Goal: Task Accomplishment & Management: Manage account settings

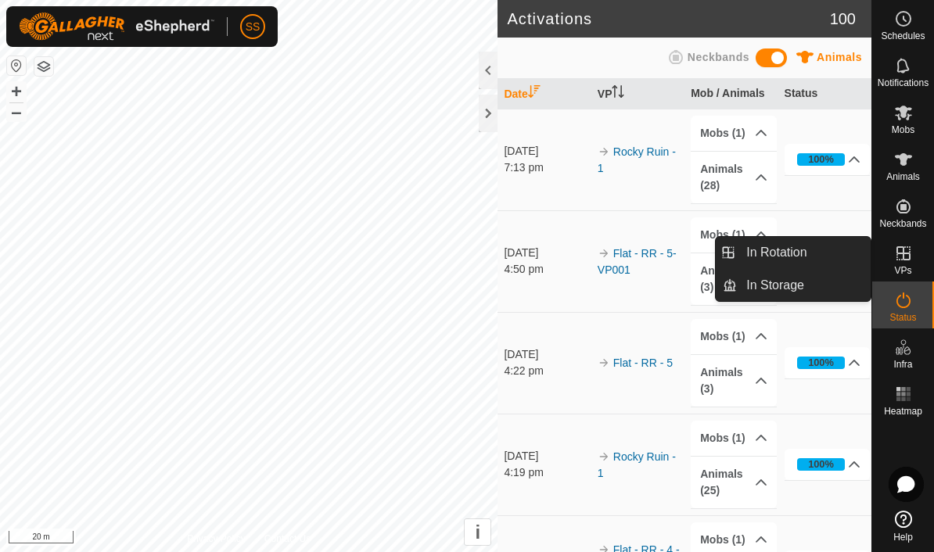
click at [841, 242] on link "In Rotation" at bounding box center [804, 252] width 134 height 31
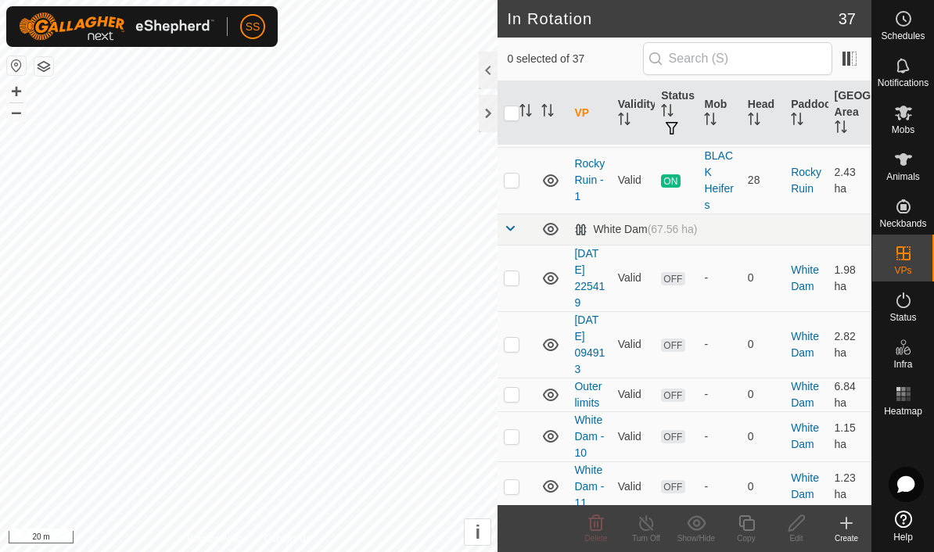
scroll to position [902, 0]
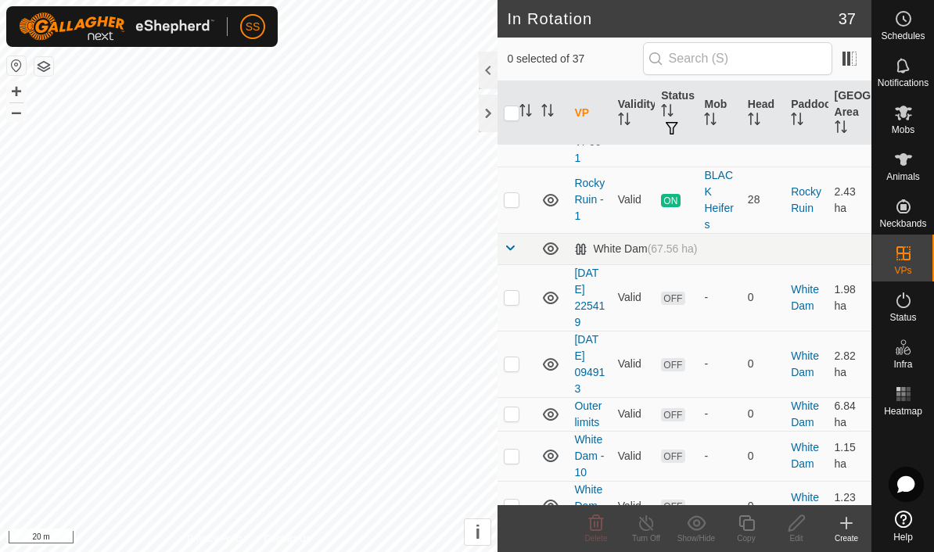
click at [512, 196] on p-checkbox at bounding box center [512, 199] width 16 height 13
checkbox input "true"
click at [750, 521] on icon at bounding box center [747, 523] width 20 height 19
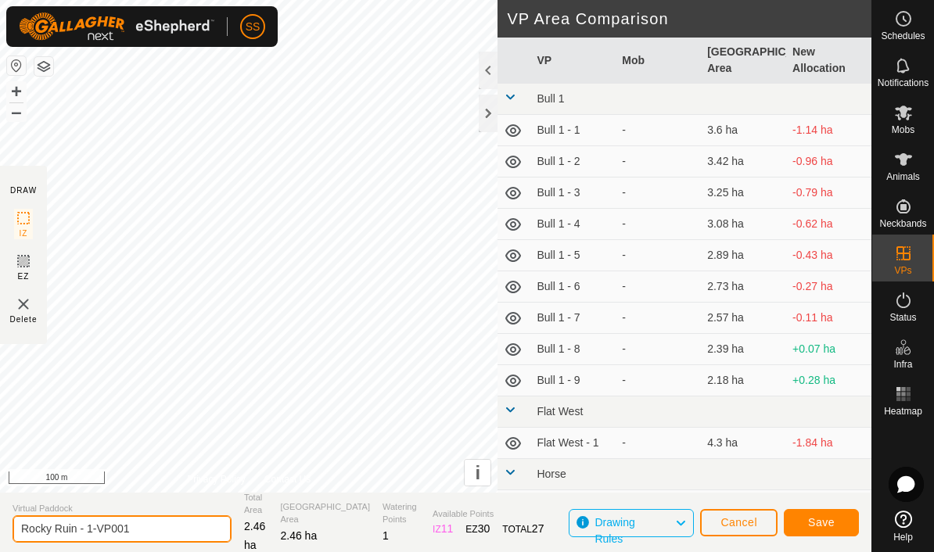
click at [161, 529] on input "Rocky Ruin - 1-VP001" at bounding box center [122, 528] width 219 height 27
type input "Rocky Ruin - 2"
click at [835, 519] on button "Save" at bounding box center [821, 522] width 75 height 27
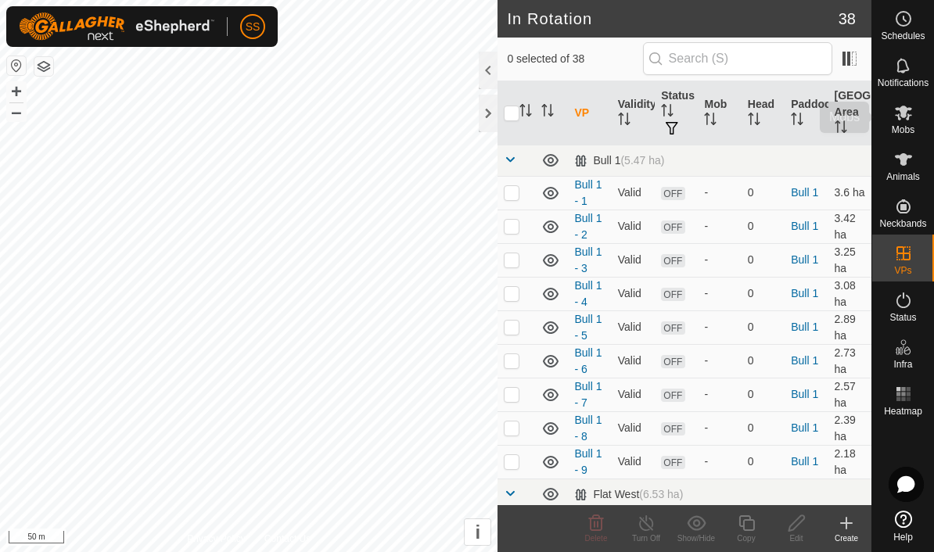
click at [909, 125] on span "Mobs" at bounding box center [903, 129] width 23 height 9
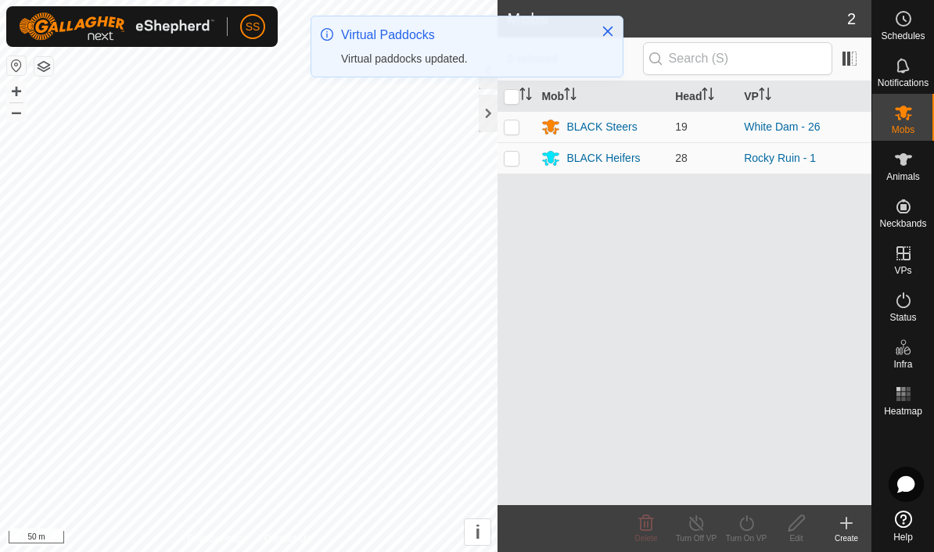
click at [507, 122] on p-checkbox at bounding box center [512, 126] width 16 height 13
click at [754, 521] on icon at bounding box center [747, 523] width 20 height 19
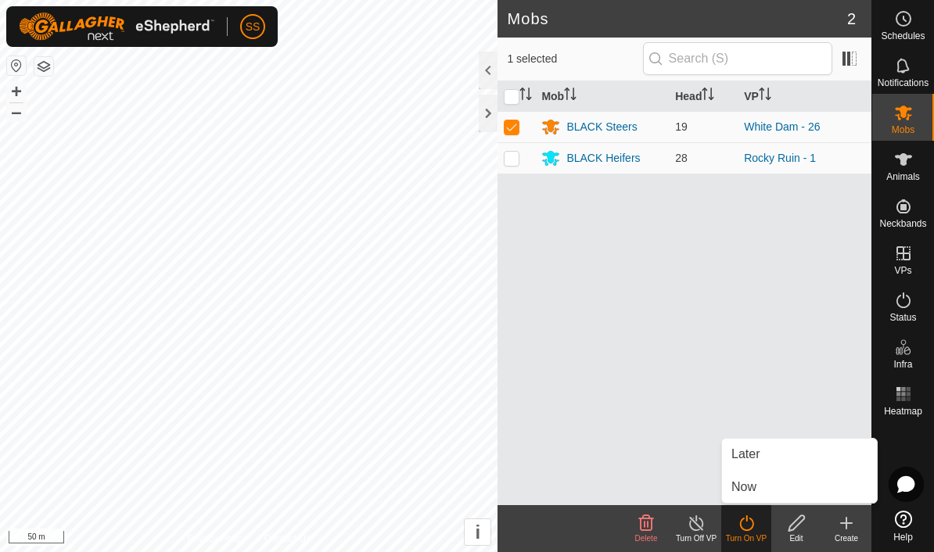
click at [801, 479] on link "Now" at bounding box center [799, 487] width 155 height 31
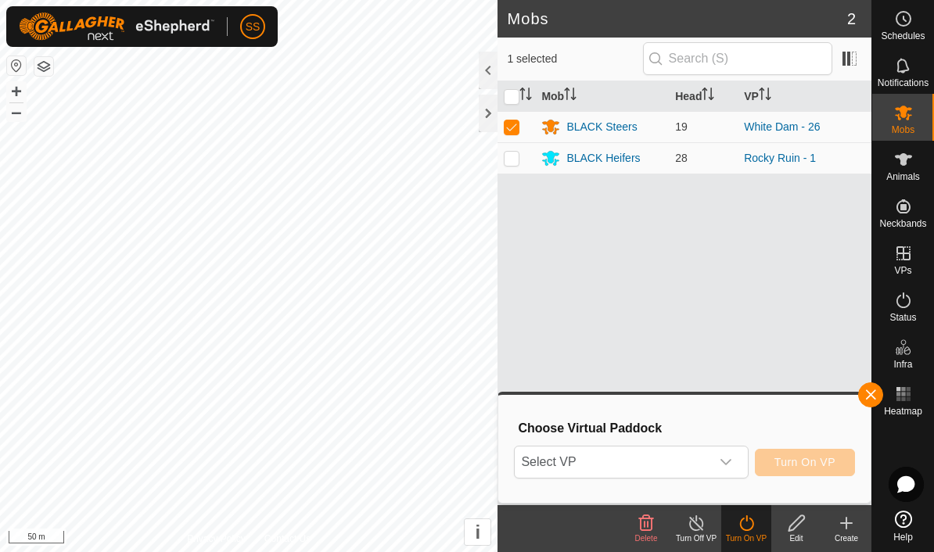
click at [702, 440] on div "Choose Virtual Paddock Select VP Turn On VP" at bounding box center [685, 448] width 354 height 89
click at [696, 472] on span "Select VP" at bounding box center [612, 462] width 195 height 31
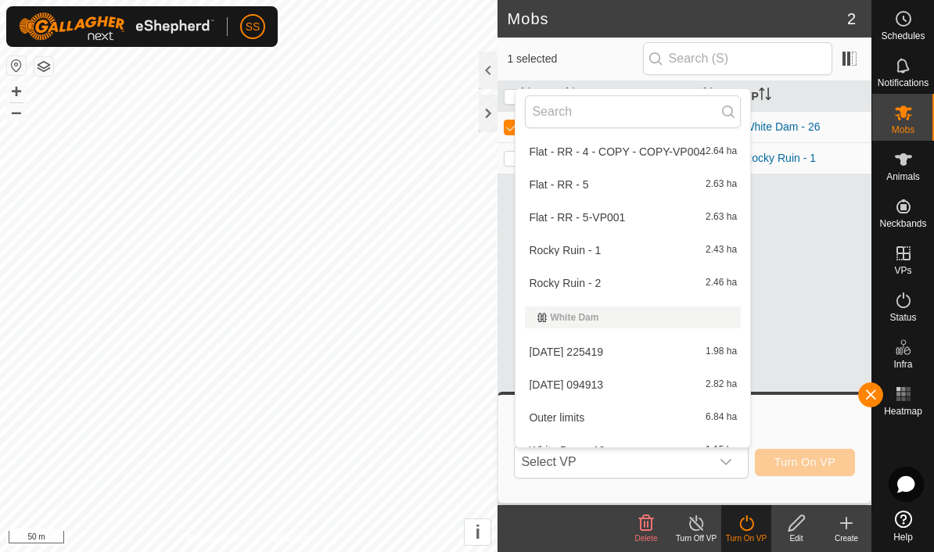
scroll to position [576, 0]
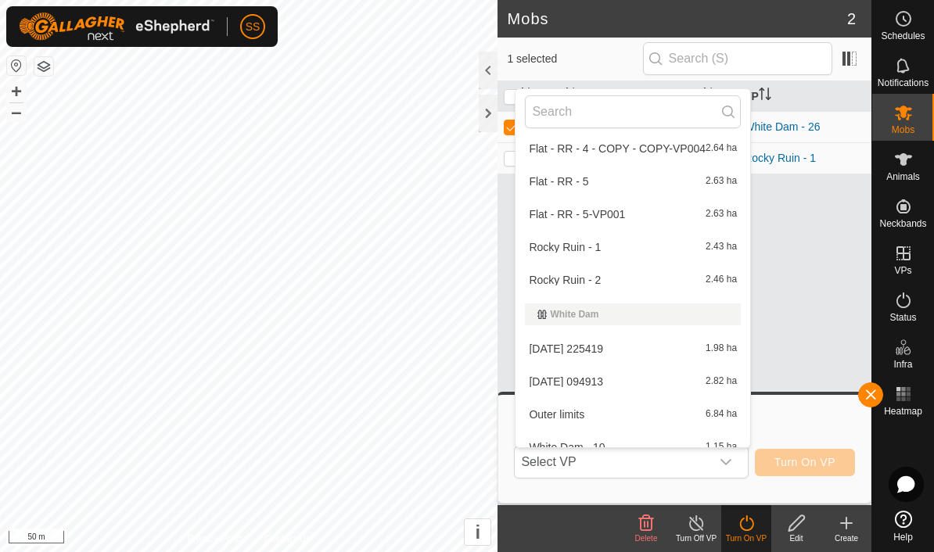
click at [657, 283] on div "Rocky Ruin - 2 2.46 ha" at bounding box center [633, 280] width 216 height 19
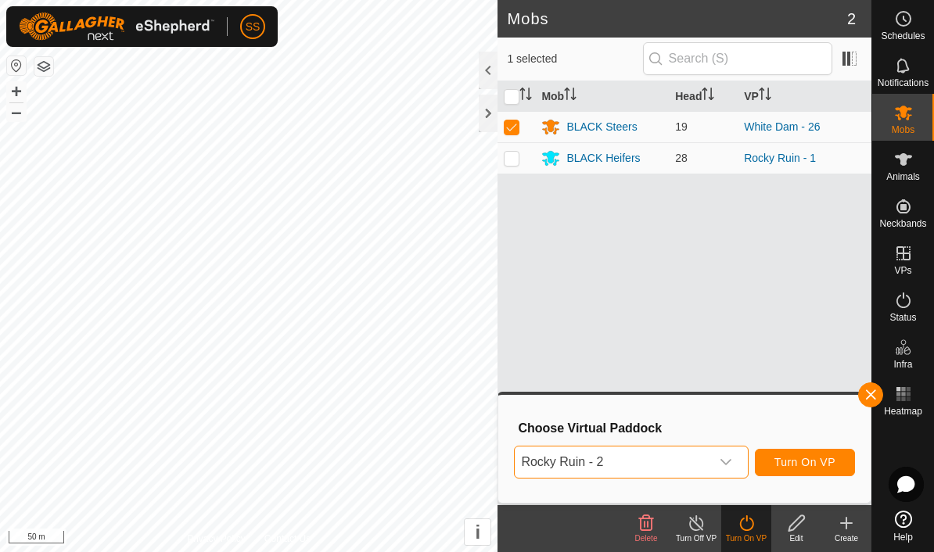
click at [830, 466] on span "Turn On VP" at bounding box center [804, 462] width 61 height 13
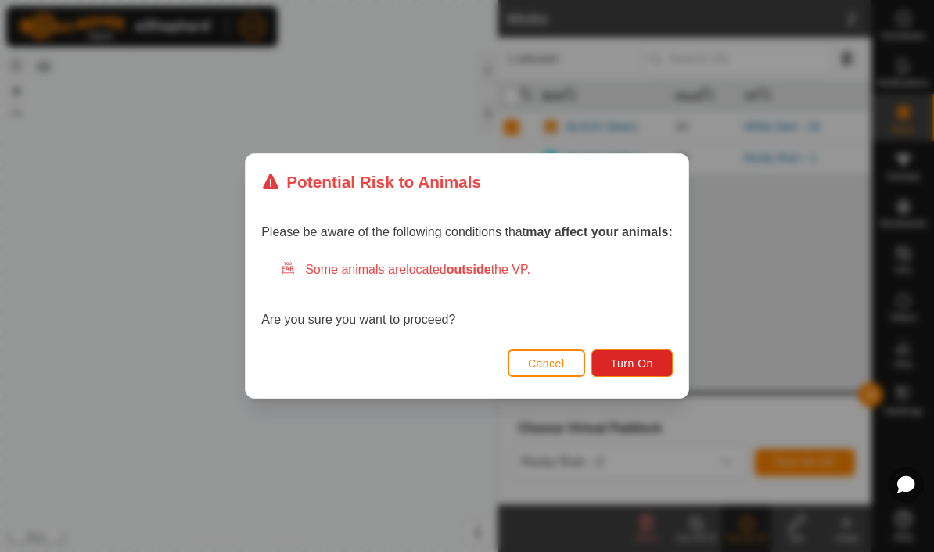
click at [550, 356] on button "Cancel" at bounding box center [546, 363] width 77 height 27
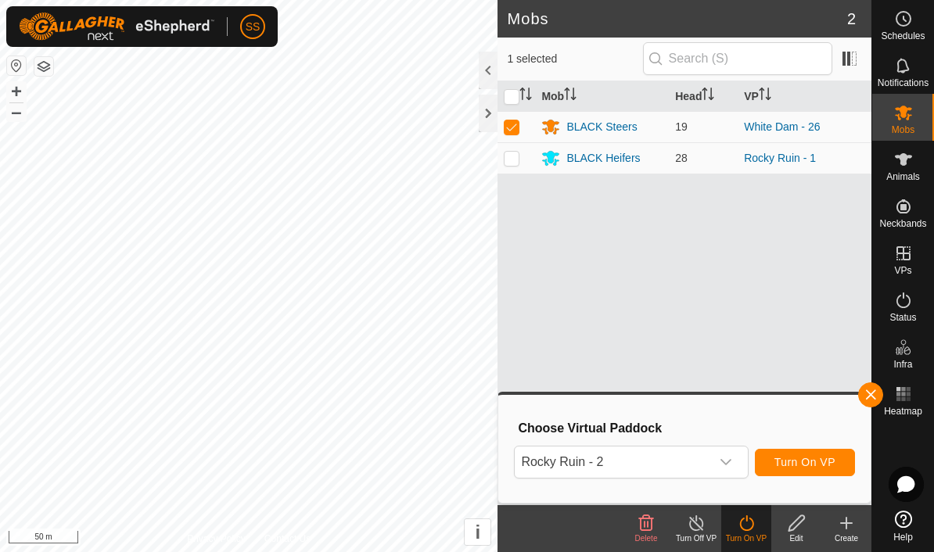
click at [510, 128] on p-checkbox at bounding box center [512, 126] width 16 height 13
checkbox input "false"
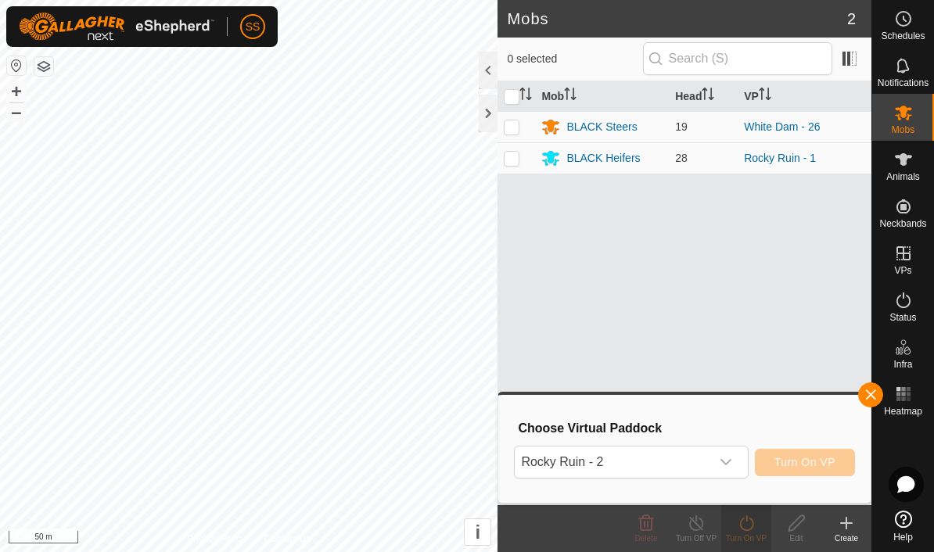
click at [515, 160] on p-checkbox at bounding box center [512, 158] width 16 height 13
checkbox input "true"
click at [676, 464] on span "Select VP" at bounding box center [612, 462] width 195 height 31
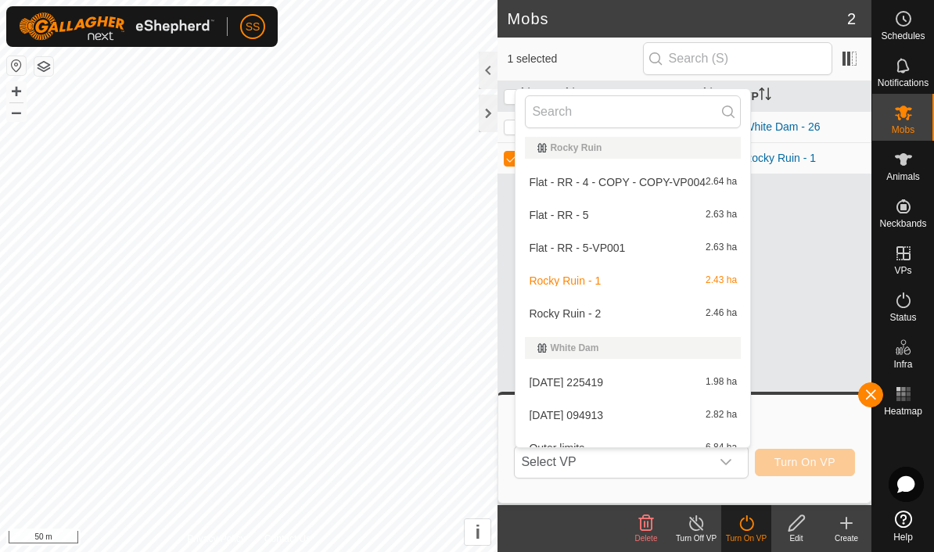
scroll to position [546, 0]
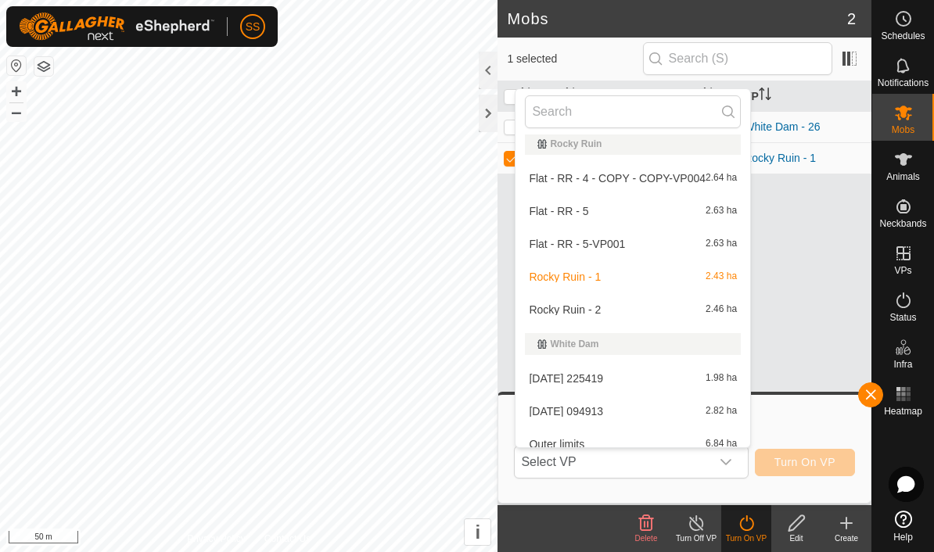
click at [657, 318] on div "Rocky Ruin - 2 2.46 ha" at bounding box center [633, 309] width 216 height 19
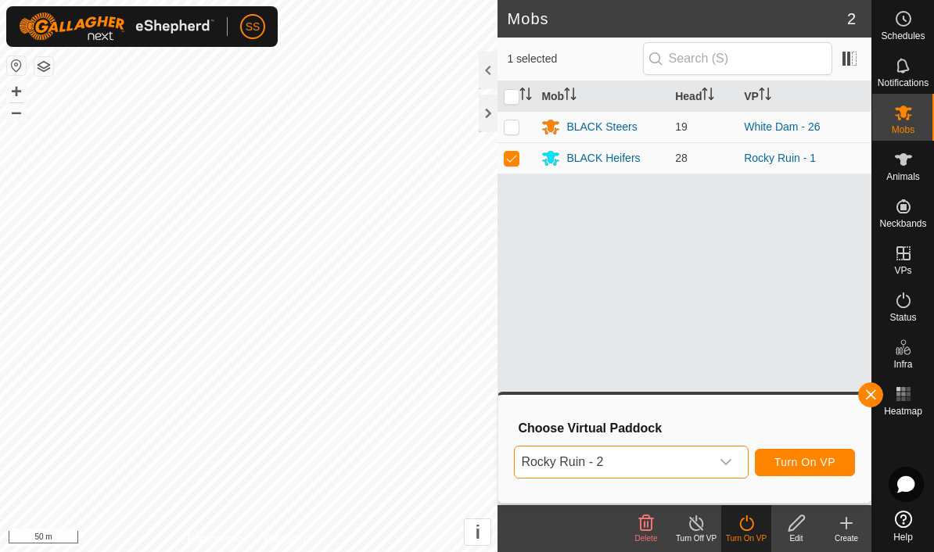
click at [819, 465] on span "Turn On VP" at bounding box center [804, 462] width 61 height 13
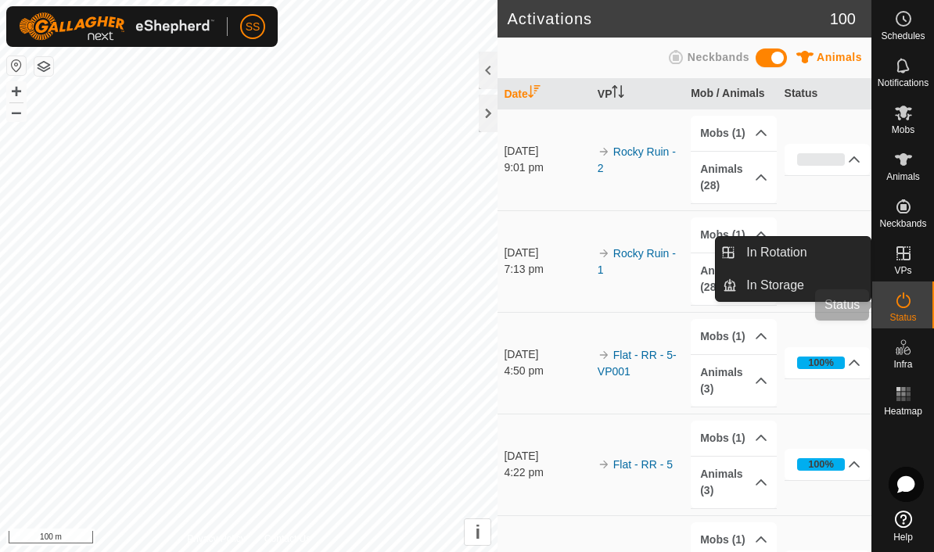
click at [901, 316] on span "Status" at bounding box center [902, 317] width 27 height 9
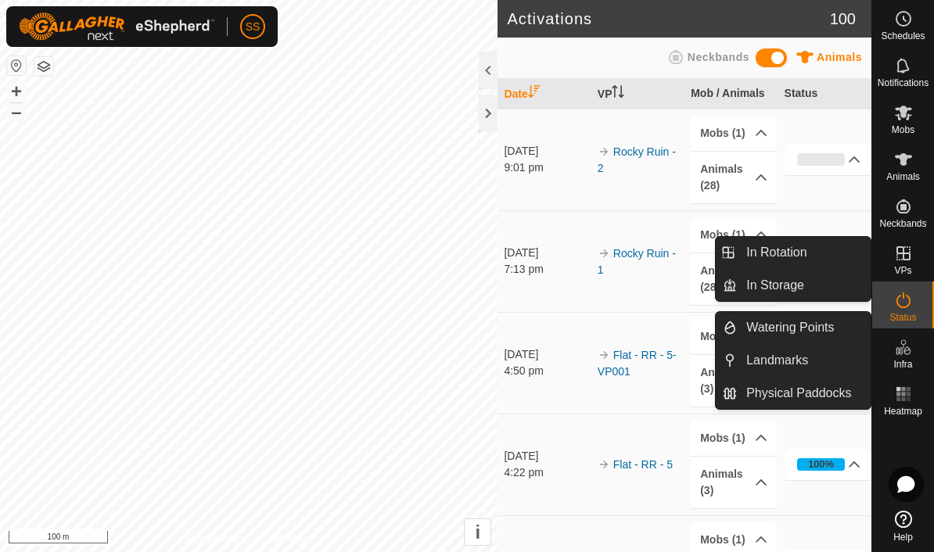
click at [913, 264] on es-virtualpaddocks-svg-icon at bounding box center [903, 253] width 28 height 25
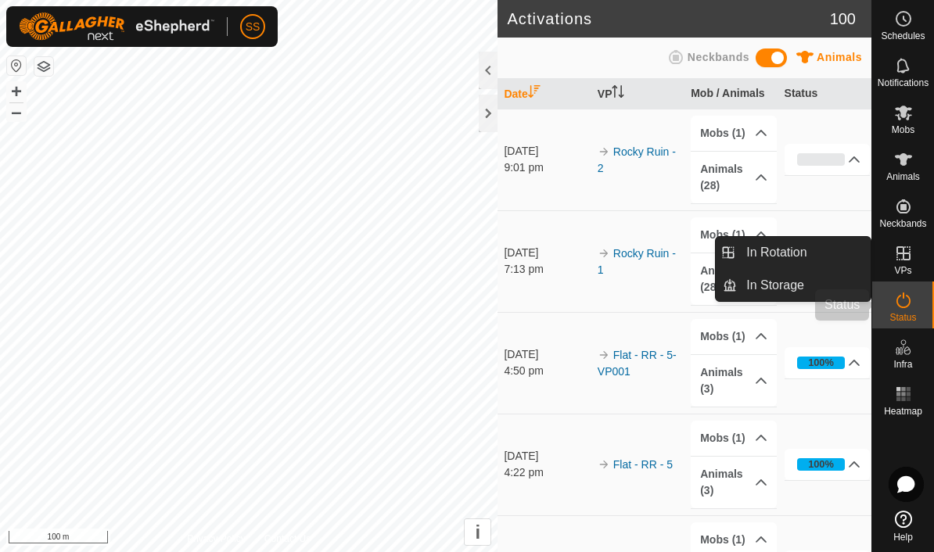
click at [900, 319] on span "Status" at bounding box center [902, 317] width 27 height 9
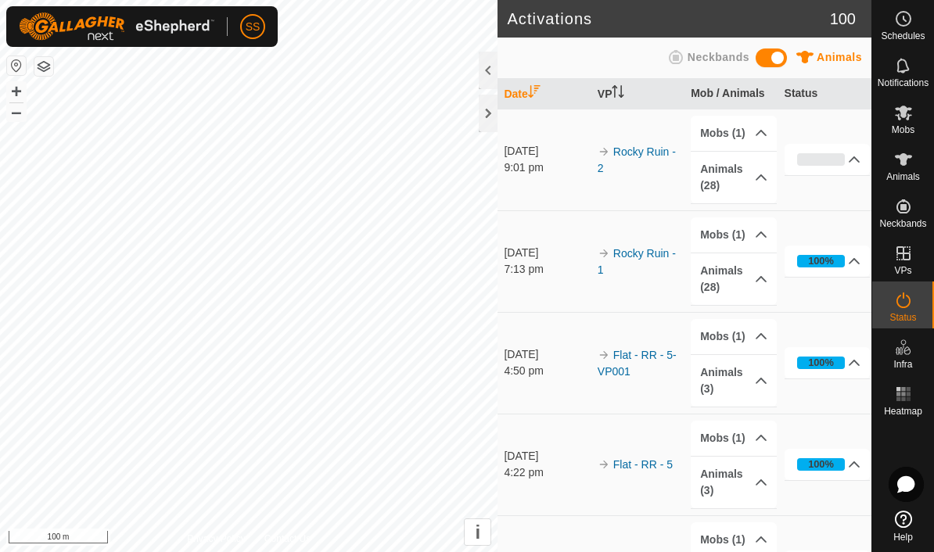
click at [913, 305] on es-activation-svg-icon at bounding box center [903, 300] width 28 height 25
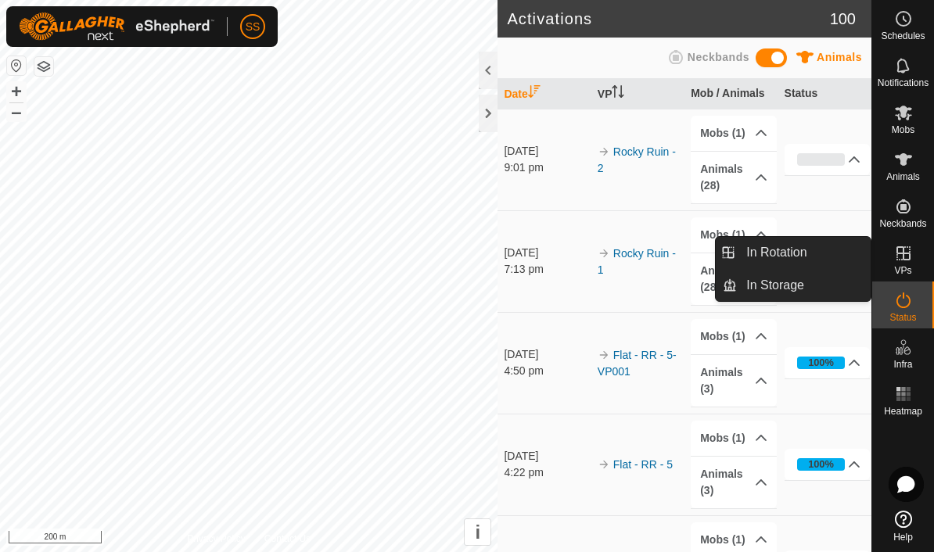
click at [835, 258] on link "In Rotation" at bounding box center [804, 252] width 134 height 31
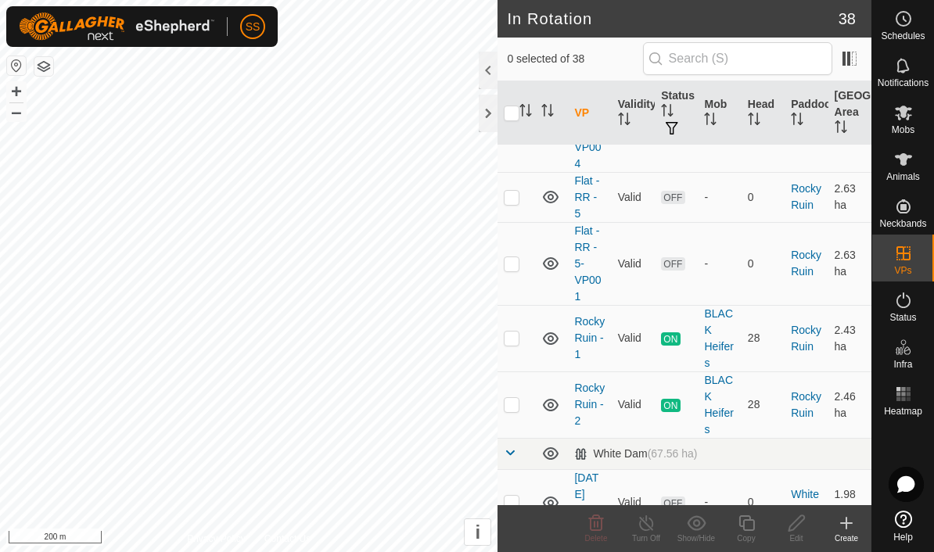
scroll to position [665, 0]
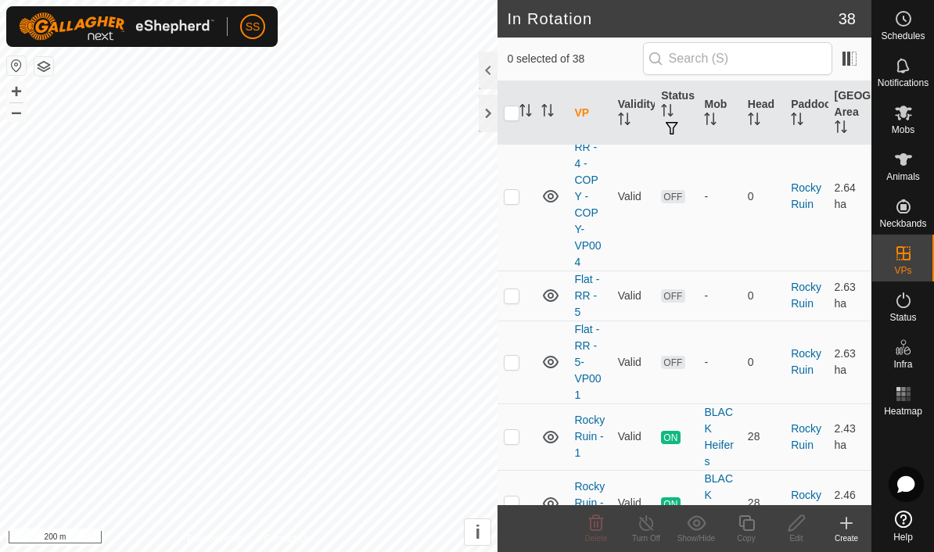
click at [504, 373] on td at bounding box center [516, 362] width 38 height 83
checkbox input "true"
click at [506, 302] on td at bounding box center [516, 296] width 38 height 50
checkbox input "true"
click at [515, 196] on p-checkbox at bounding box center [512, 196] width 16 height 13
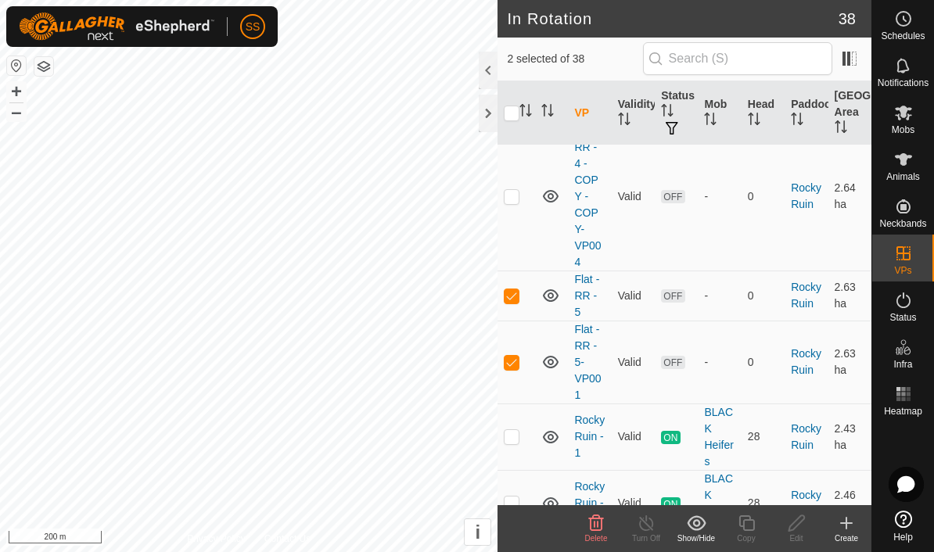
checkbox input "true"
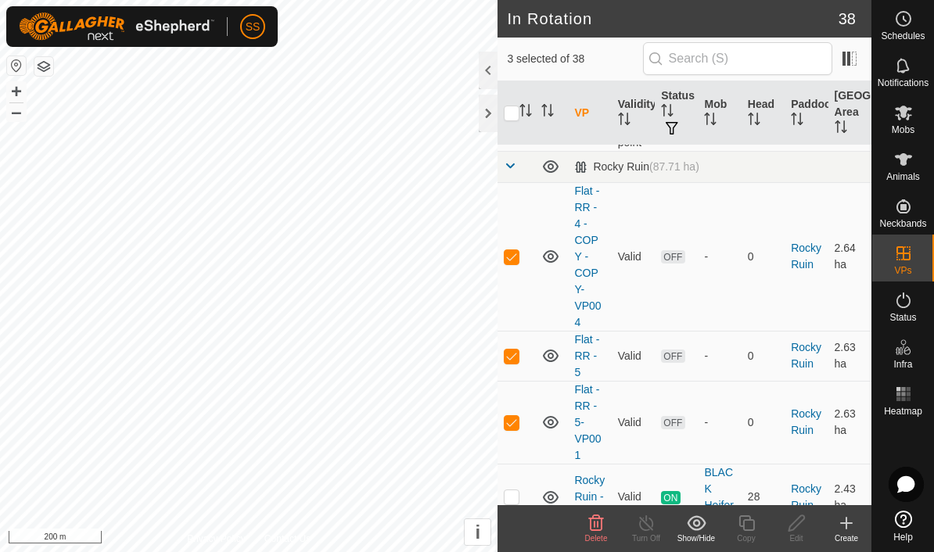
scroll to position [675, 0]
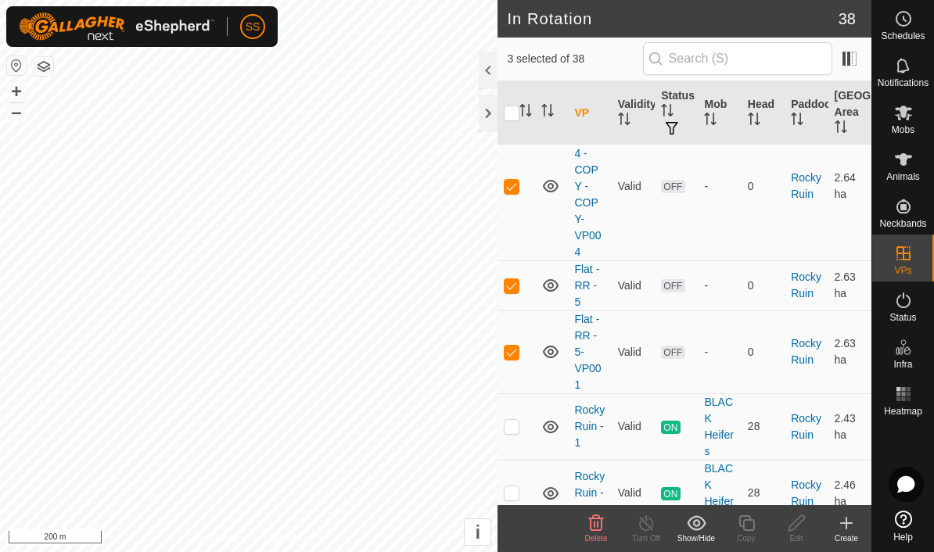
click at [508, 348] on p-checkbox at bounding box center [512, 352] width 16 height 13
click at [517, 360] on td at bounding box center [516, 352] width 38 height 83
checkbox input "true"
click at [604, 523] on icon at bounding box center [596, 523] width 19 height 19
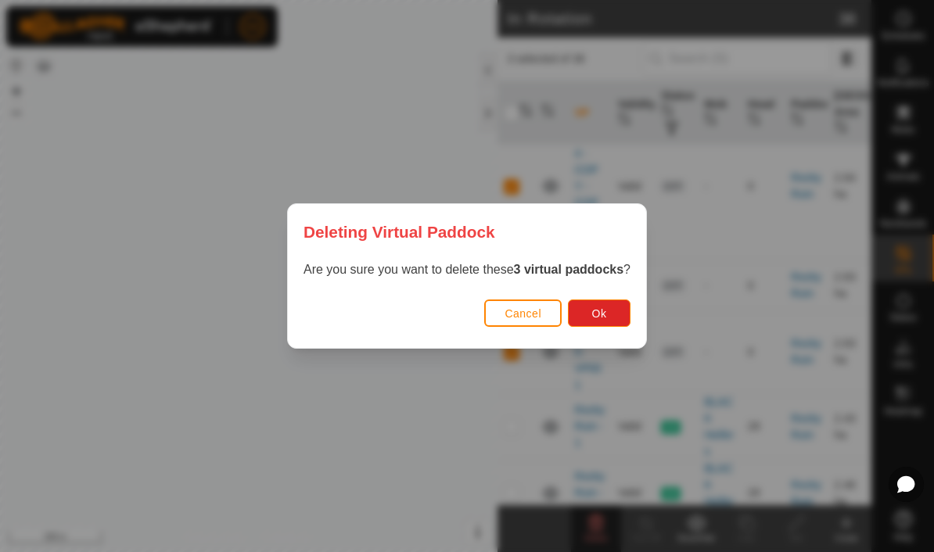
click at [626, 307] on button "Ok" at bounding box center [599, 313] width 63 height 27
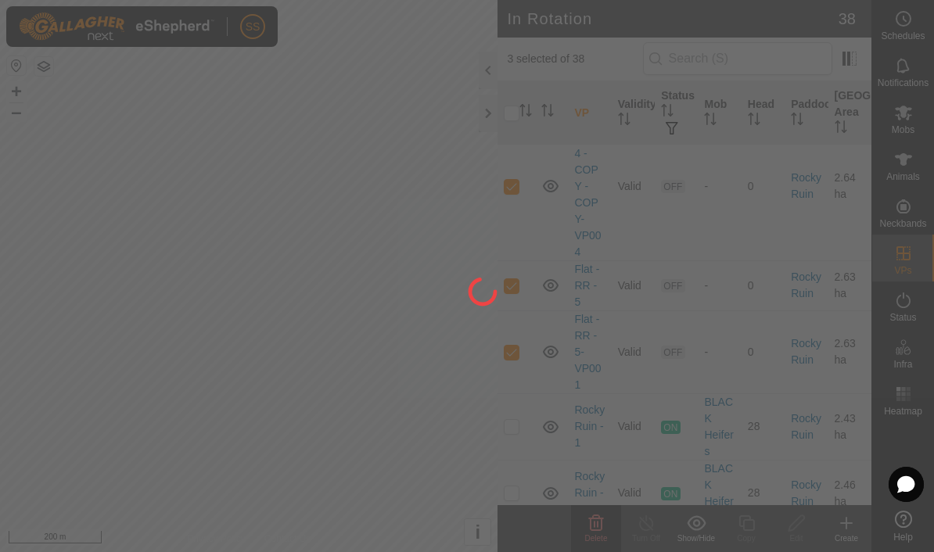
checkbox input "false"
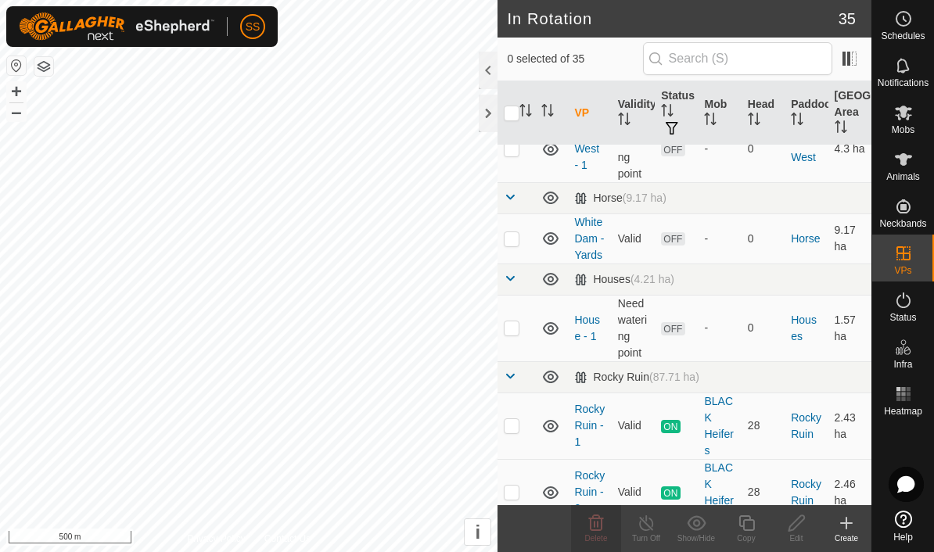
scroll to position [379, 0]
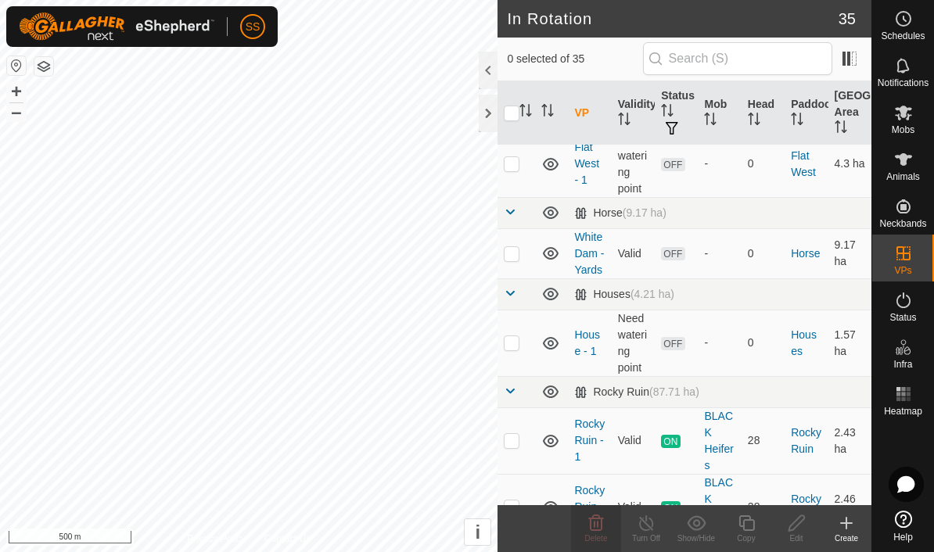
click at [501, 350] on td at bounding box center [516, 343] width 38 height 66
click at [695, 519] on icon at bounding box center [697, 523] width 20 height 19
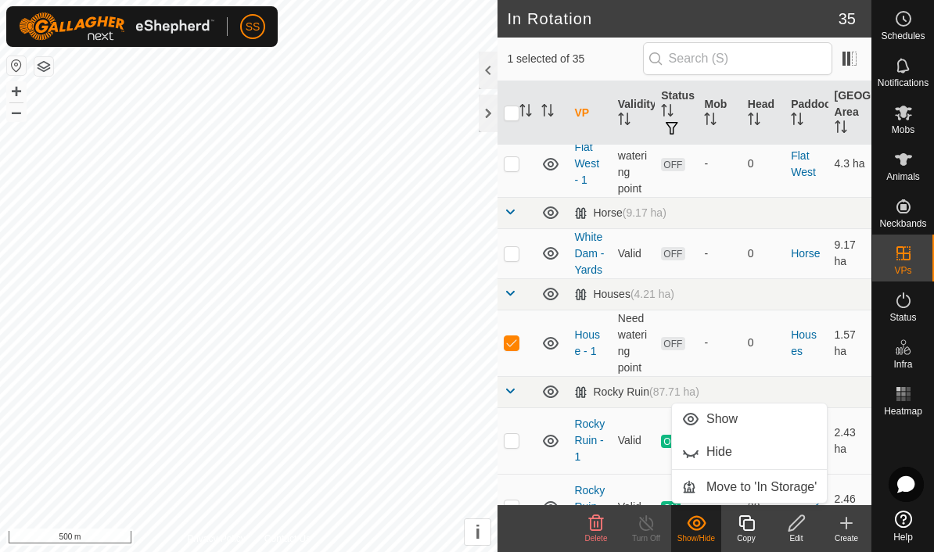
click at [763, 492] on span "Move to 'In Storage'" at bounding box center [761, 487] width 110 height 19
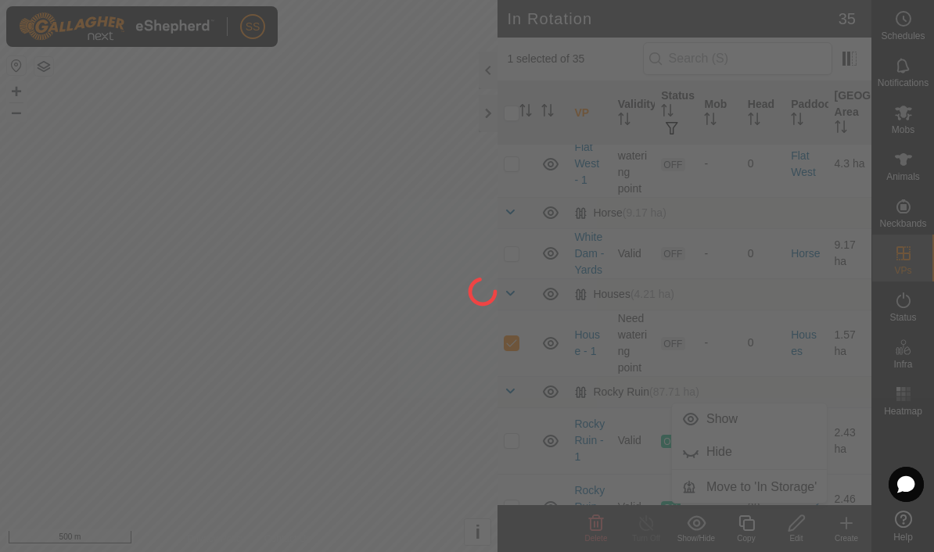
checkbox input "false"
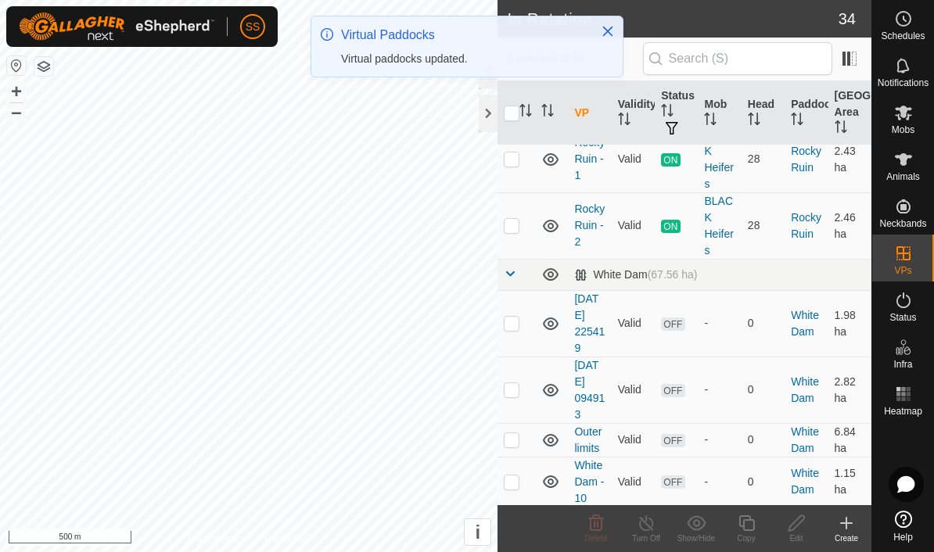
scroll to position [566, 0]
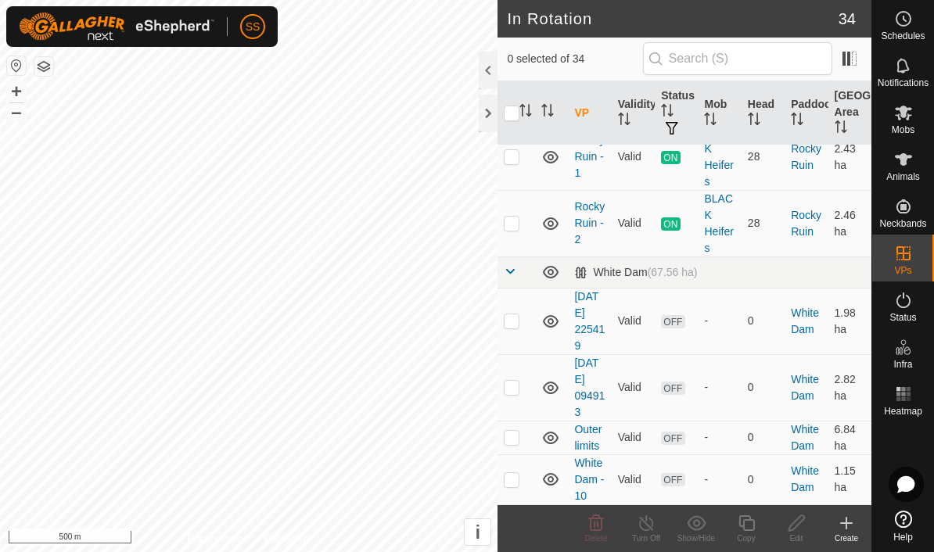
click at [483, 121] on div at bounding box center [488, 114] width 19 height 38
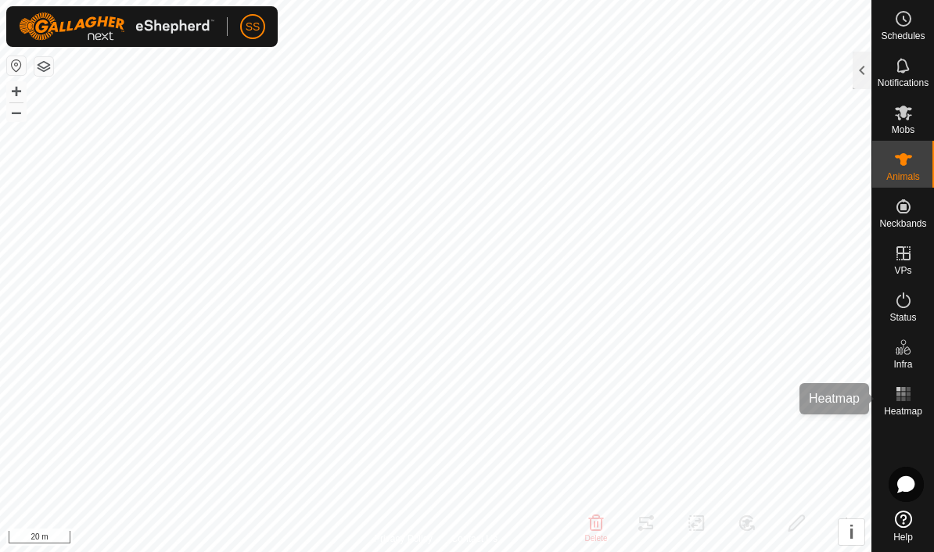
click at [910, 400] on rect at bounding box center [908, 399] width 4 height 4
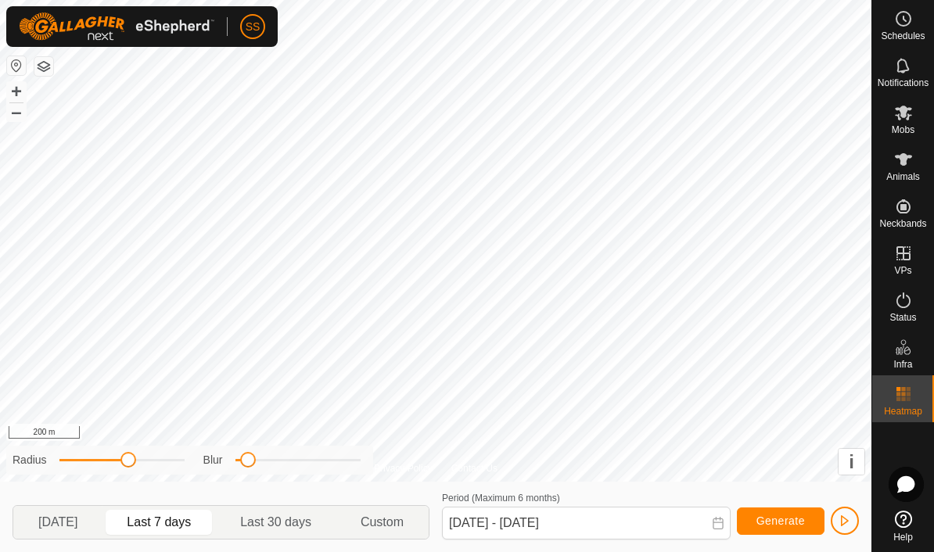
click at [99, 523] on span "Yesterday" at bounding box center [57, 522] width 81 height 25
type input "13 Aug, 2025 - 13 Aug, 2025"
click at [914, 120] on es-mob-svg-icon at bounding box center [903, 112] width 28 height 25
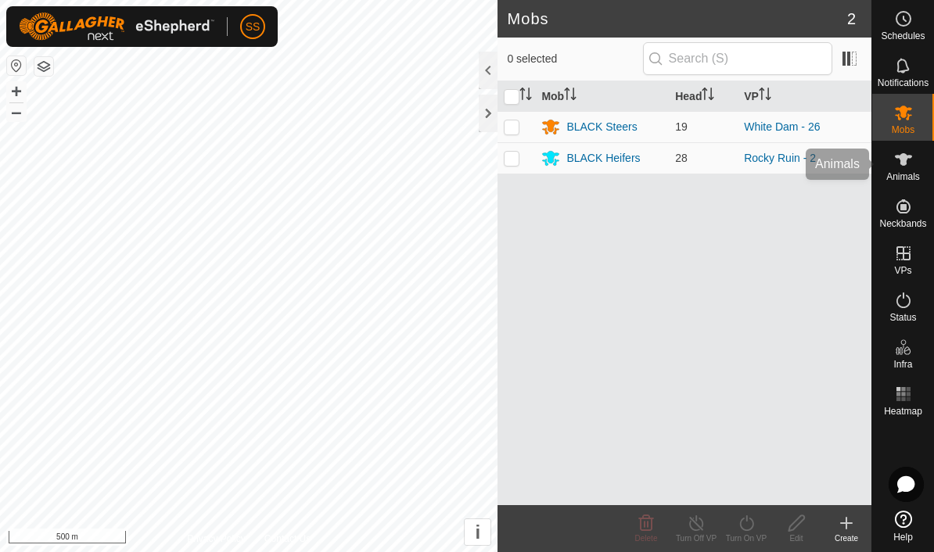
click at [909, 174] on span "Animals" at bounding box center [903, 176] width 34 height 9
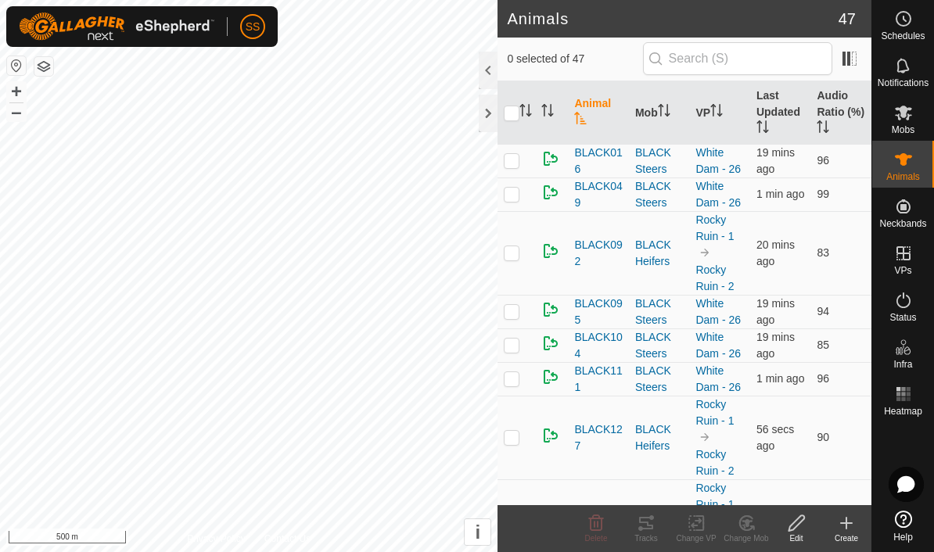
click at [785, 110] on th "Last Updated" at bounding box center [780, 112] width 61 height 63
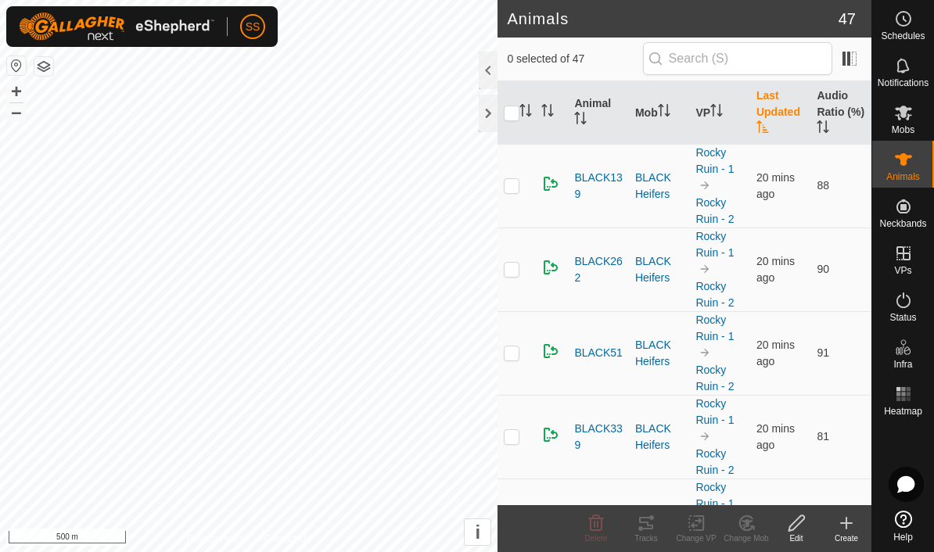
click at [777, 115] on th "Last Updated" at bounding box center [780, 112] width 61 height 63
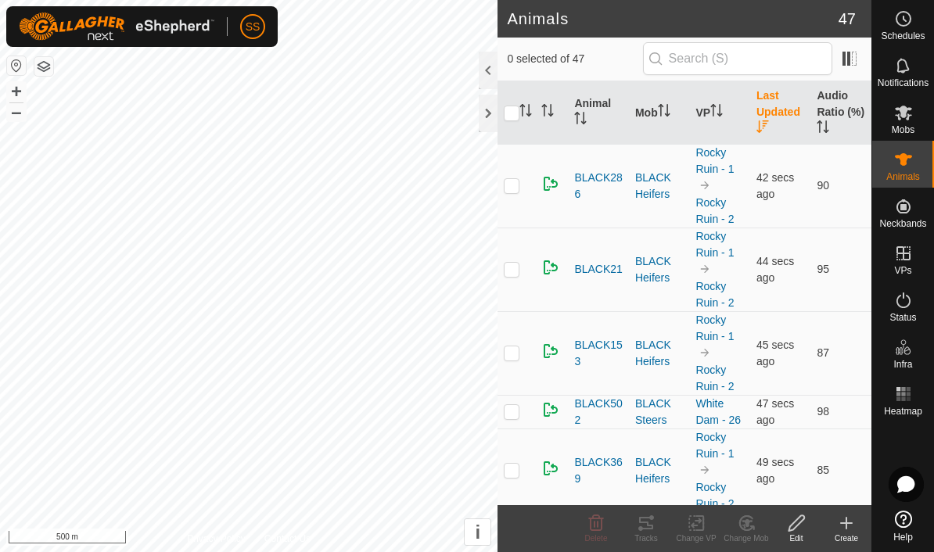
click at [777, 110] on th "Last Updated" at bounding box center [780, 112] width 61 height 63
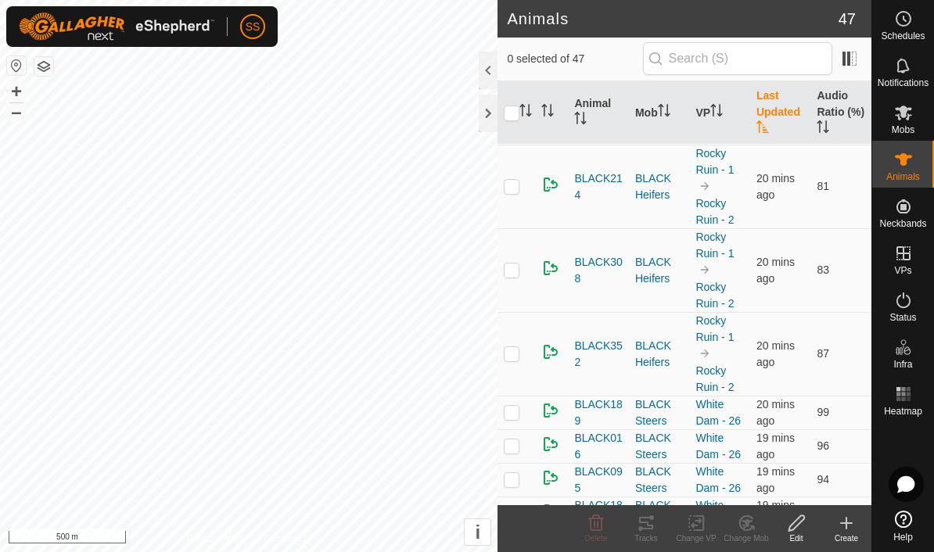
scroll to position [506, 0]
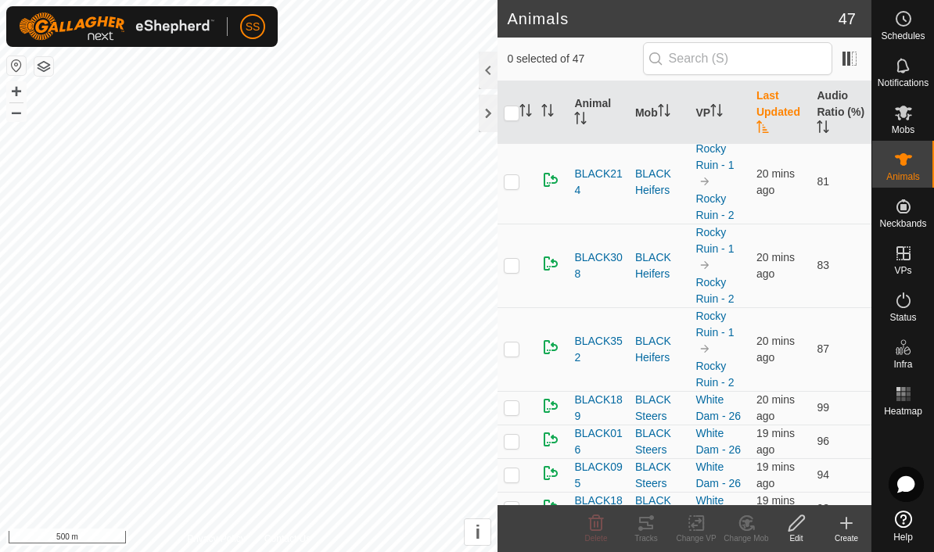
click at [839, 105] on th "Audio Ratio (%)" at bounding box center [840, 112] width 61 height 63
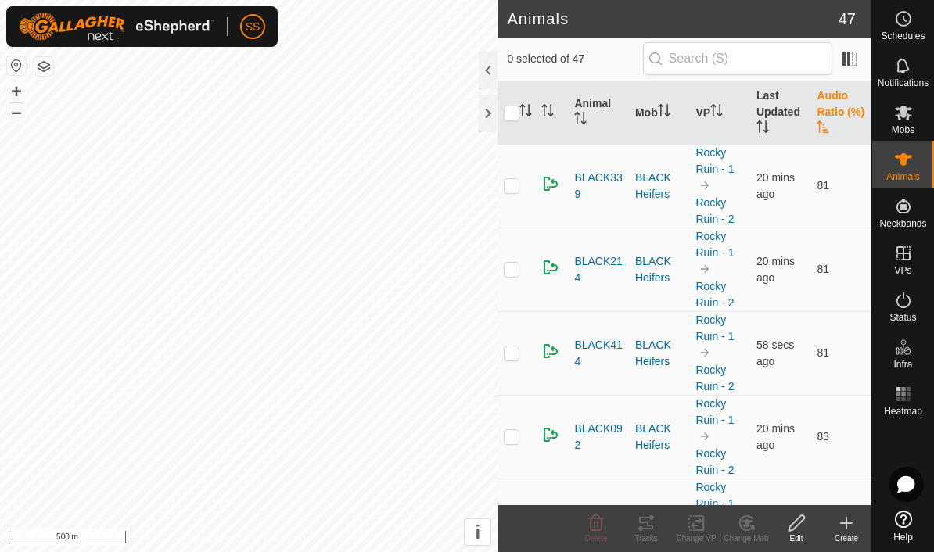
scroll to position [0, 0]
click at [849, 101] on th "Audio Ratio (%)" at bounding box center [840, 112] width 61 height 63
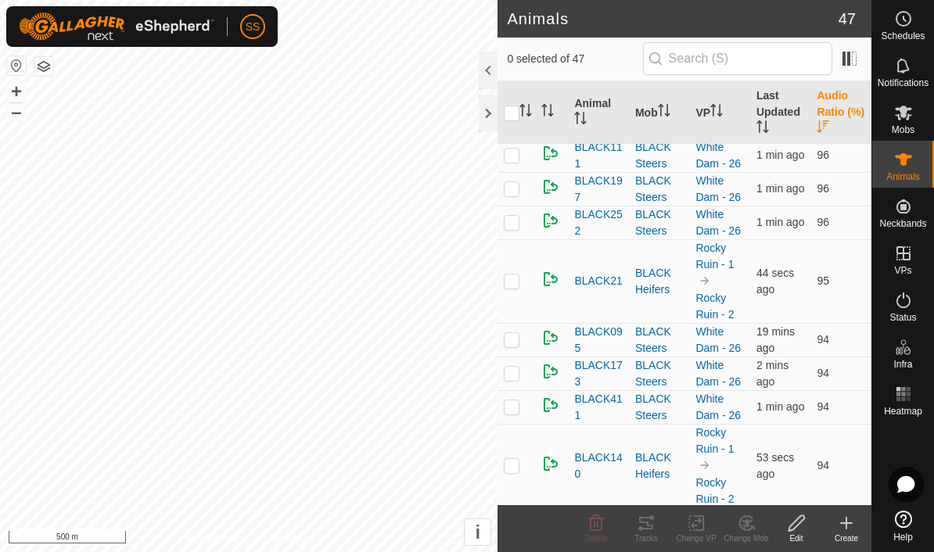
scroll to position [310, 0]
click at [849, 109] on th "Audio Ratio (%)" at bounding box center [840, 112] width 61 height 63
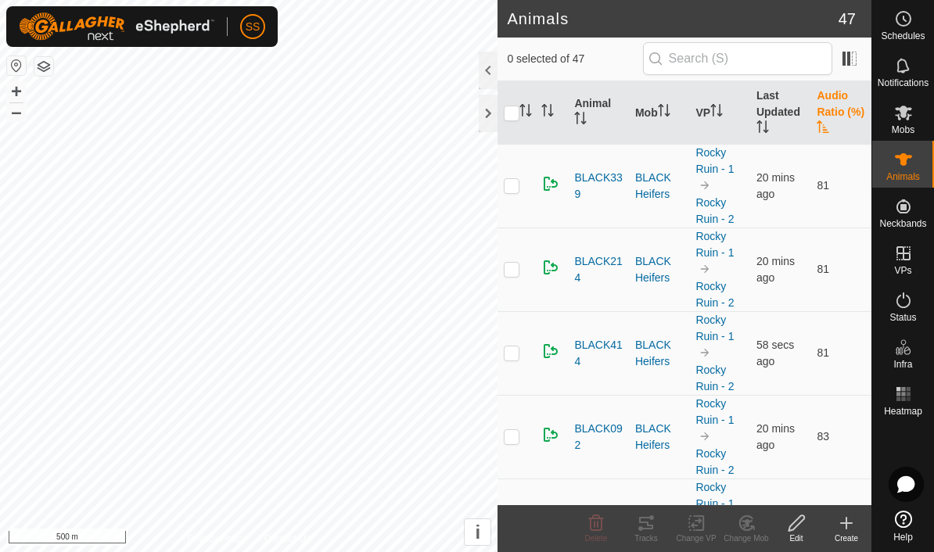
scroll to position [0, 0]
click at [507, 182] on p-checkbox at bounding box center [512, 185] width 16 height 13
click at [646, 523] on icon at bounding box center [646, 523] width 19 height 19
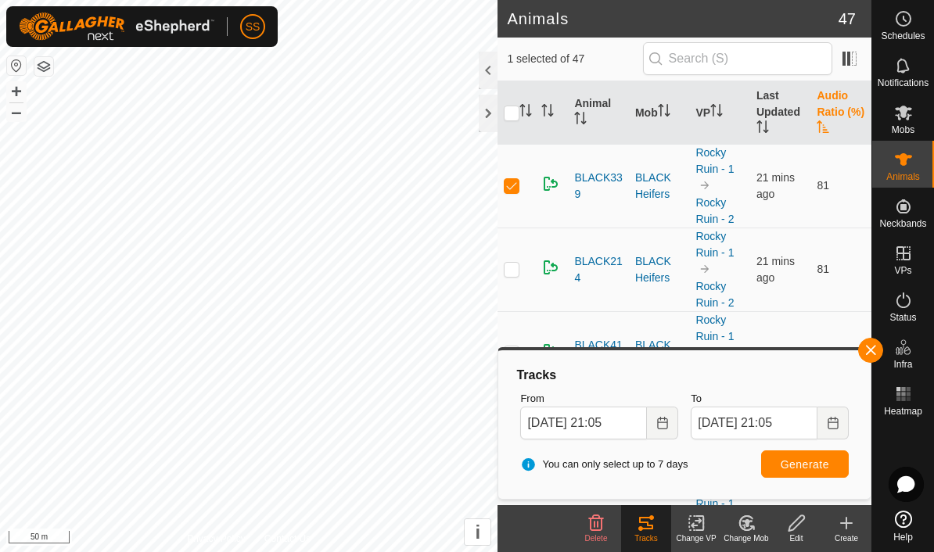
click at [870, 348] on span "button" at bounding box center [870, 350] width 13 height 13
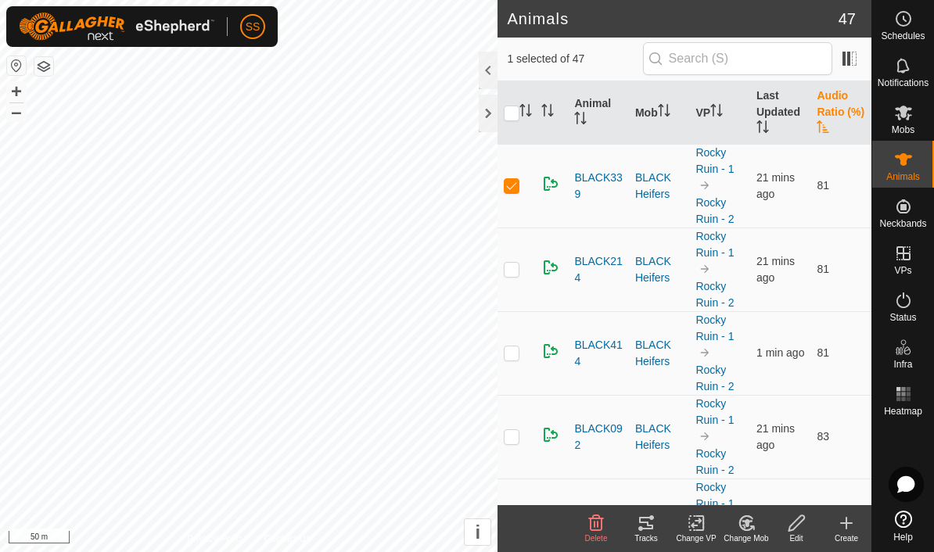
click at [505, 179] on p-checkbox at bounding box center [512, 185] width 16 height 13
checkbox input "false"
click at [841, 102] on th "Audio Ratio (%)" at bounding box center [840, 112] width 61 height 63
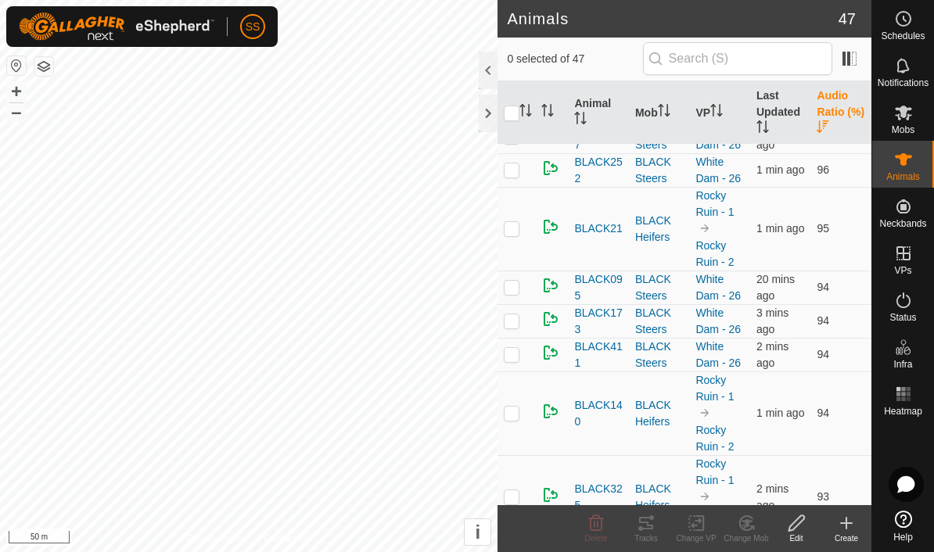
scroll to position [336, 0]
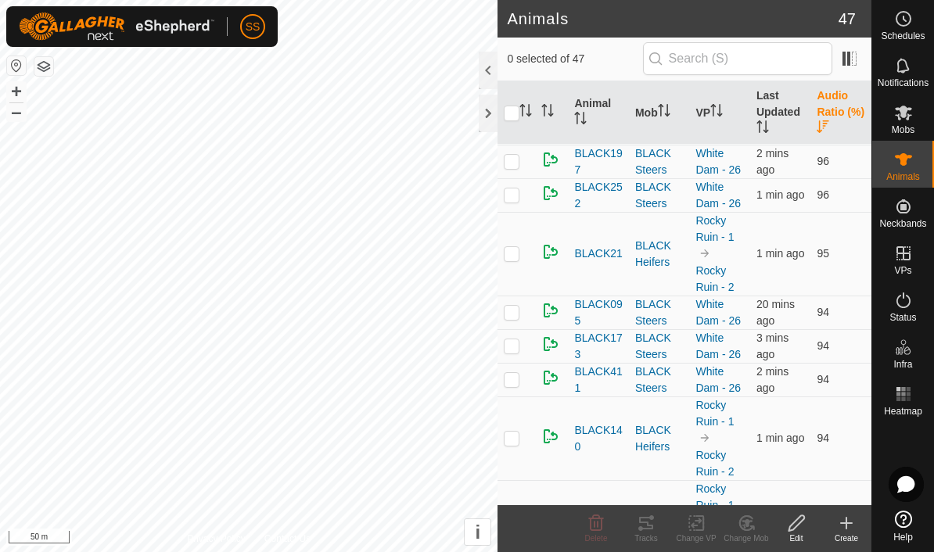
click at [512, 254] on p-checkbox at bounding box center [512, 253] width 16 height 13
checkbox input "true"
click at [653, 530] on icon at bounding box center [646, 523] width 19 height 19
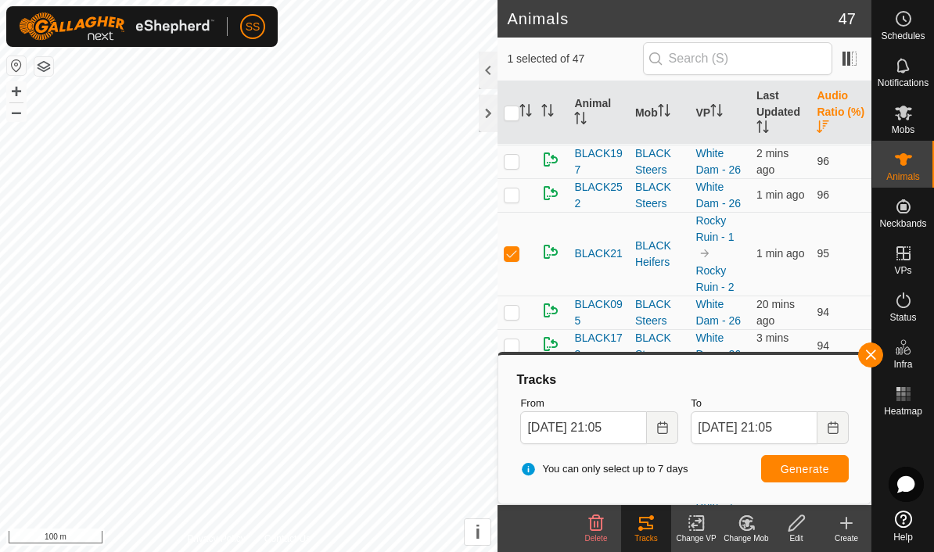
click at [666, 422] on icon "Choose Date" at bounding box center [662, 428] width 13 height 13
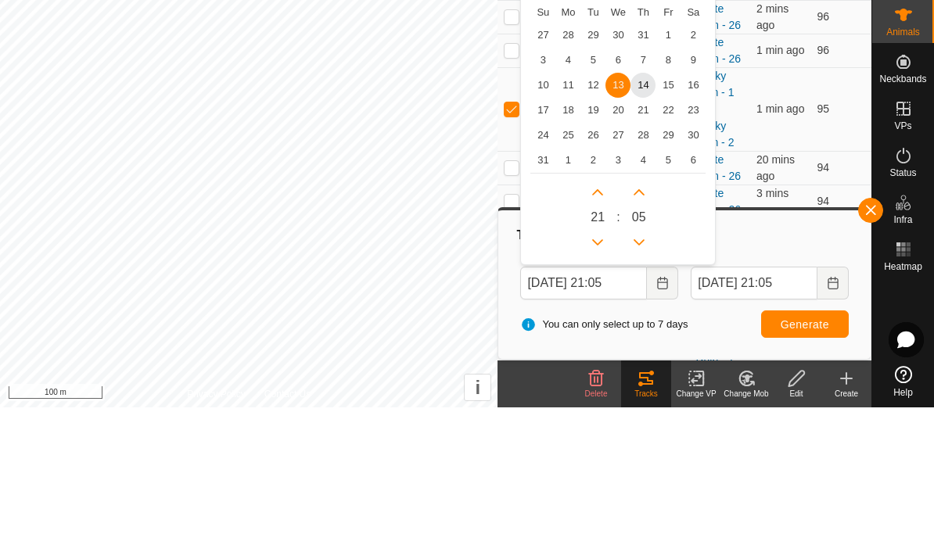
click at [673, 192] on span "8" at bounding box center [667, 204] width 25 height 25
type input "08 Aug, 2025 21:05"
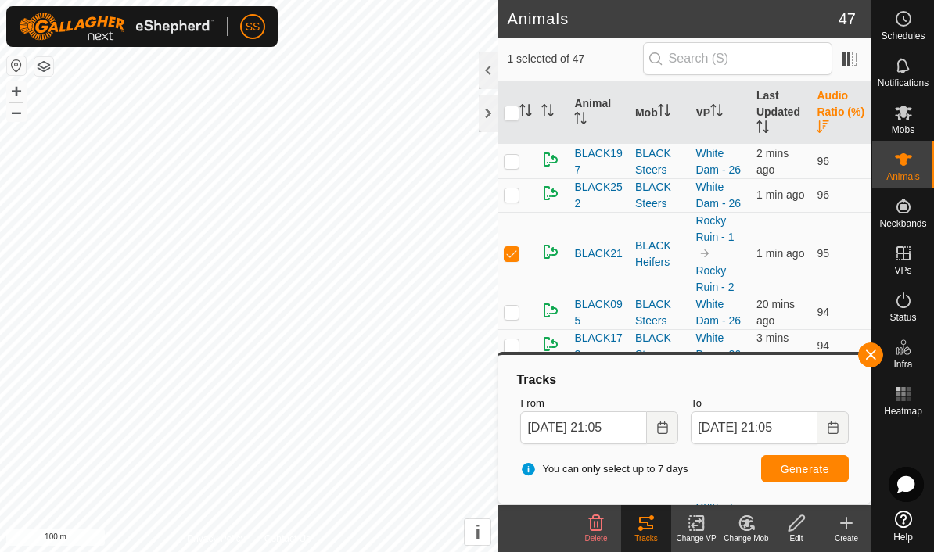
click at [826, 468] on span "Generate" at bounding box center [805, 469] width 48 height 13
click at [523, 238] on td at bounding box center [516, 254] width 38 height 84
checkbox input "false"
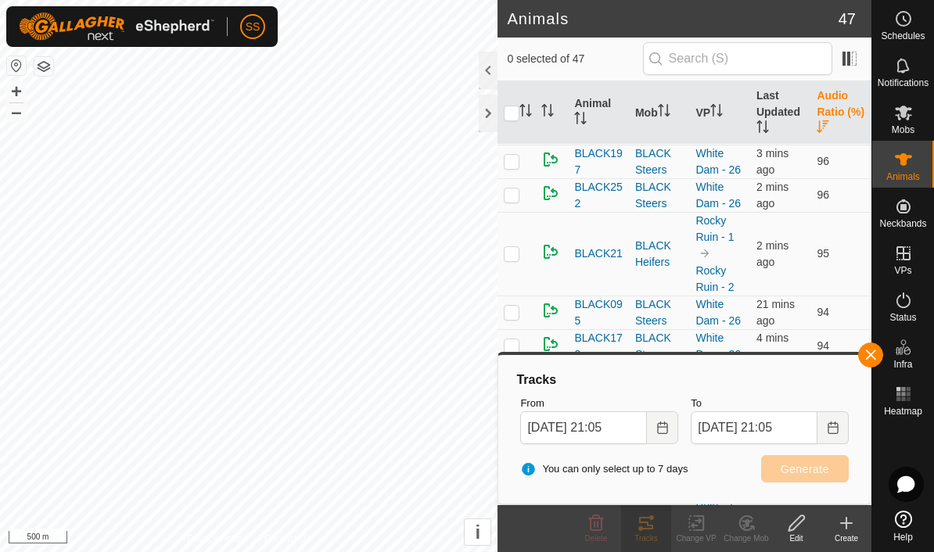
click at [874, 350] on span "button" at bounding box center [870, 355] width 13 height 13
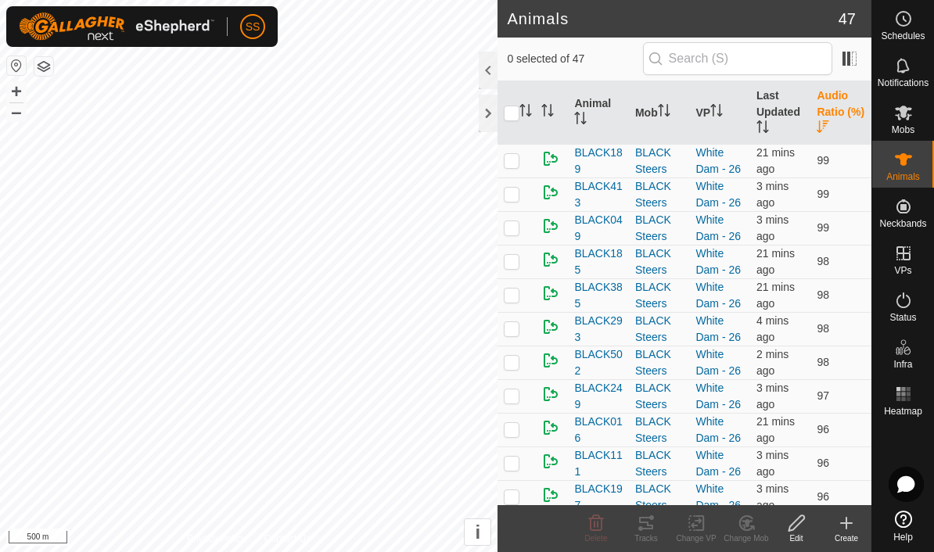
scroll to position [0, 0]
click at [513, 157] on p-checkbox at bounding box center [512, 160] width 16 height 13
checkbox input "true"
click at [655, 530] on tracks-svg-icon at bounding box center [646, 523] width 50 height 19
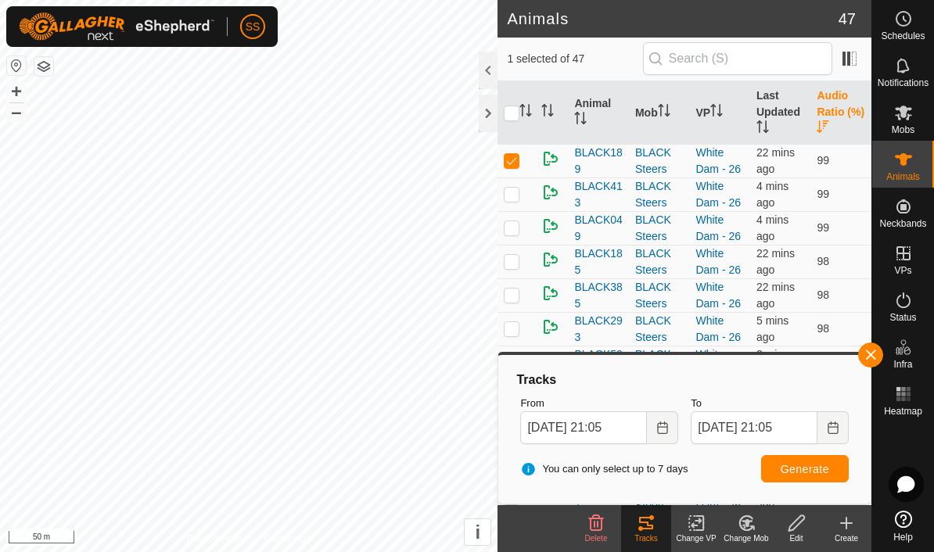
click at [855, 357] on div "Tracks From 08 Aug, 2025 21:05 To 14 Aug, 2025 21:05 You can only select up to …" at bounding box center [684, 428] width 374 height 153
click at [854, 356] on div "Tracks From 08 Aug, 2025 21:05 To 14 Aug, 2025 21:05 You can only select up to …" at bounding box center [684, 428] width 374 height 153
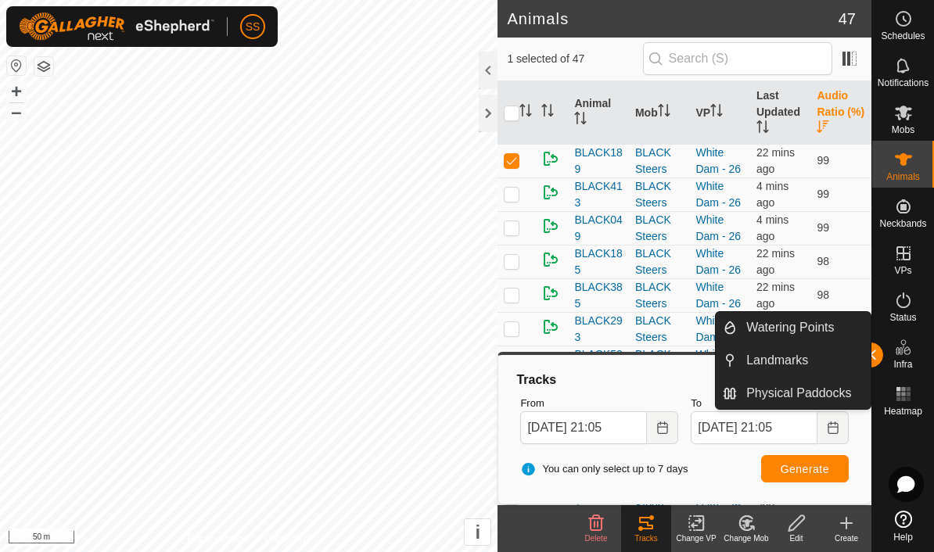
click at [882, 357] on button "button" at bounding box center [870, 355] width 25 height 25
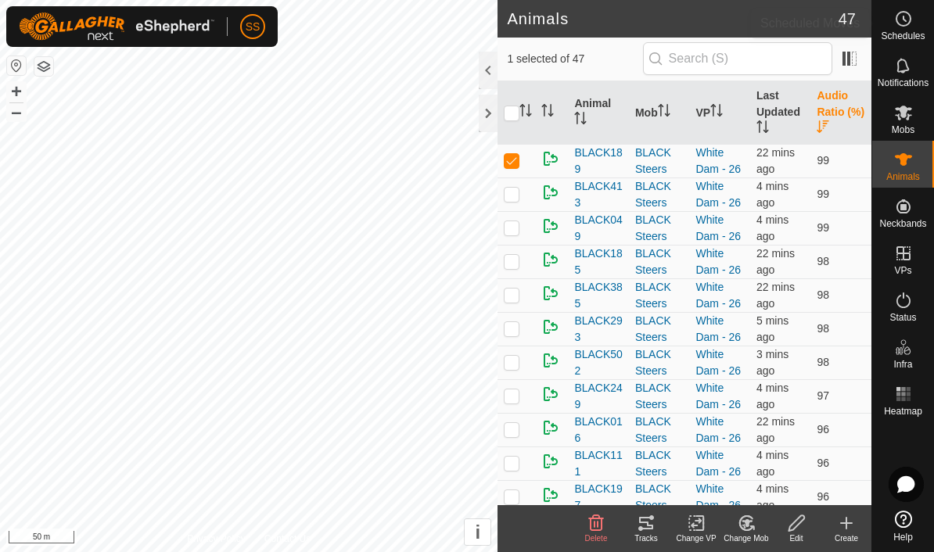
click at [907, 21] on icon at bounding box center [903, 18] width 19 height 19
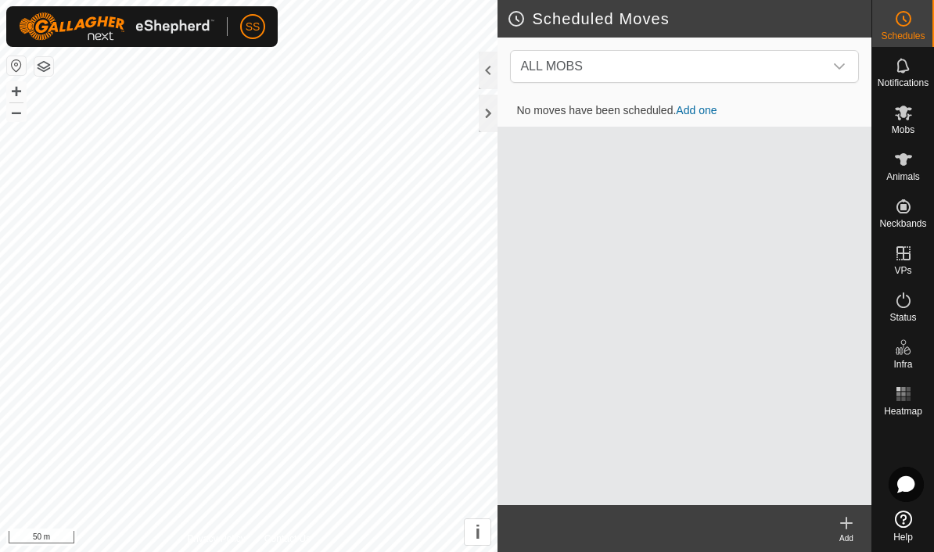
click at [911, 66] on icon at bounding box center [903, 65] width 19 height 19
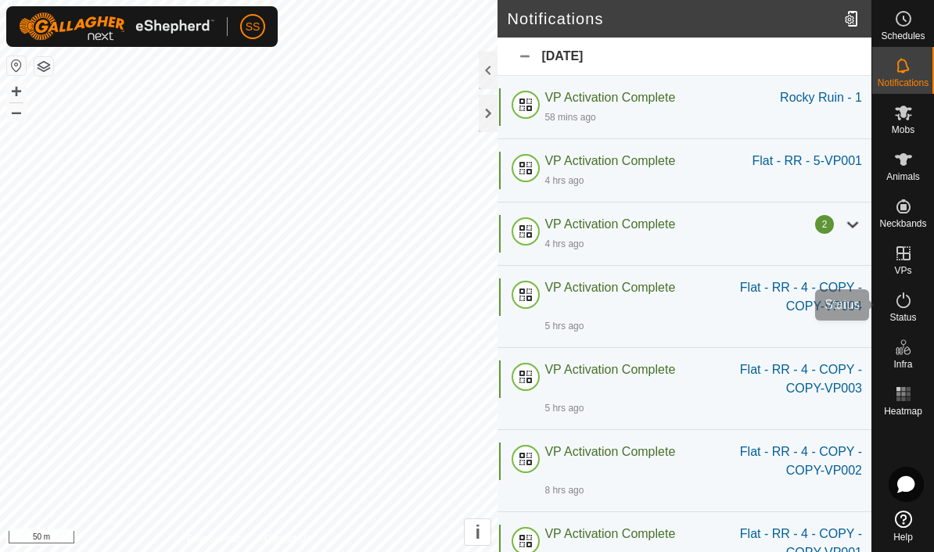
click at [906, 309] on icon at bounding box center [903, 300] width 19 height 19
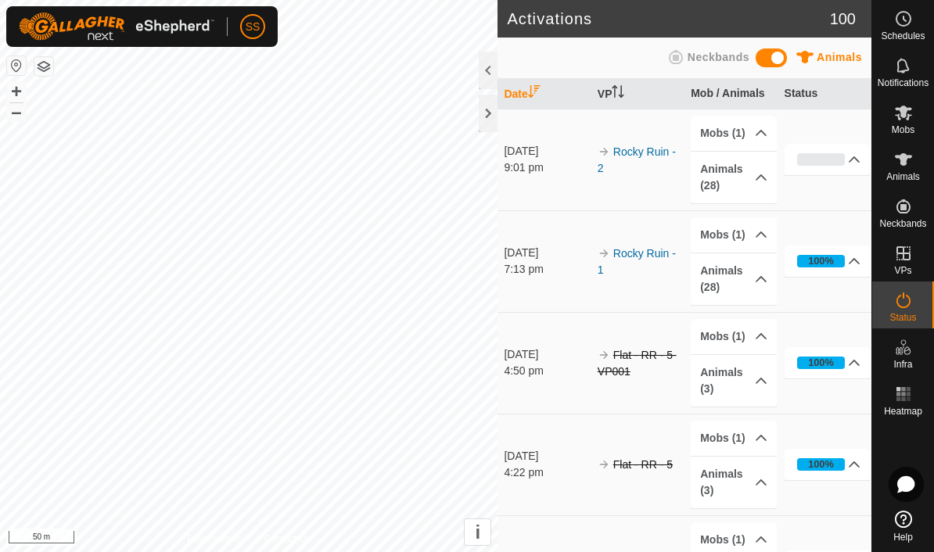
click at [903, 320] on span "Status" at bounding box center [902, 317] width 27 height 9
click at [820, 164] on div "0%" at bounding box center [821, 159] width 48 height 13
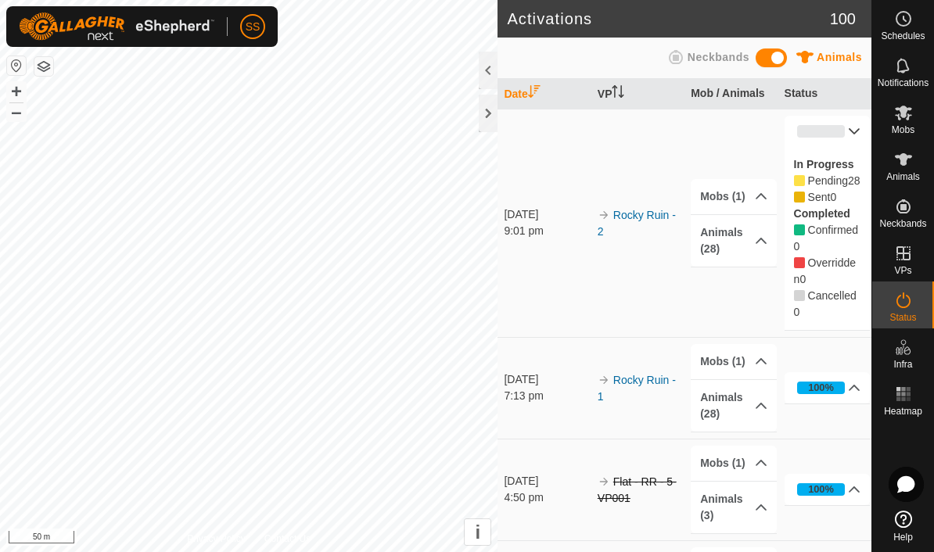
click at [847, 138] on p-accordion-header "0%" at bounding box center [828, 131] width 86 height 31
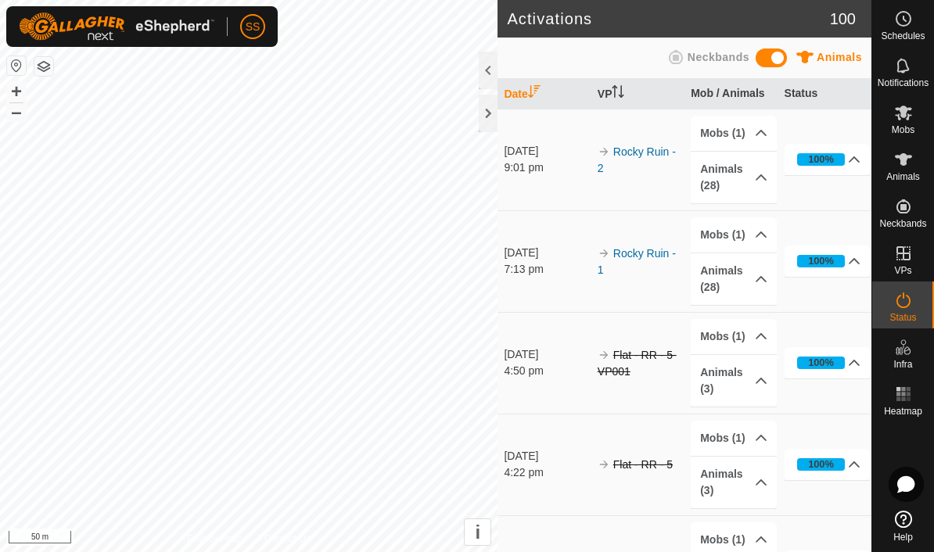
click at [903, 313] on span "Status" at bounding box center [902, 317] width 27 height 9
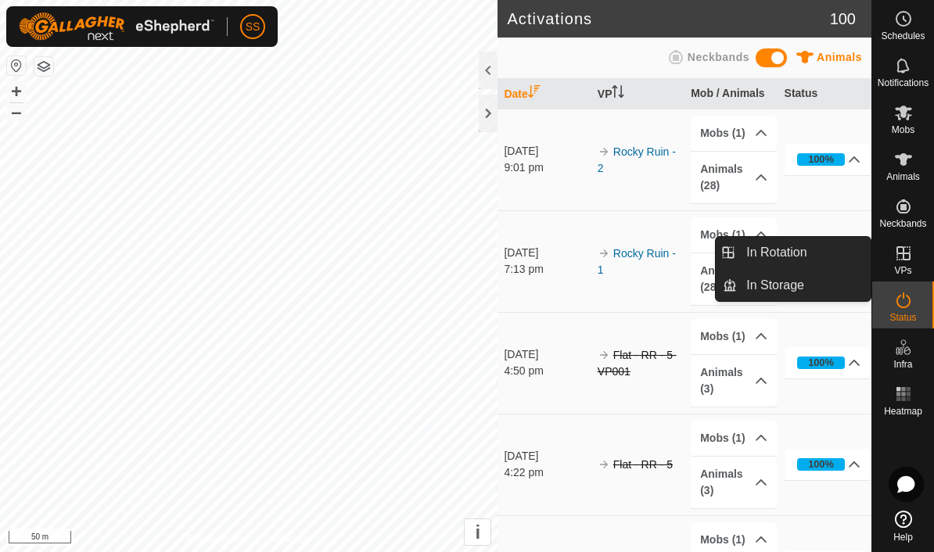
click at [829, 262] on link "In Rotation" at bounding box center [804, 252] width 134 height 31
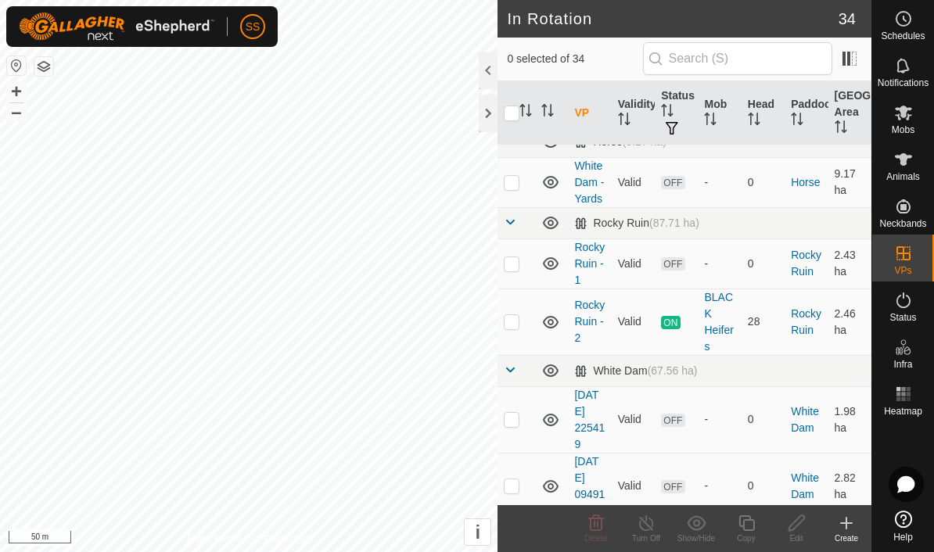
scroll to position [450, 0]
click at [514, 266] on p-checkbox at bounding box center [512, 264] width 16 height 13
click at [599, 526] on icon at bounding box center [596, 523] width 19 height 19
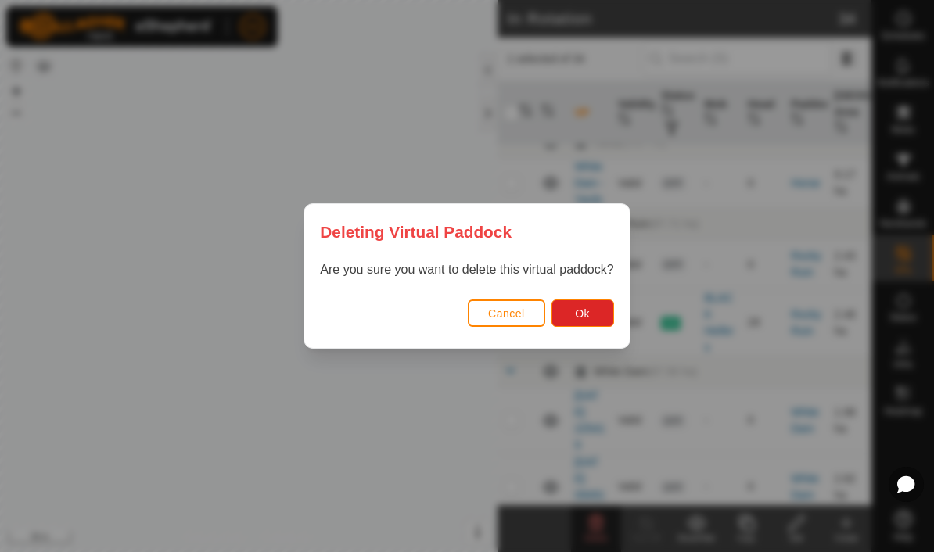
click at [602, 318] on button "Ok" at bounding box center [582, 313] width 63 height 27
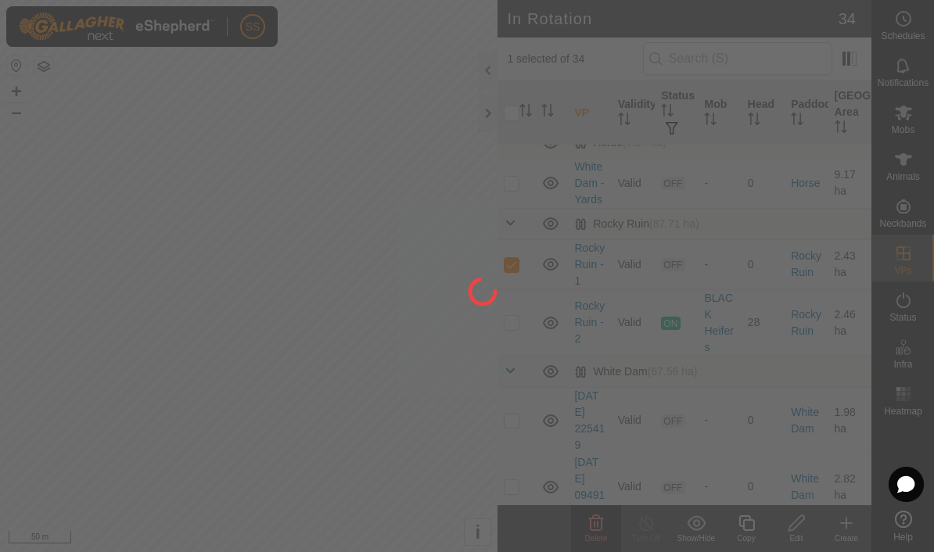
checkbox input "false"
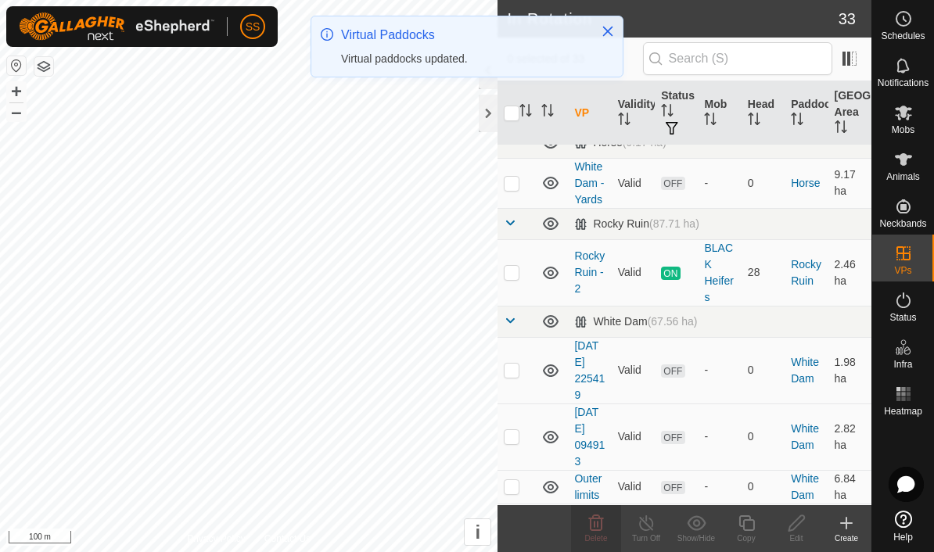
click at [516, 373] on p-checkbox at bounding box center [512, 370] width 16 height 13
click at [513, 370] on p-checkbox at bounding box center [512, 370] width 16 height 13
checkbox input "false"
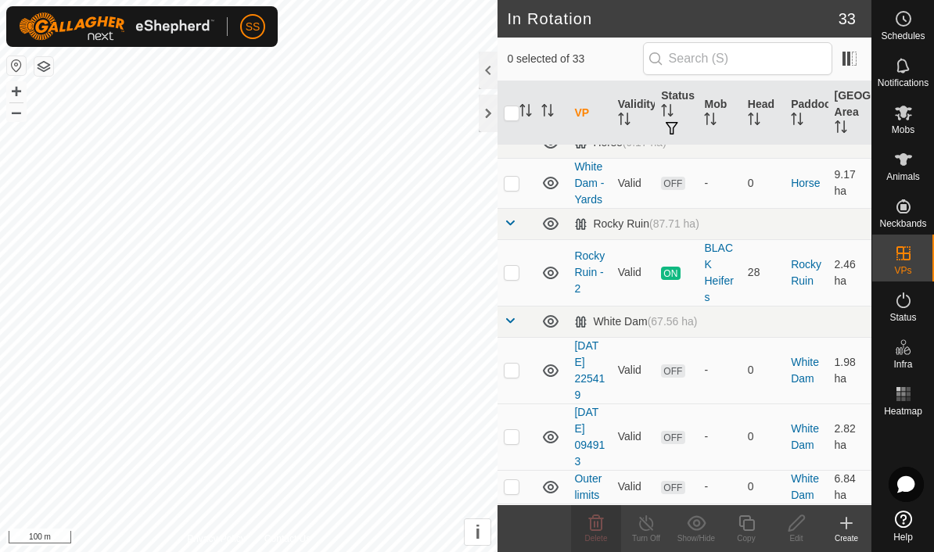
click at [515, 440] on p-checkbox at bounding box center [512, 436] width 16 height 13
click at [515, 438] on p-checkbox at bounding box center [512, 436] width 16 height 13
checkbox input "false"
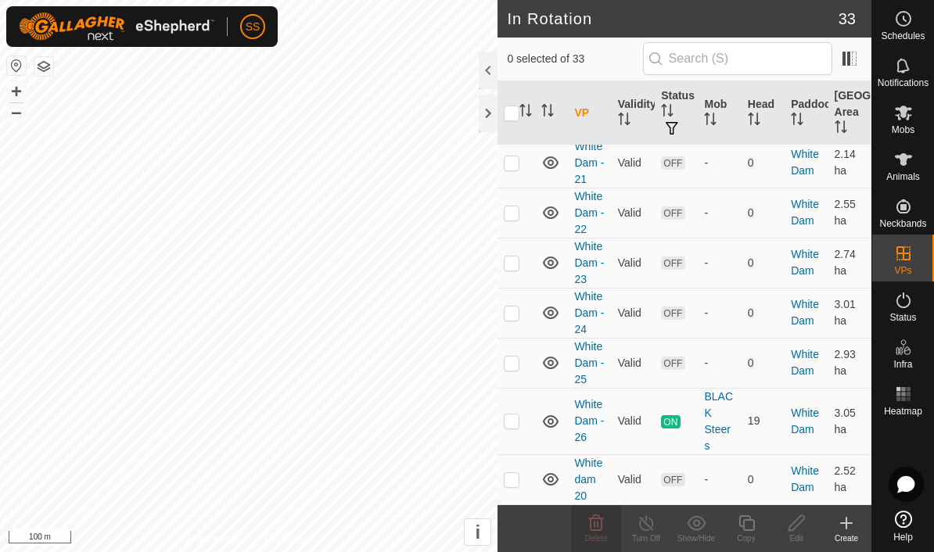
scroll to position [1366, 0]
click at [515, 490] on td at bounding box center [516, 480] width 38 height 50
checkbox input "true"
click at [798, 530] on icon at bounding box center [797, 523] width 20 height 19
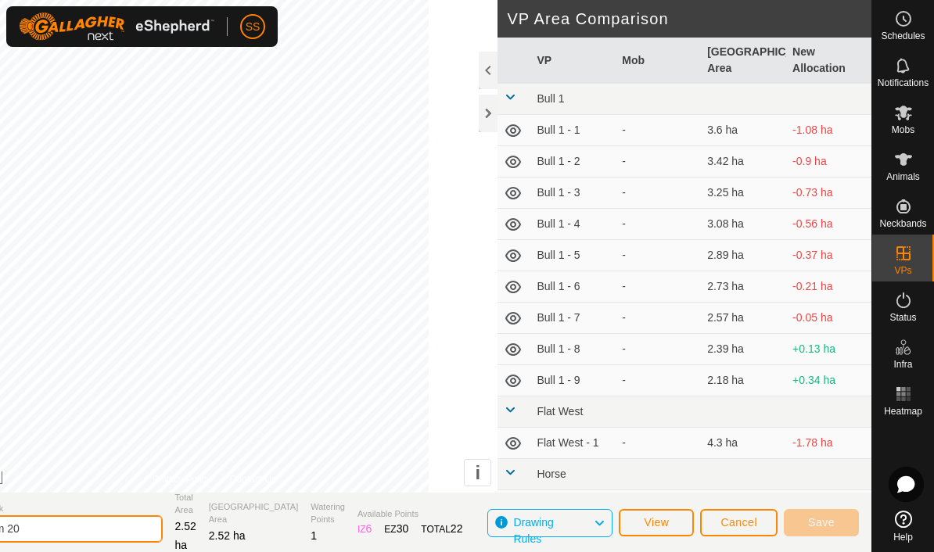
click at [77, 537] on input "White dam 20" at bounding box center [53, 528] width 219 height 27
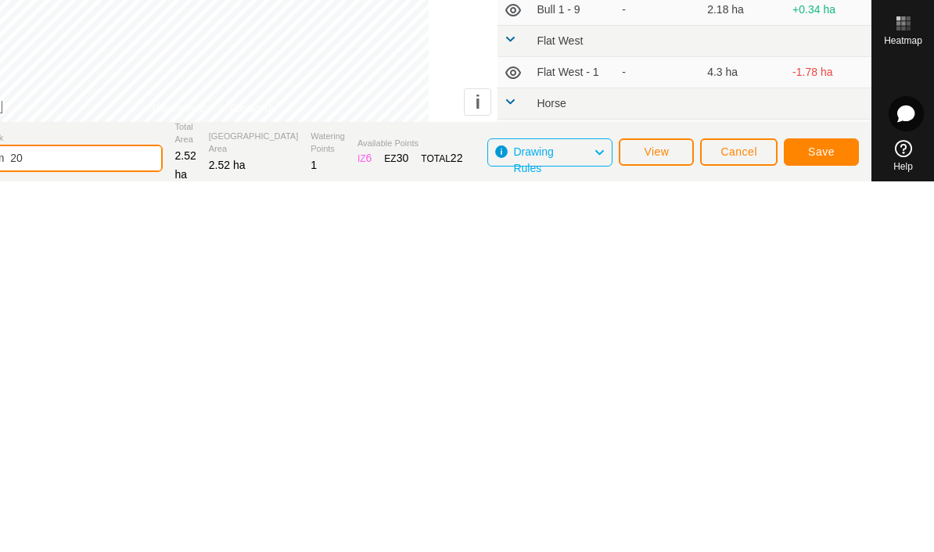
scroll to position [2, 0]
type input "White dam - 20"
click at [828, 508] on button "Save" at bounding box center [821, 521] width 75 height 27
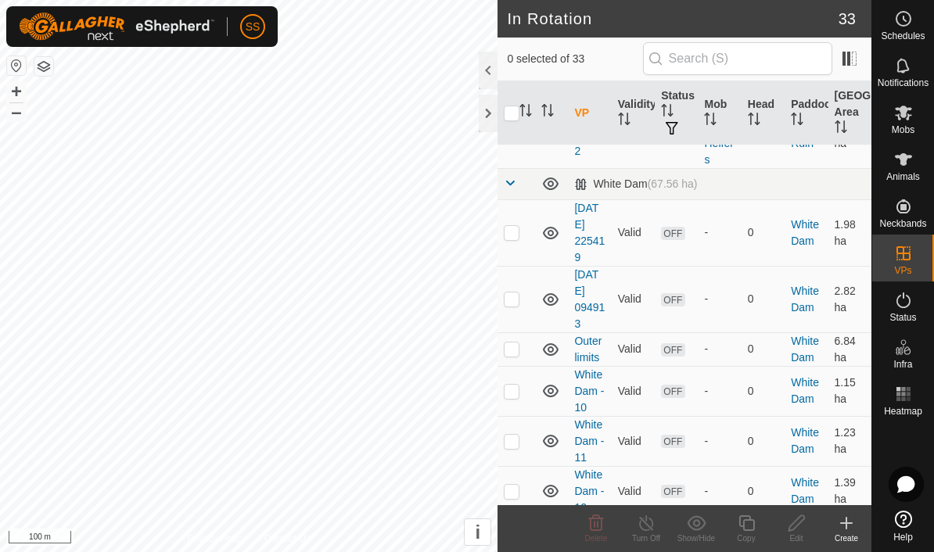
scroll to position [578, 0]
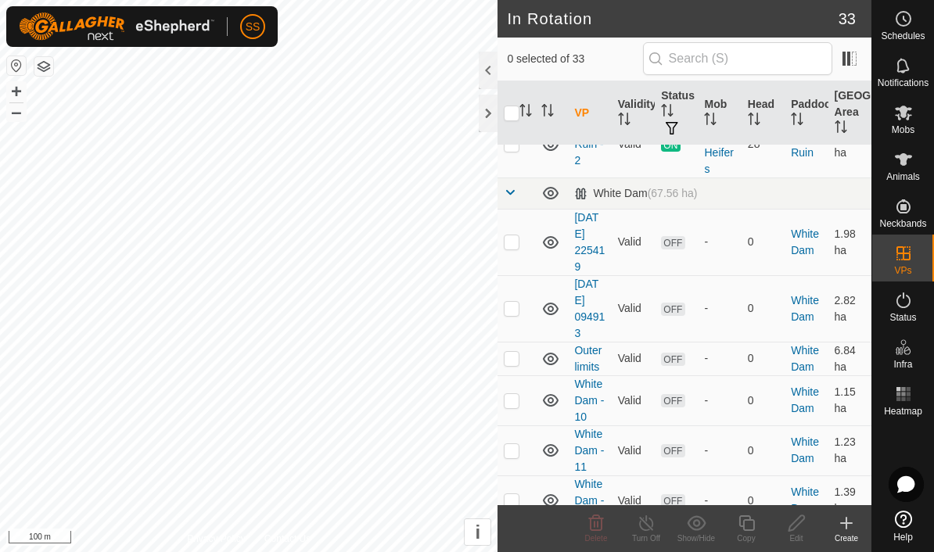
click at [507, 311] on p-checkbox at bounding box center [512, 308] width 16 height 13
checkbox input "true"
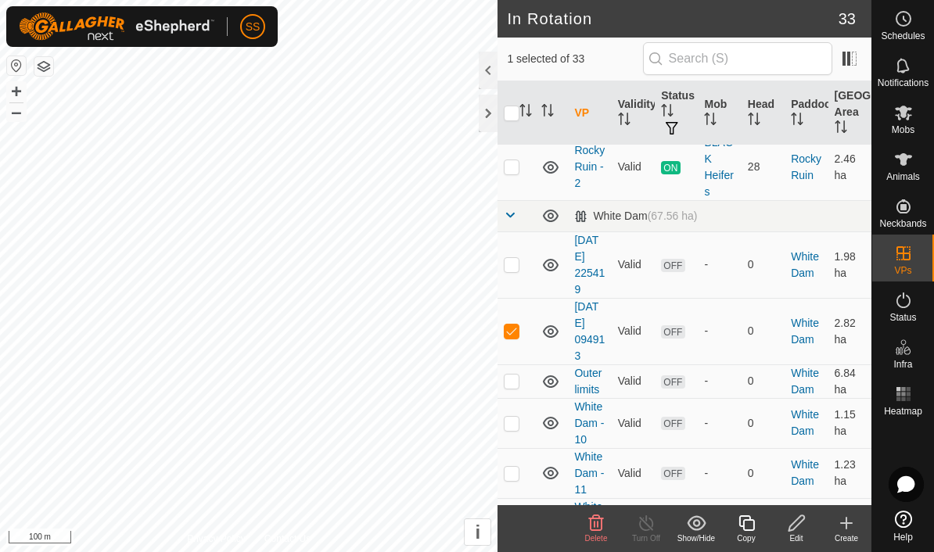
scroll to position [555, 0]
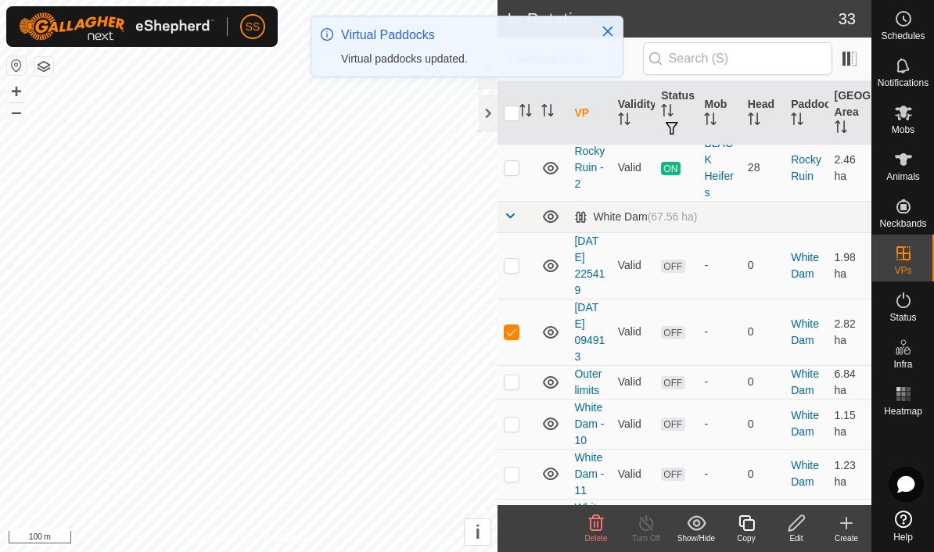
click at [518, 327] on p-checkbox at bounding box center [512, 331] width 16 height 13
checkbox input "false"
click at [511, 264] on p-checkbox at bounding box center [512, 265] width 16 height 13
click at [523, 261] on td at bounding box center [516, 265] width 38 height 66
checkbox input "false"
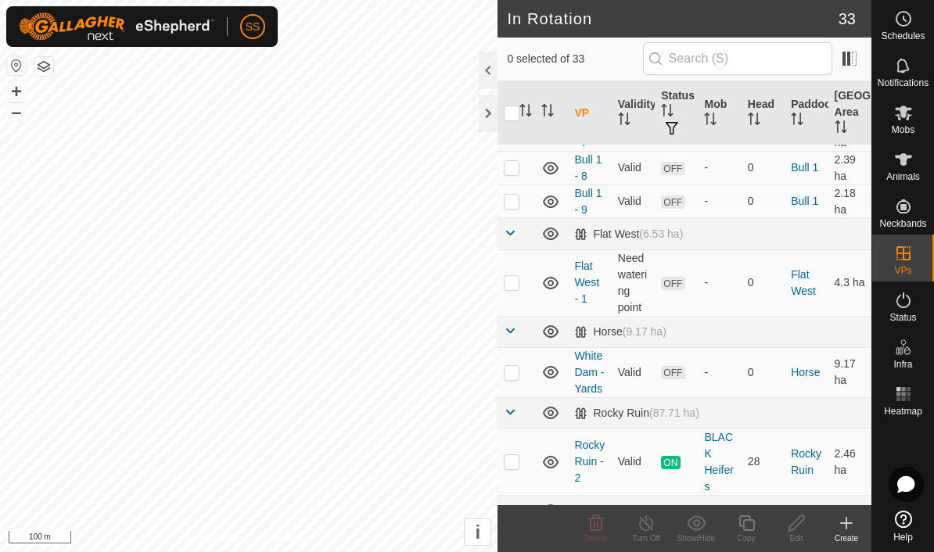
scroll to position [252, 0]
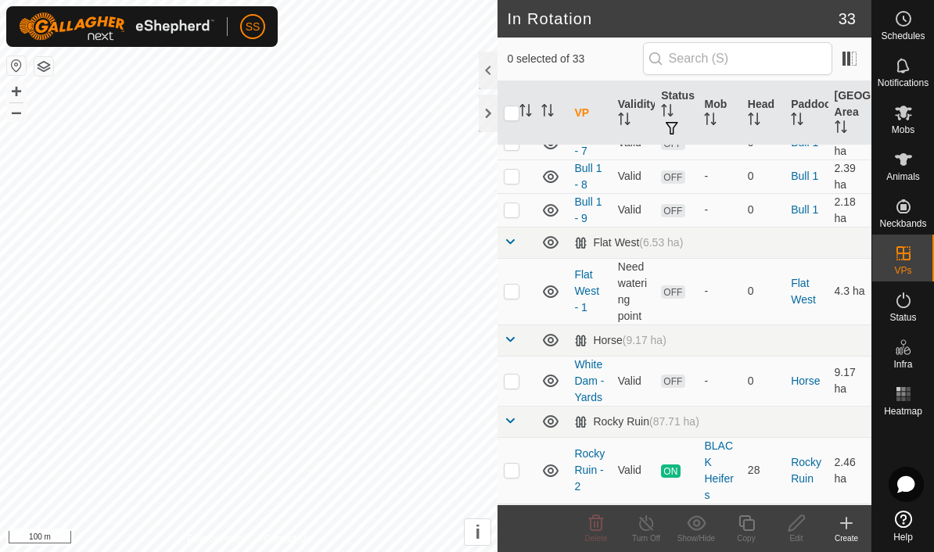
click at [514, 336] on span at bounding box center [510, 339] width 13 height 13
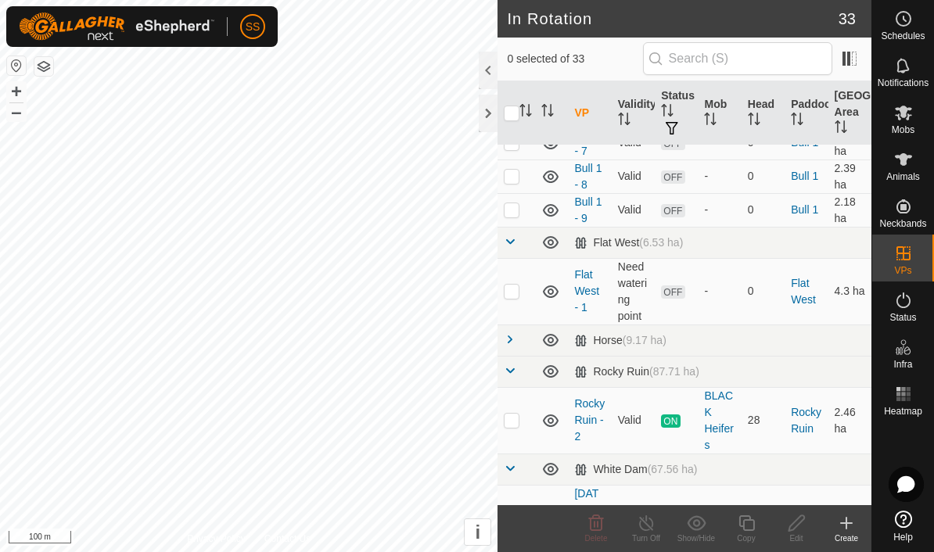
click at [516, 233] on td at bounding box center [516, 242] width 38 height 31
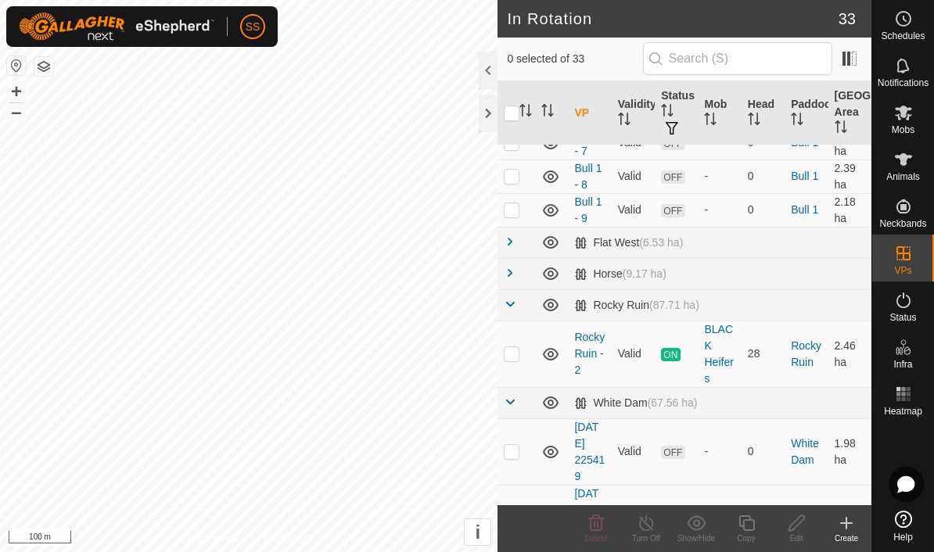
click at [507, 302] on span at bounding box center [510, 304] width 13 height 13
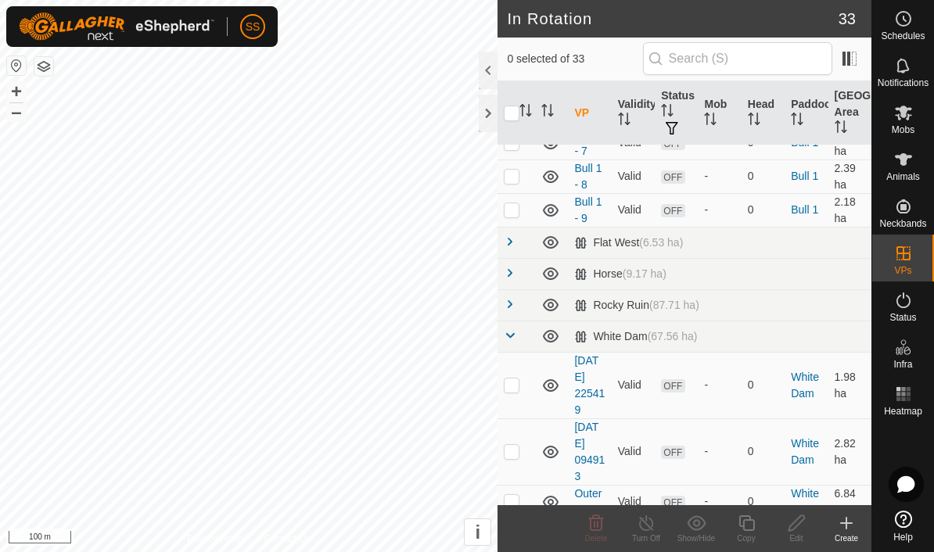
click at [516, 335] on span at bounding box center [510, 335] width 13 height 13
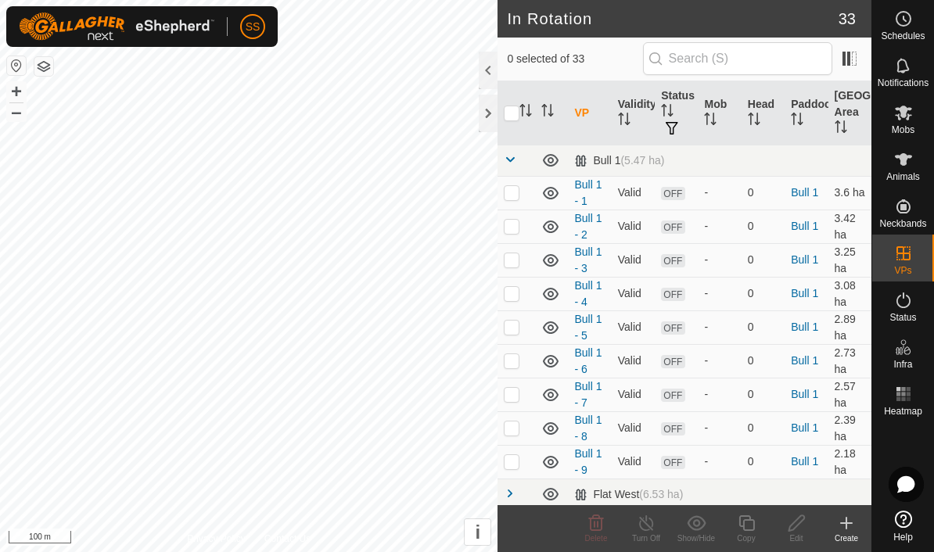
scroll to position [0, 0]
click at [514, 162] on span at bounding box center [510, 159] width 13 height 13
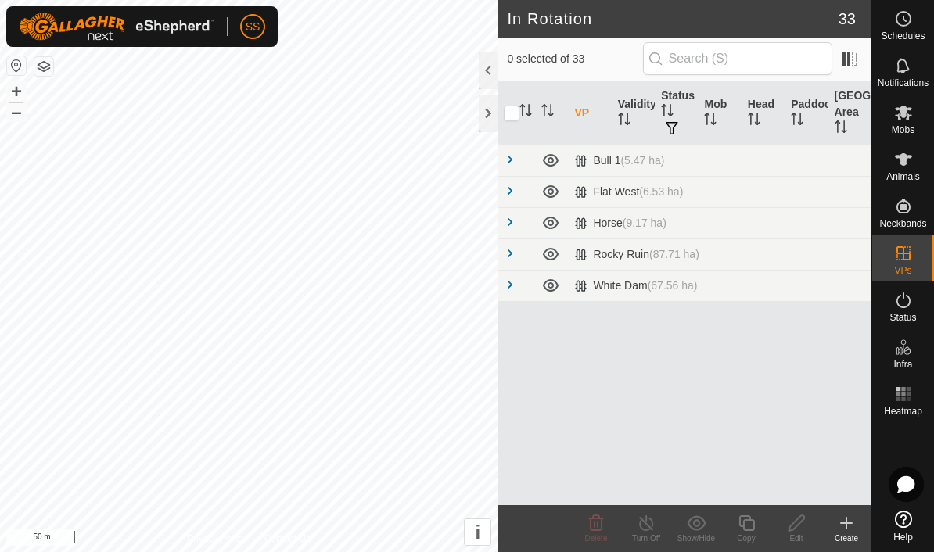
click at [515, 156] on span at bounding box center [510, 159] width 13 height 13
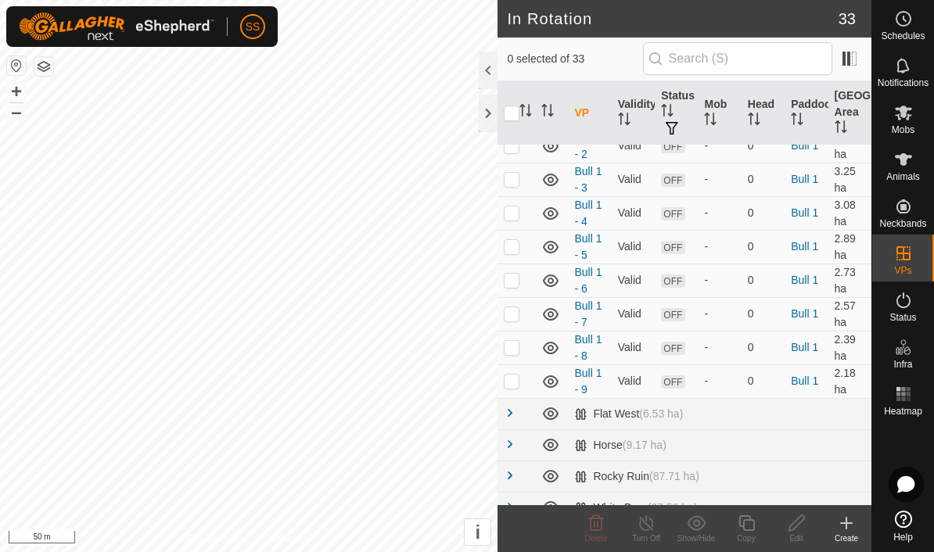
scroll to position [82, 0]
click at [517, 380] on p-checkbox at bounding box center [512, 379] width 16 height 13
checkbox input "true"
click at [756, 523] on copy-svg-icon at bounding box center [746, 523] width 50 height 19
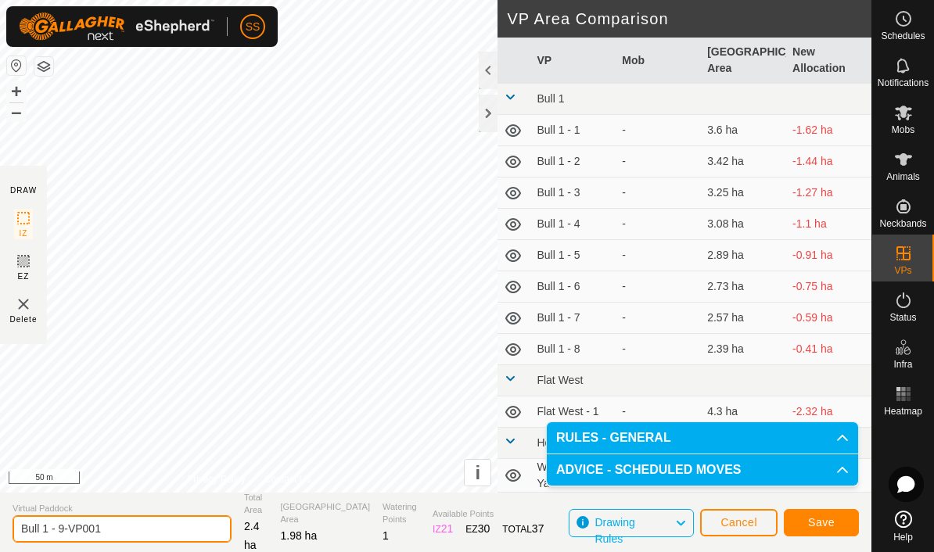
click at [127, 523] on input "Bull 1 - 9-VP001" at bounding box center [122, 528] width 219 height 27
type input "Bull 1 - 10"
click at [824, 525] on span "Save" at bounding box center [821, 522] width 27 height 13
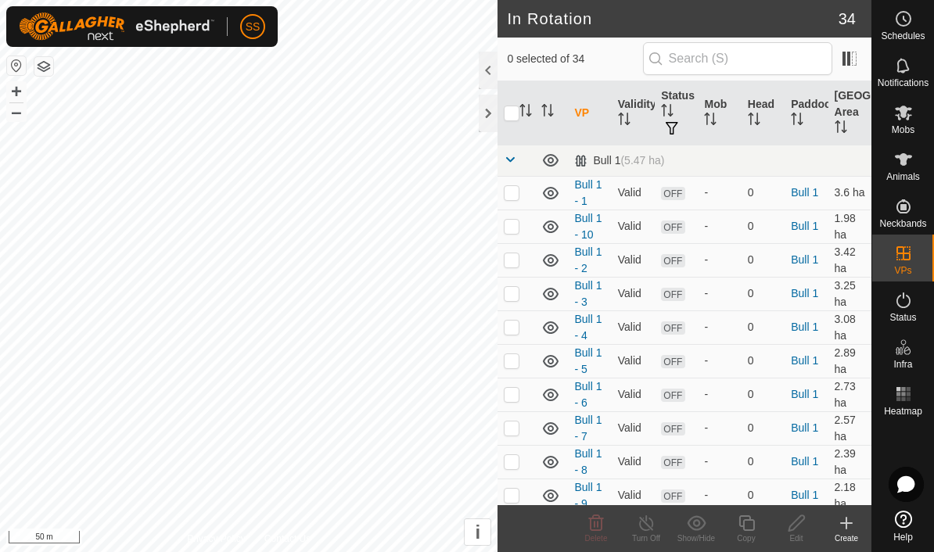
click at [512, 201] on td at bounding box center [516, 193] width 38 height 34
checkbox input "true"
click at [802, 530] on icon at bounding box center [797, 523] width 20 height 19
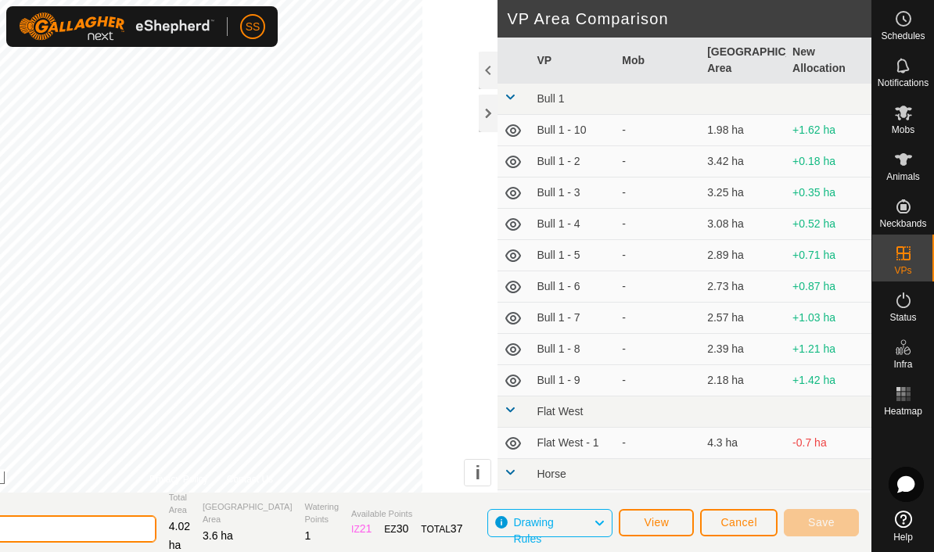
click at [109, 538] on input "Bull 1 - 1" at bounding box center [46, 528] width 219 height 27
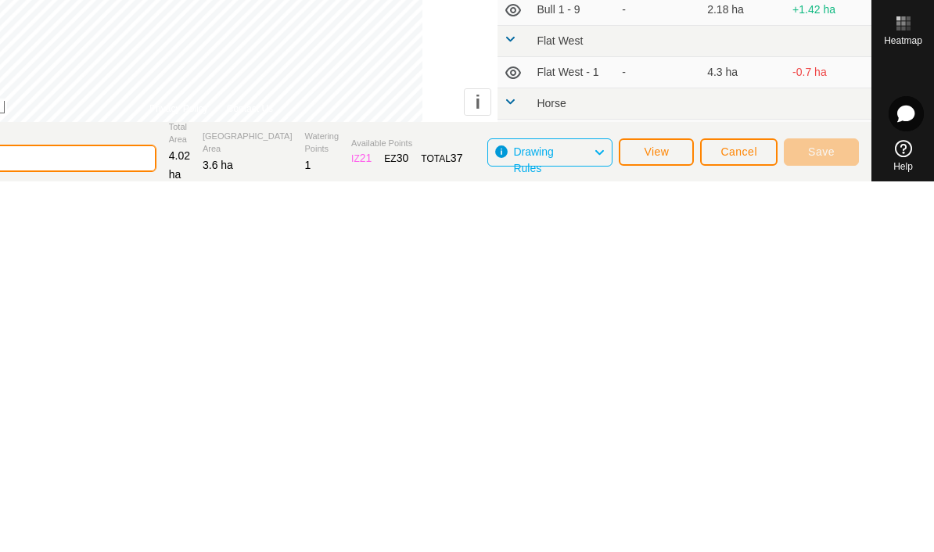
scroll to position [2, 0]
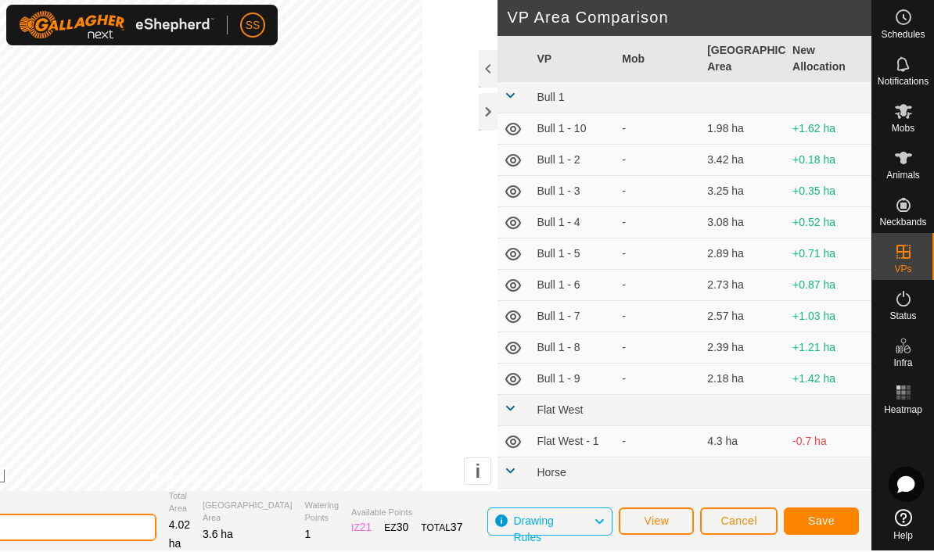
type input "Bull 1 - 01"
click at [835, 519] on button "Save" at bounding box center [821, 521] width 75 height 27
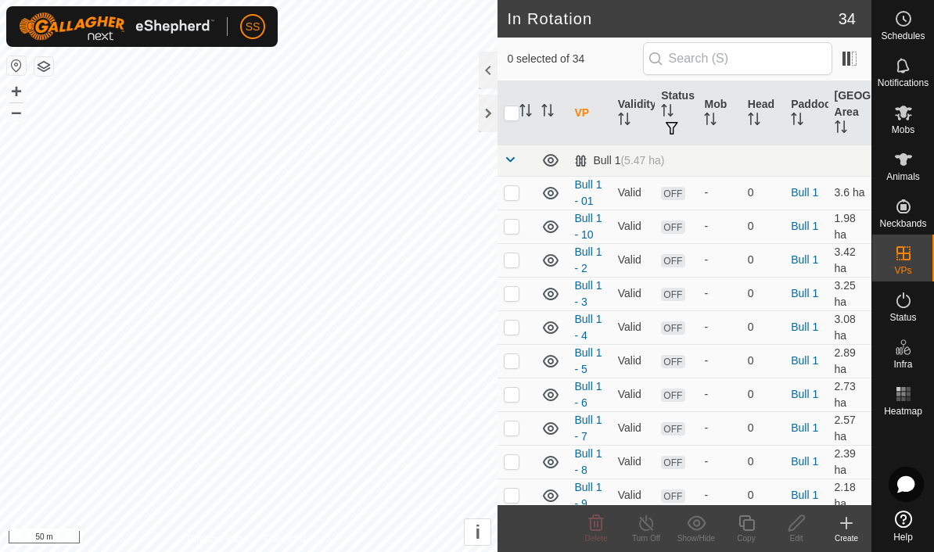
click at [511, 264] on p-checkbox at bounding box center [512, 259] width 16 height 13
checkbox input "true"
click at [803, 520] on icon at bounding box center [796, 523] width 16 height 16
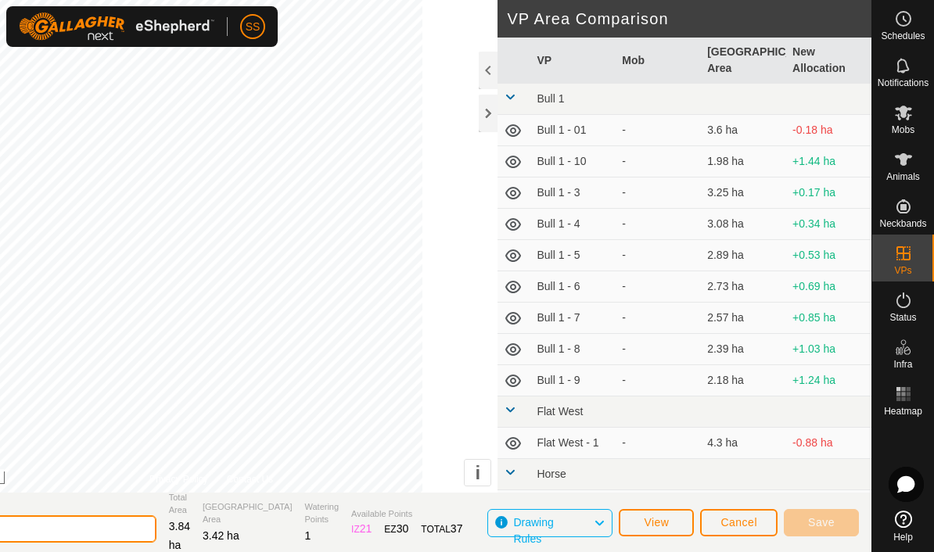
click at [107, 530] on input "Bull 1 - 2" at bounding box center [46, 528] width 219 height 27
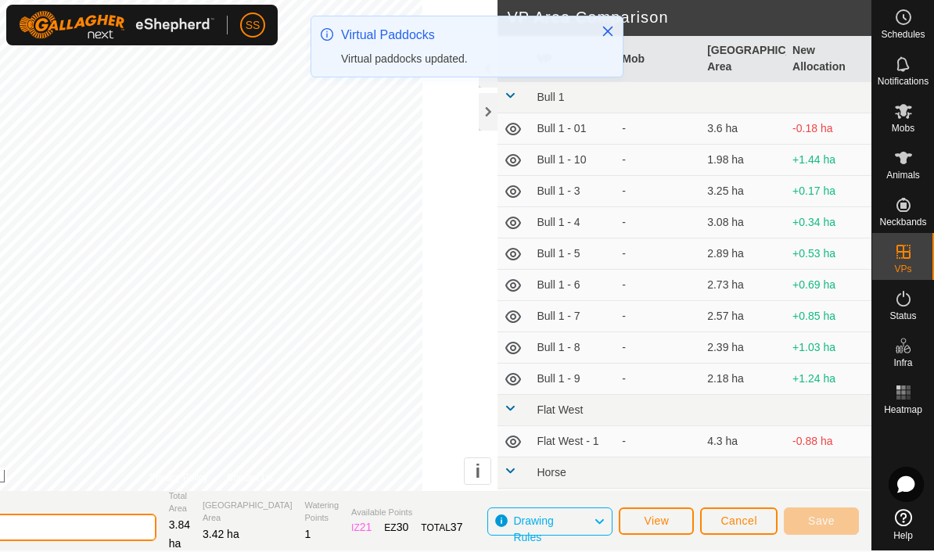
click at [128, 539] on input "Bull 1 - 2" at bounding box center [46, 527] width 219 height 27
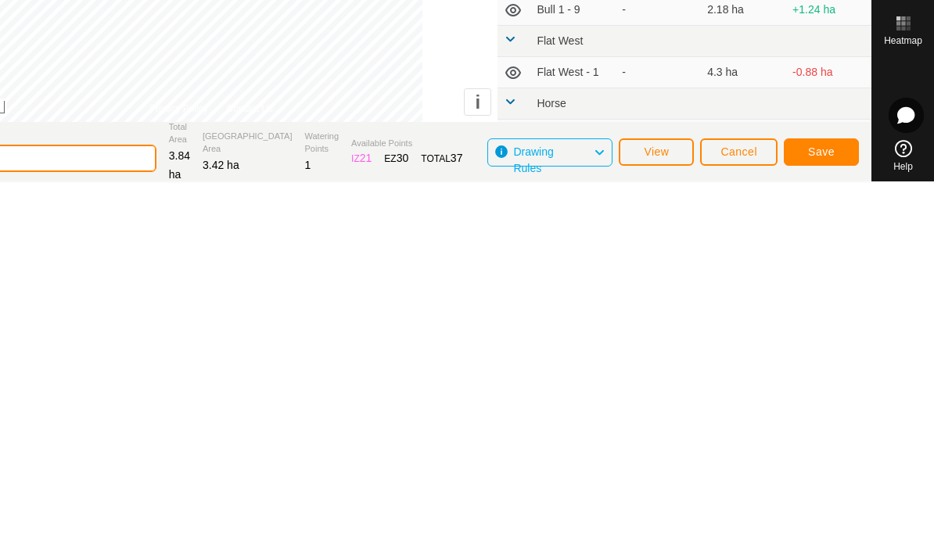
type input "Bull 1 - 02"
click at [838, 508] on button "Save" at bounding box center [821, 521] width 75 height 27
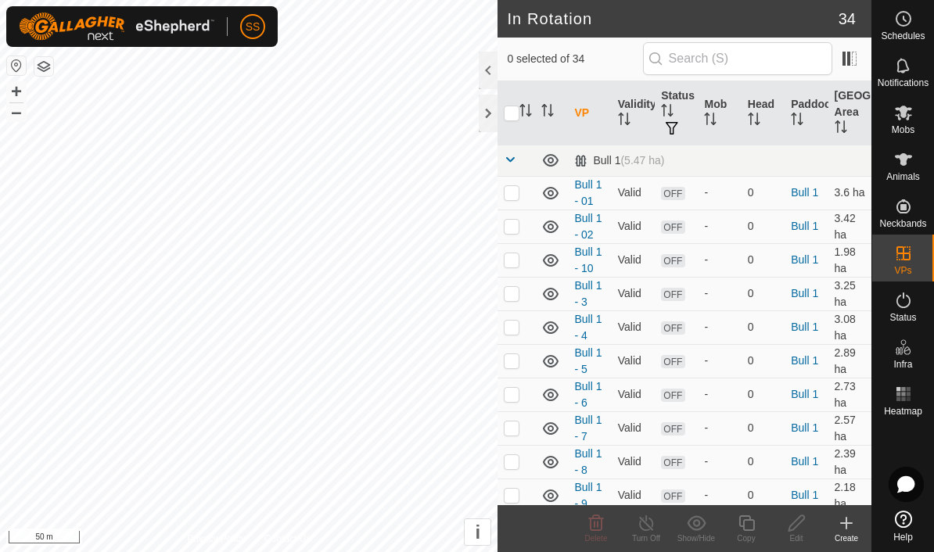
click at [519, 294] on p-checkbox at bounding box center [512, 293] width 16 height 13
checkbox input "true"
click at [804, 523] on icon at bounding box center [797, 523] width 20 height 19
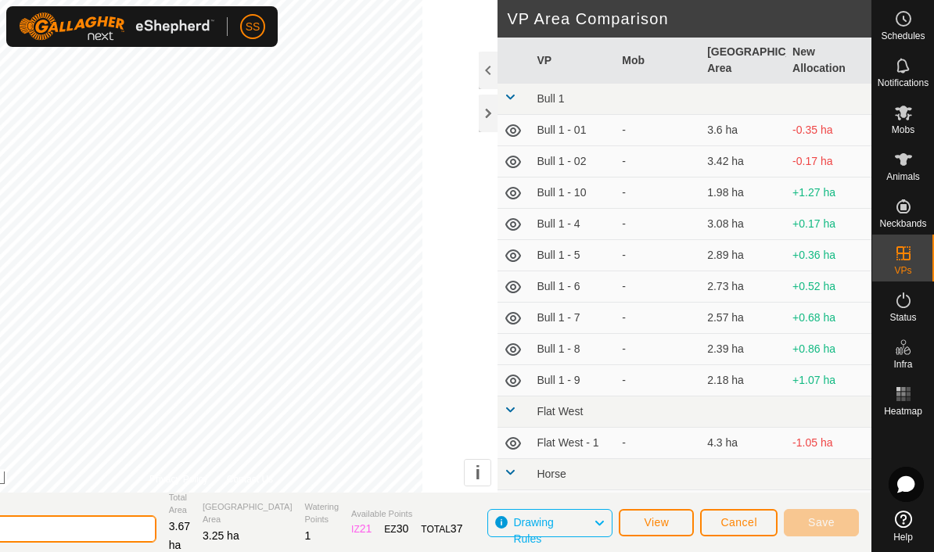
click at [122, 527] on input "Bull 1 - 3" at bounding box center [46, 528] width 219 height 27
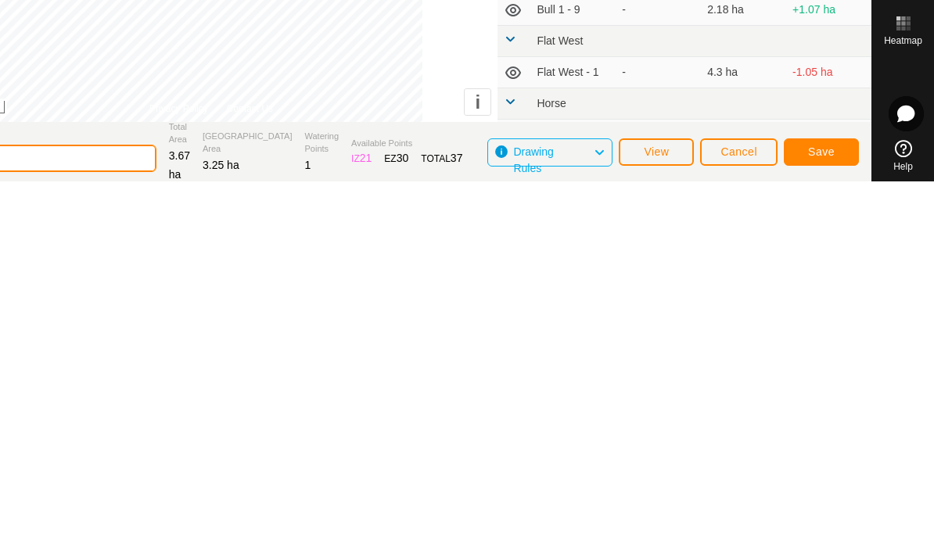
scroll to position [2, 0]
type input "Bull 1 - 03"
click at [821, 508] on button "Save" at bounding box center [821, 521] width 75 height 27
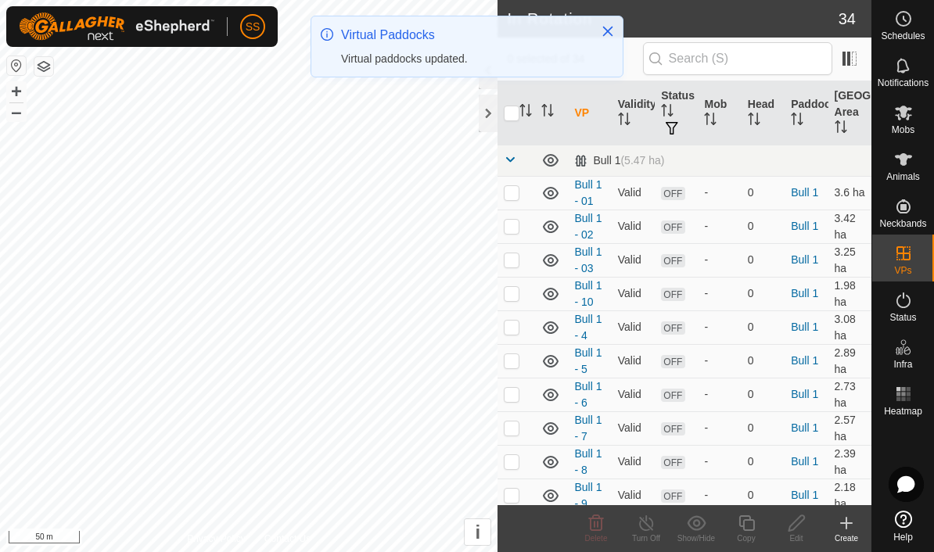
click at [511, 339] on td at bounding box center [516, 328] width 38 height 34
checkbox input "true"
click at [796, 527] on icon at bounding box center [796, 523] width 16 height 16
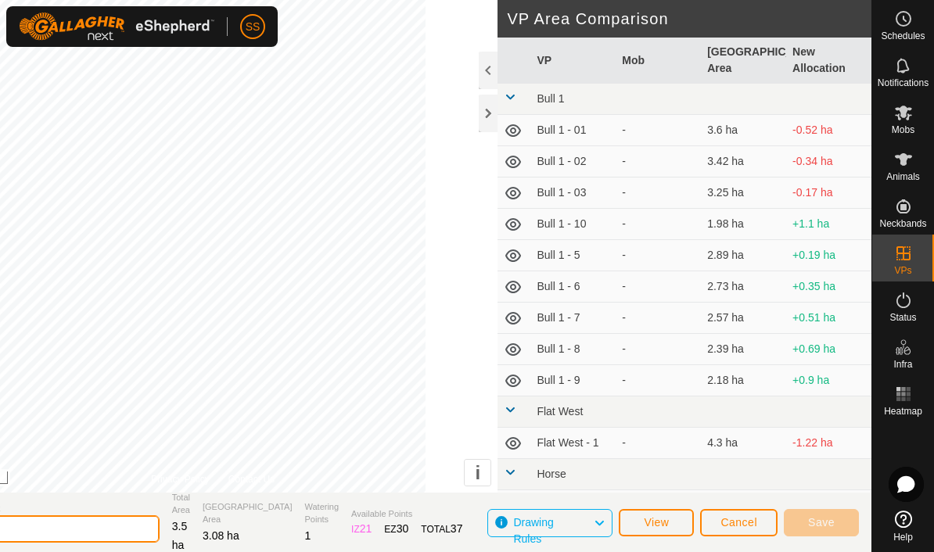
click at [99, 529] on input "Bull 1 - 4" at bounding box center [50, 528] width 219 height 27
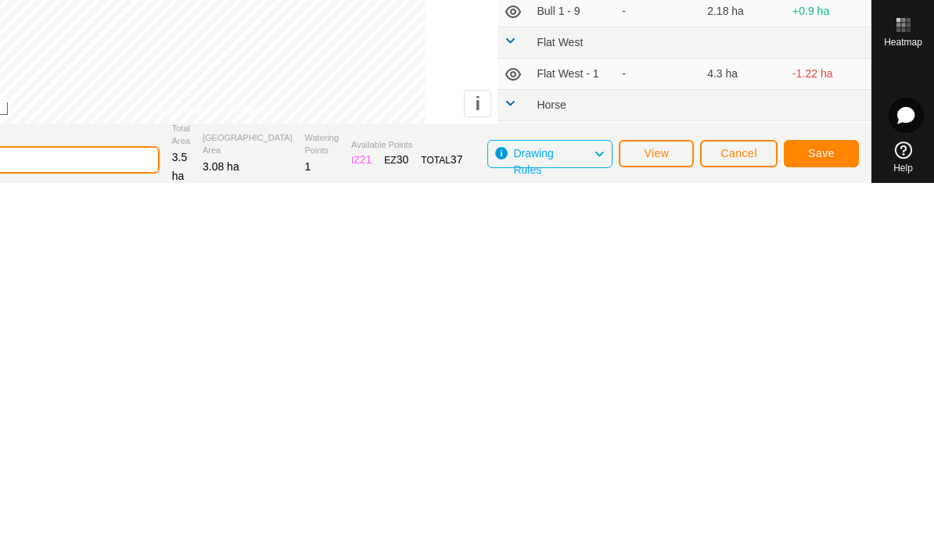
type input "Bull 1 - 04"
click at [838, 509] on button "Save" at bounding box center [821, 522] width 75 height 27
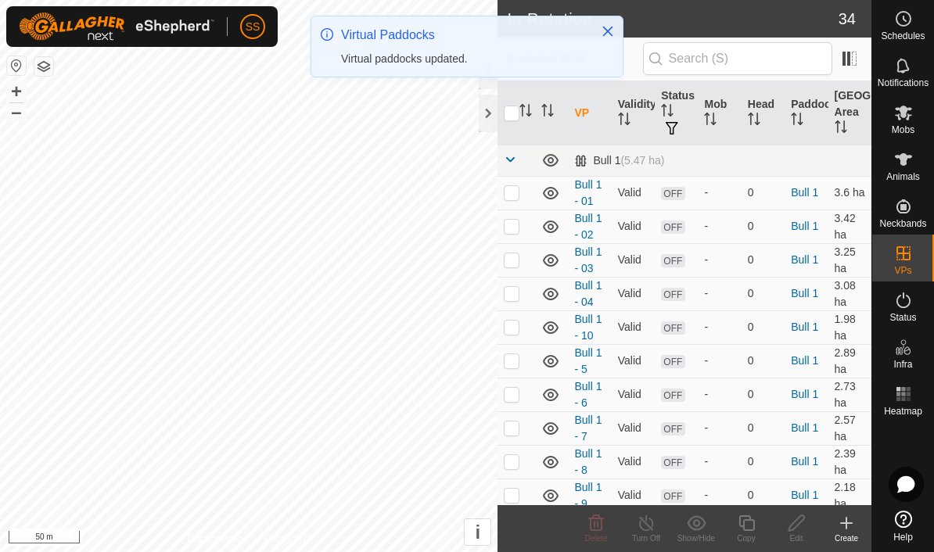
click at [512, 360] on p-checkbox at bounding box center [512, 360] width 16 height 13
checkbox input "true"
click at [799, 524] on icon at bounding box center [796, 523] width 16 height 16
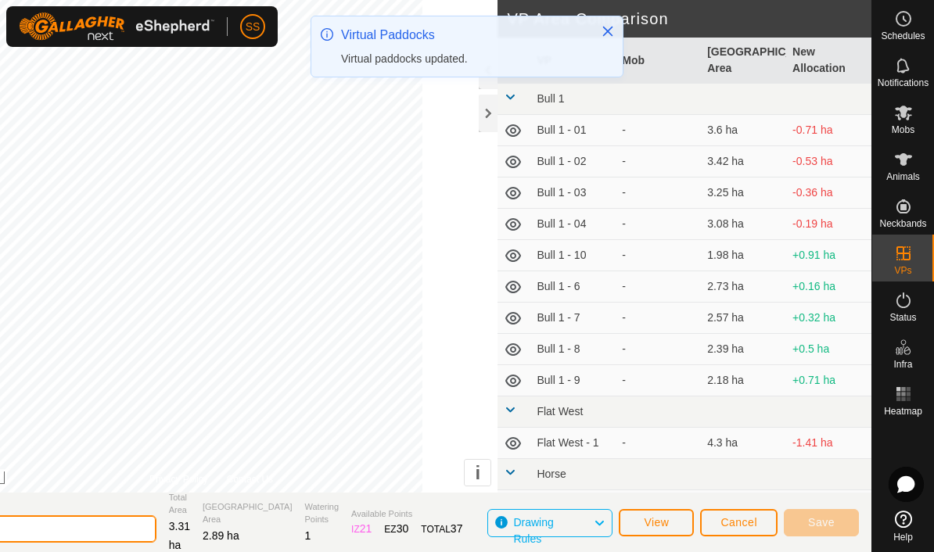
click at [120, 528] on input "Bull 1 - 5" at bounding box center [46, 528] width 219 height 27
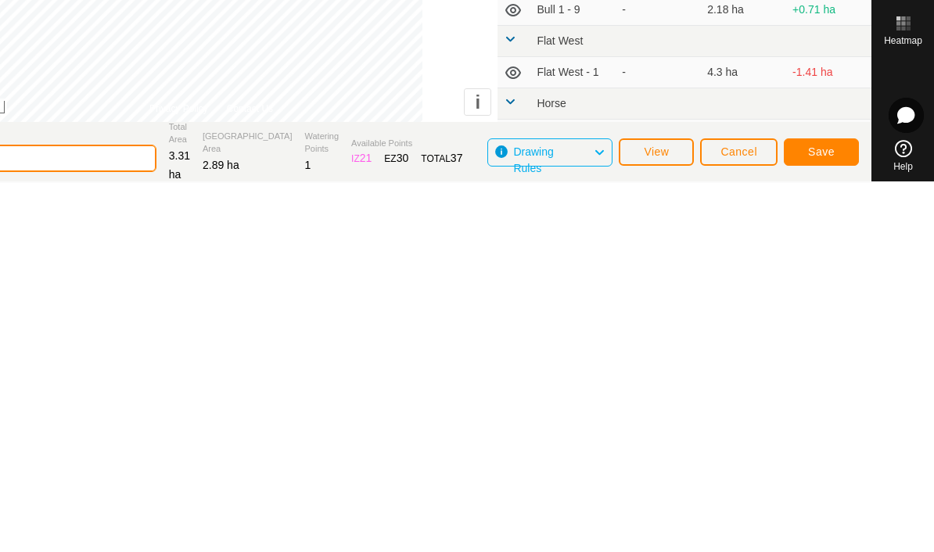
type input "Bull 1 - 05"
click at [833, 515] on span "Save" at bounding box center [821, 521] width 27 height 13
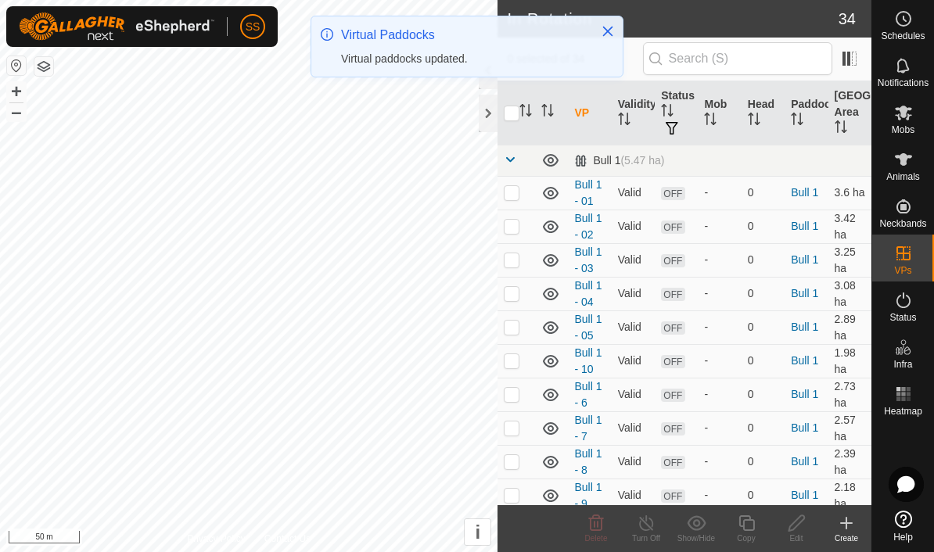
click at [506, 391] on p-checkbox at bounding box center [512, 394] width 16 height 13
checkbox input "true"
click at [798, 531] on icon at bounding box center [797, 523] width 20 height 19
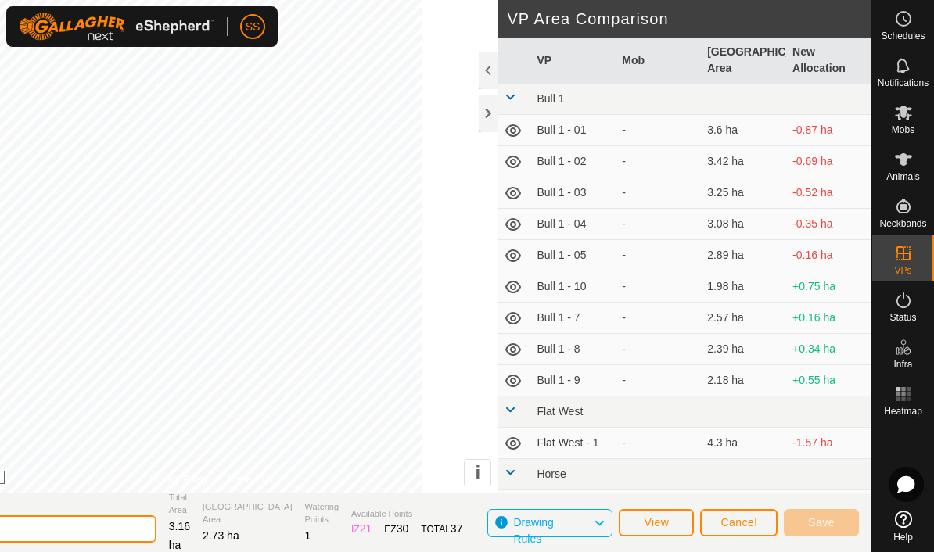
click at [136, 531] on input "Bull 1 - 6" at bounding box center [46, 528] width 219 height 27
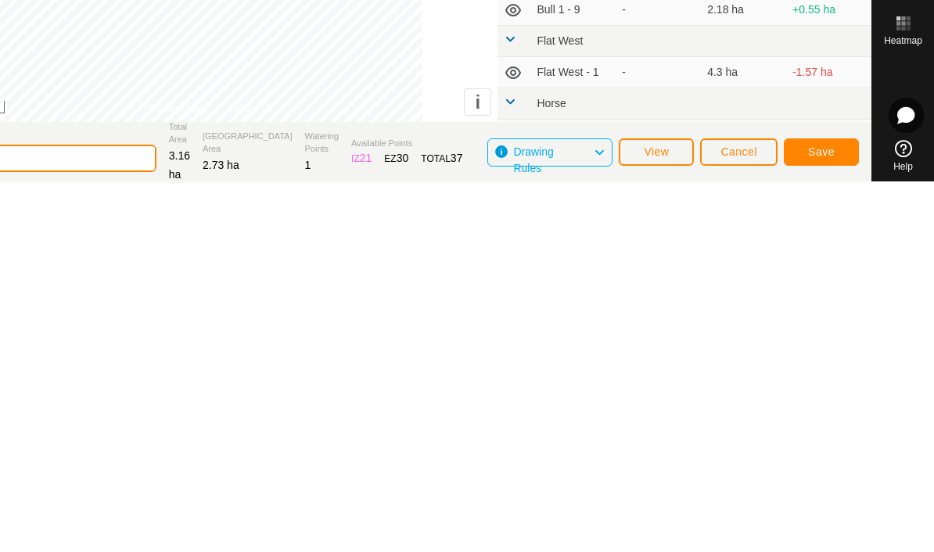
type input "Bull 1 - 06"
click at [846, 508] on button "Save" at bounding box center [821, 521] width 75 height 27
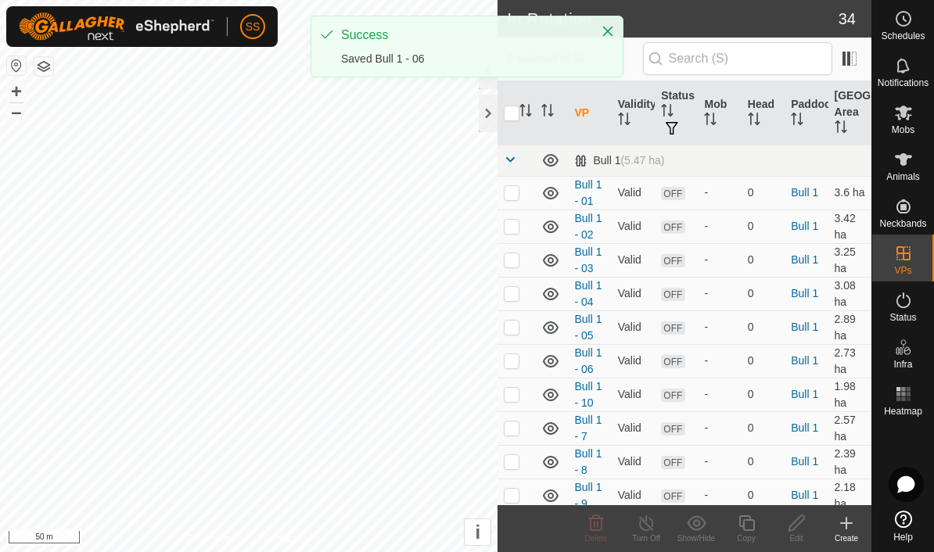
click at [515, 433] on p-checkbox at bounding box center [512, 428] width 16 height 13
checkbox input "true"
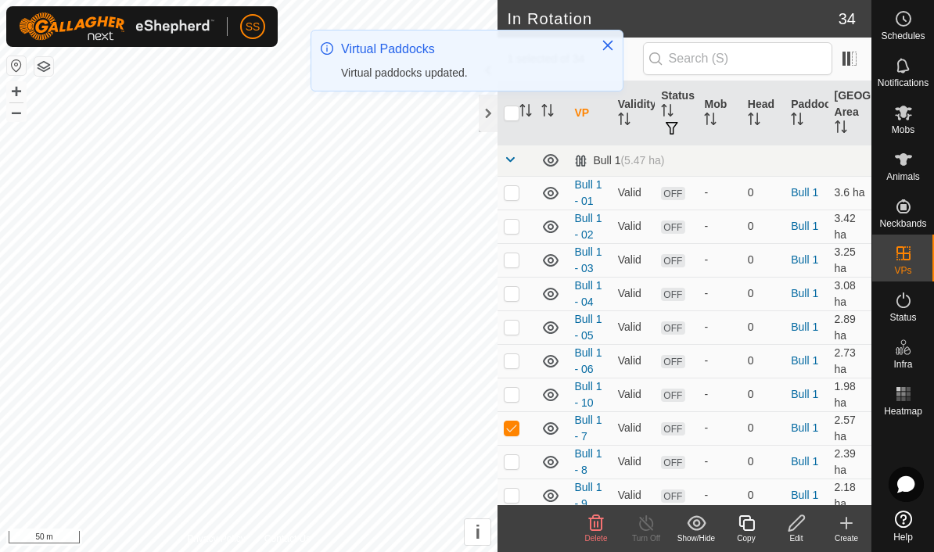
click at [796, 530] on icon at bounding box center [797, 523] width 20 height 19
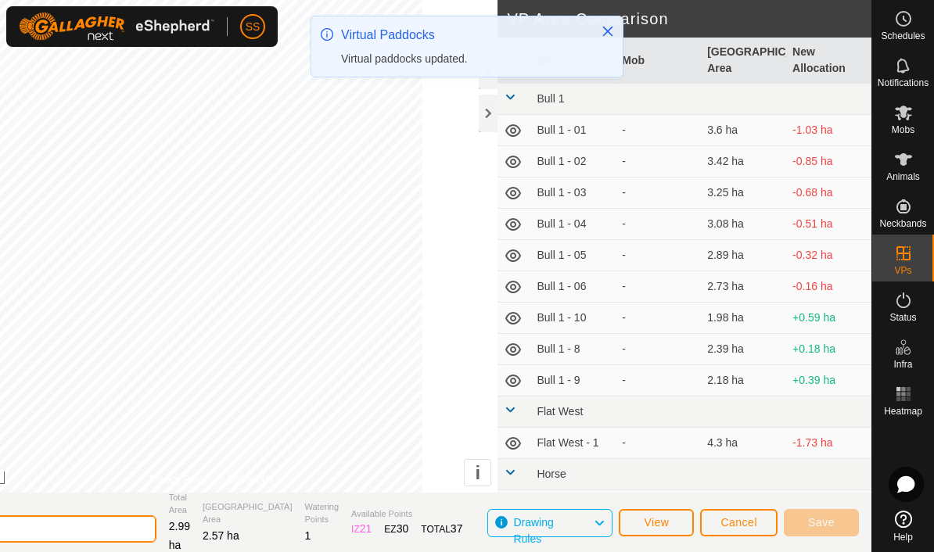
click at [156, 515] on input "Bull 1 - 7" at bounding box center [46, 528] width 219 height 27
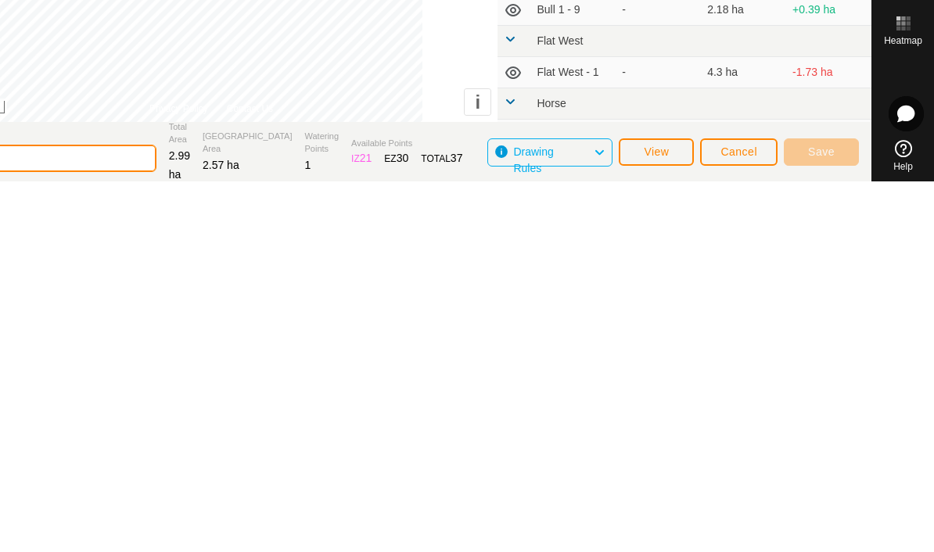
scroll to position [2, 0]
type input "Bull 1 - 07"
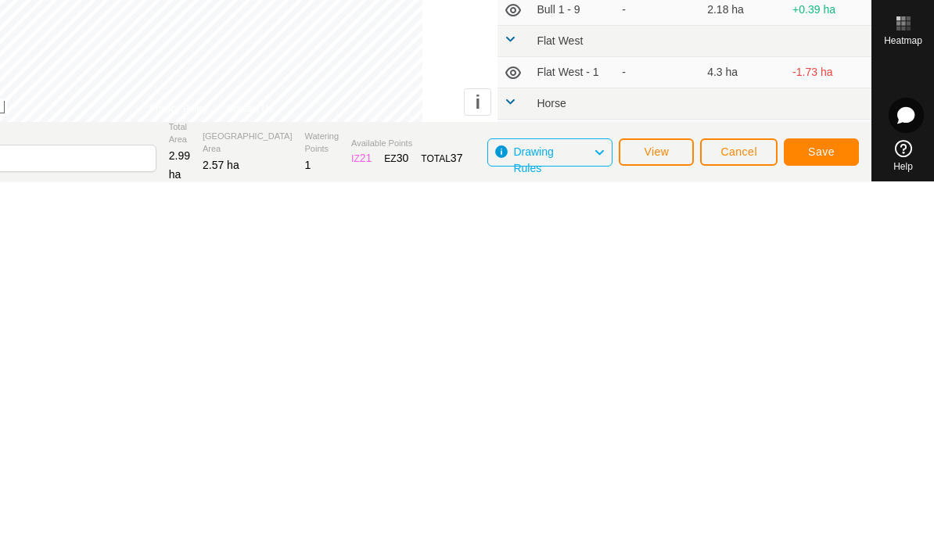
click at [839, 508] on button "Save" at bounding box center [821, 521] width 75 height 27
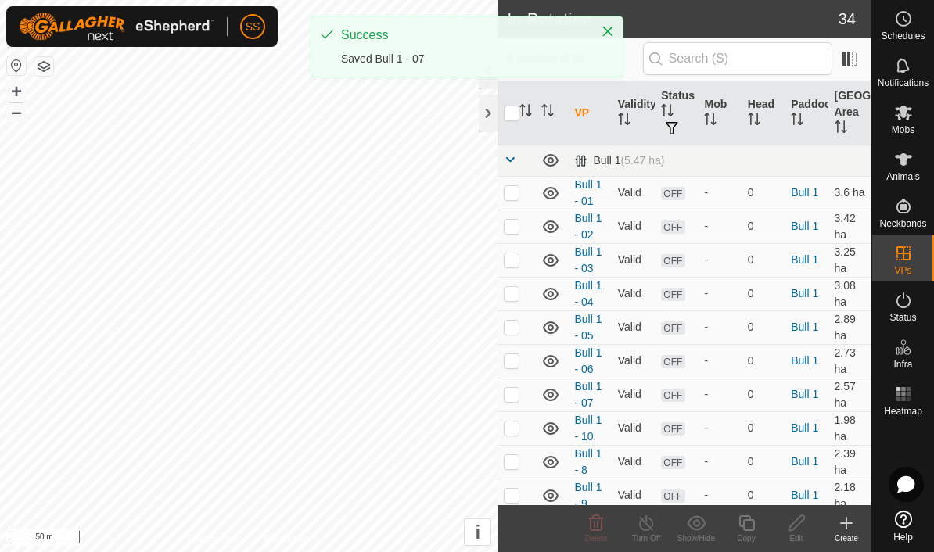
click at [519, 468] on p-checkbox at bounding box center [512, 461] width 16 height 13
checkbox input "true"
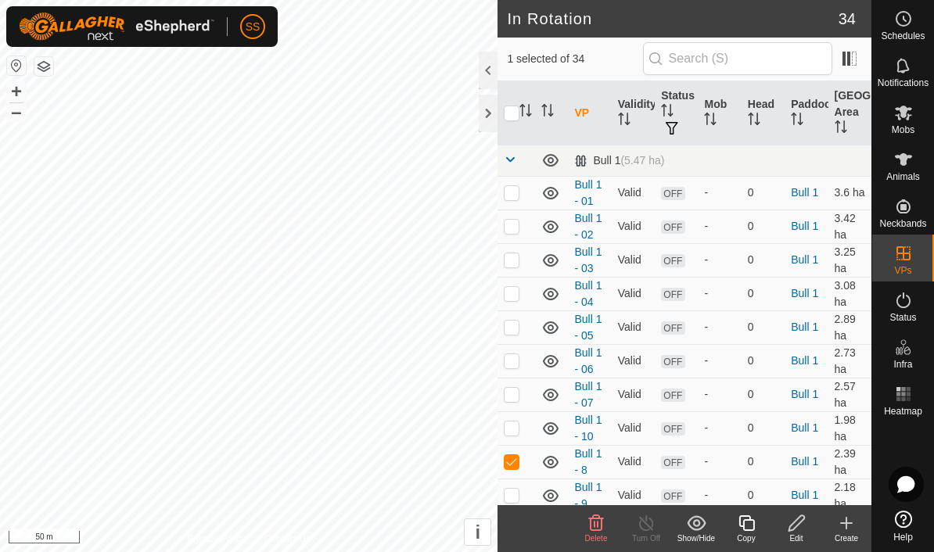
click at [792, 539] on div "Edit" at bounding box center [796, 539] width 50 height 12
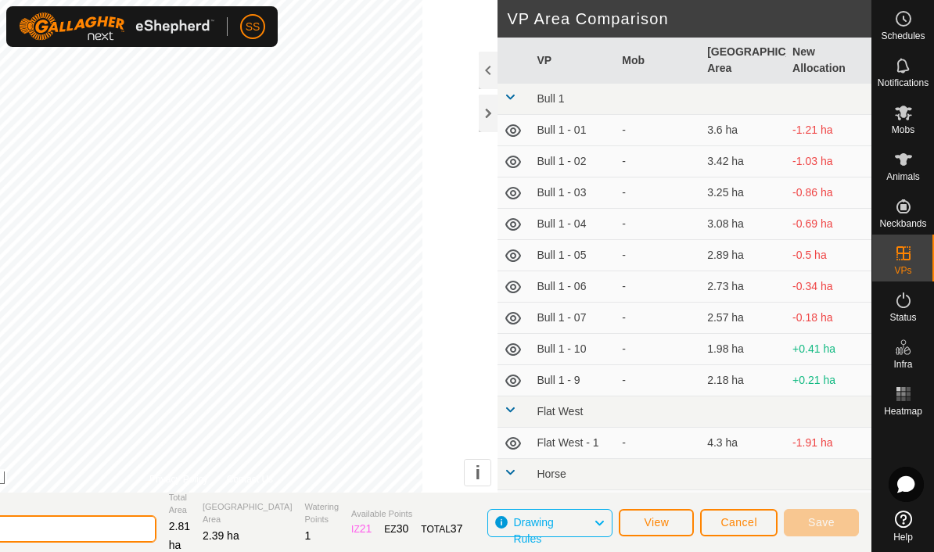
click at [145, 524] on input "Bull 1 - 8" at bounding box center [46, 528] width 219 height 27
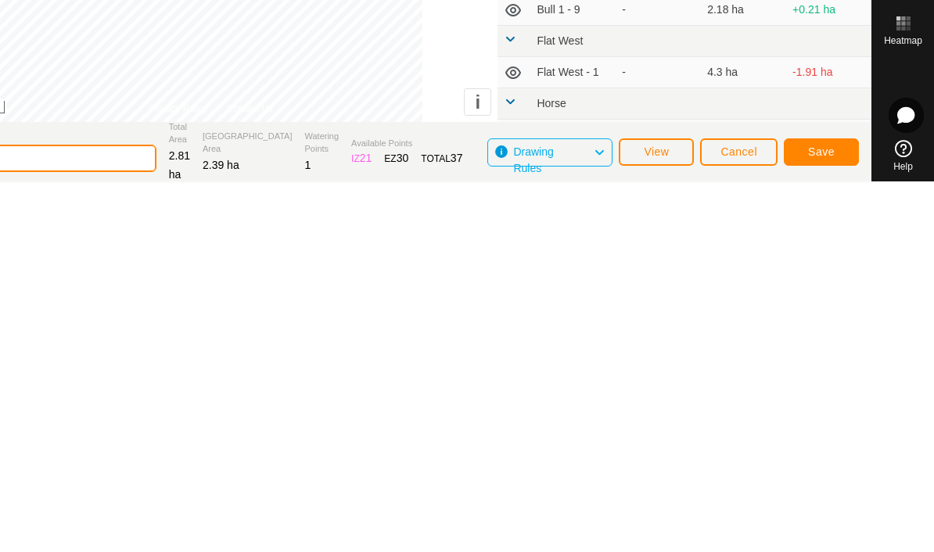
type input "Bull 1 - 08"
click at [837, 508] on button "Save" at bounding box center [821, 521] width 75 height 27
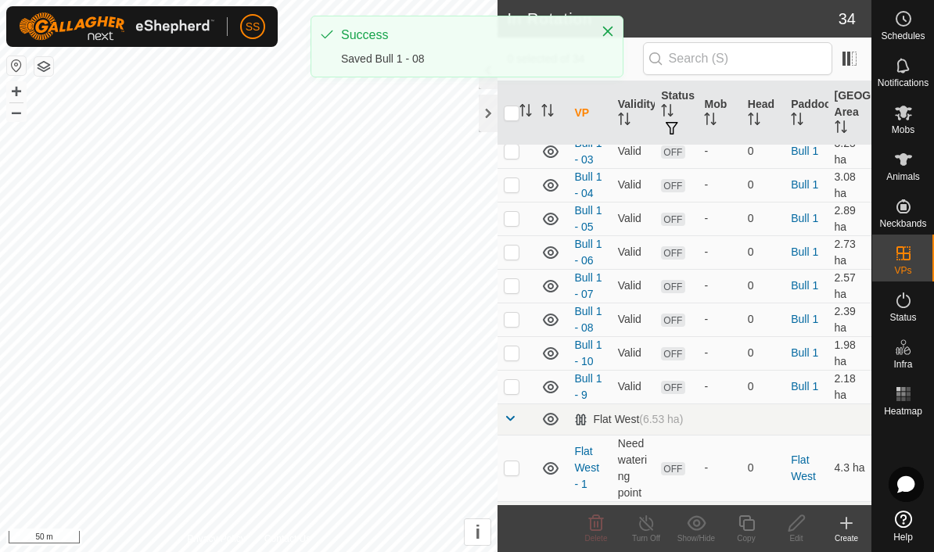
scroll to position [119, 0]
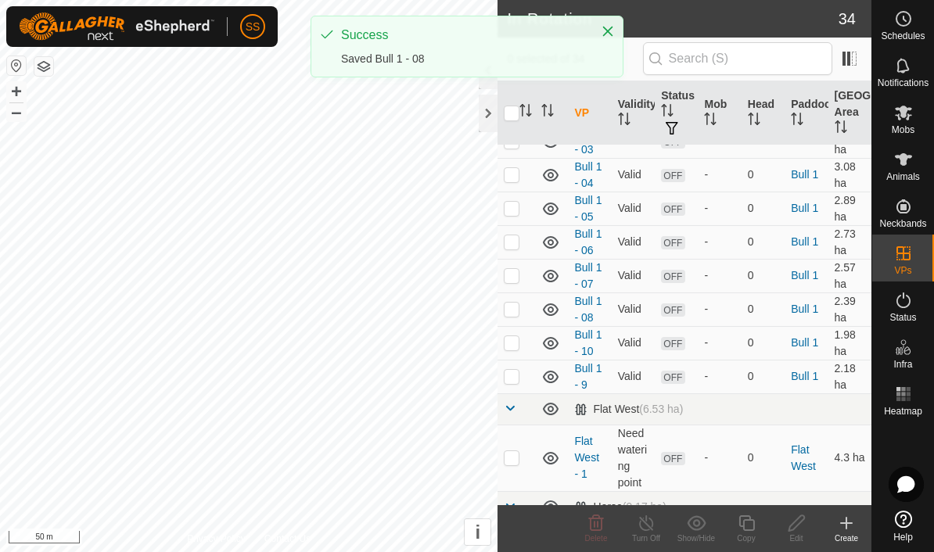
click at [511, 383] on td at bounding box center [516, 377] width 38 height 34
checkbox input "true"
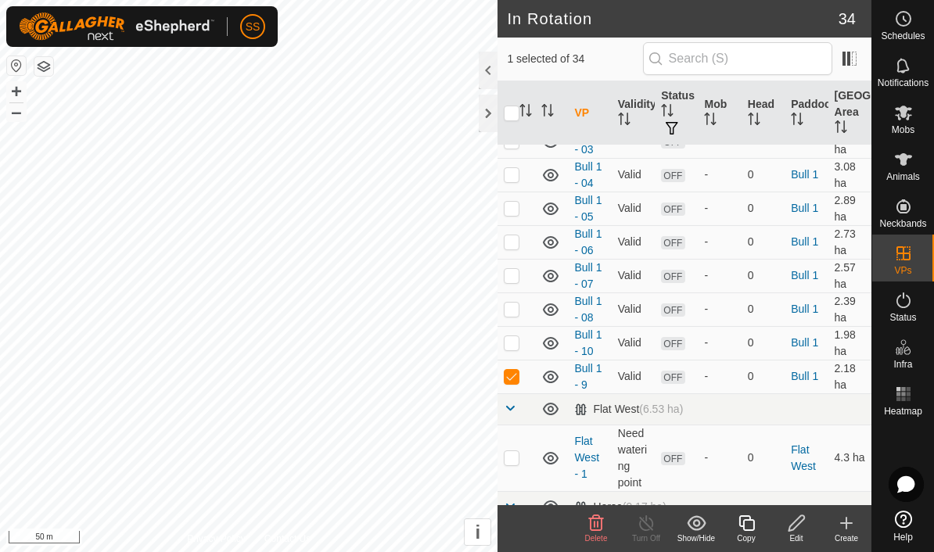
click at [792, 526] on icon at bounding box center [797, 523] width 20 height 19
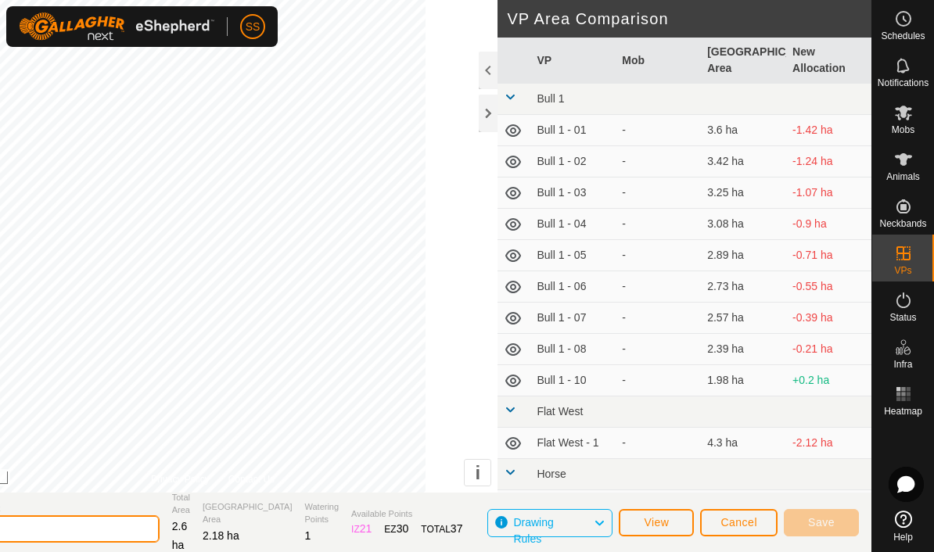
click at [134, 540] on input "Bull 1 - 9" at bounding box center [50, 528] width 219 height 27
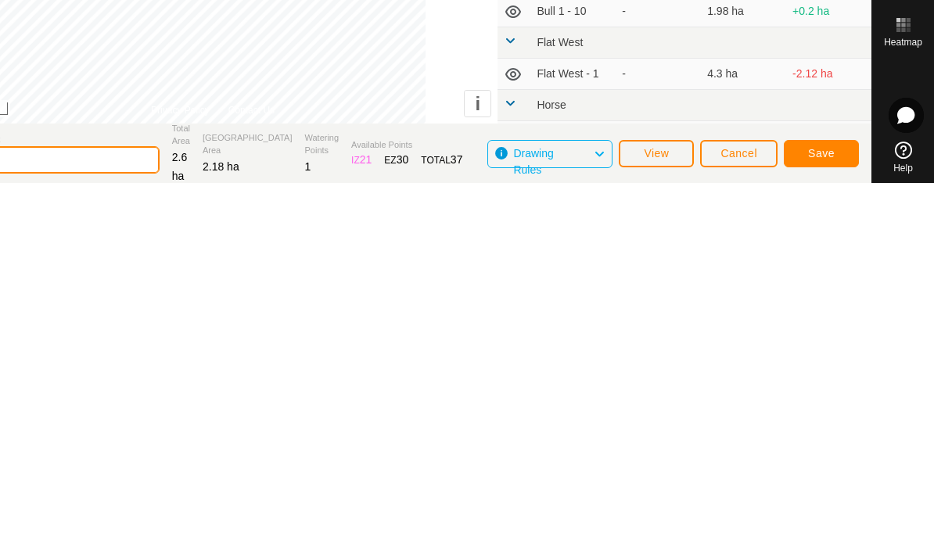
type input "Bull 1 - 09"
click at [839, 509] on button "Save" at bounding box center [821, 522] width 75 height 27
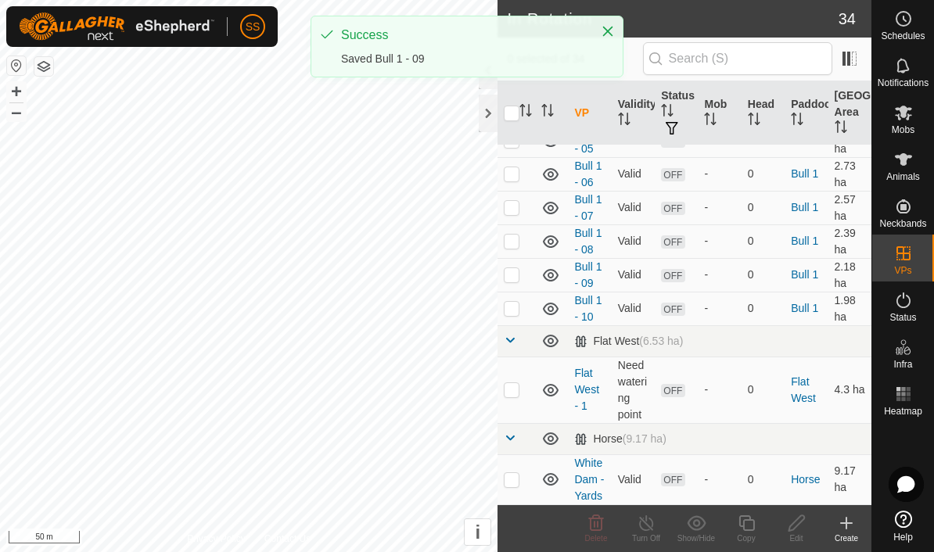
scroll to position [167, 0]
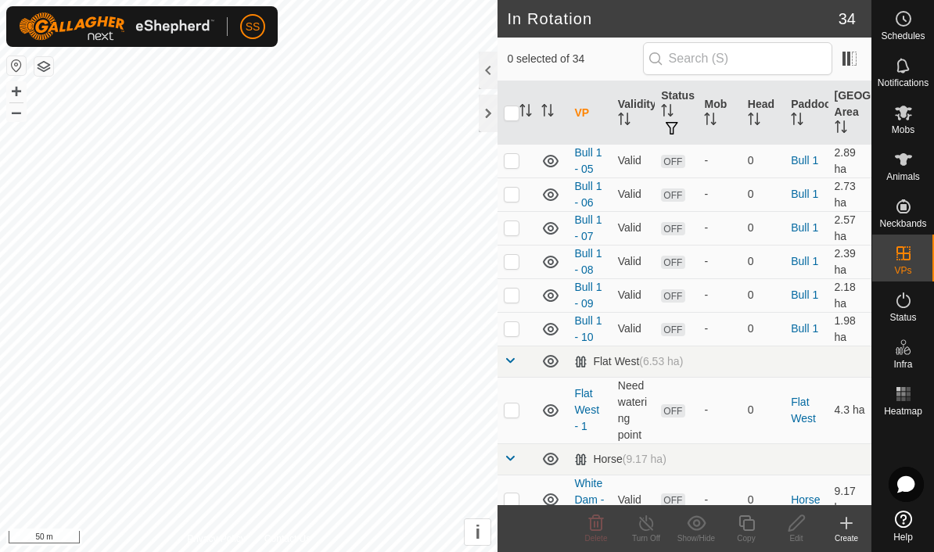
click at [515, 334] on p-checkbox at bounding box center [512, 328] width 16 height 13
checkbox input "true"
click at [799, 530] on icon at bounding box center [797, 523] width 20 height 19
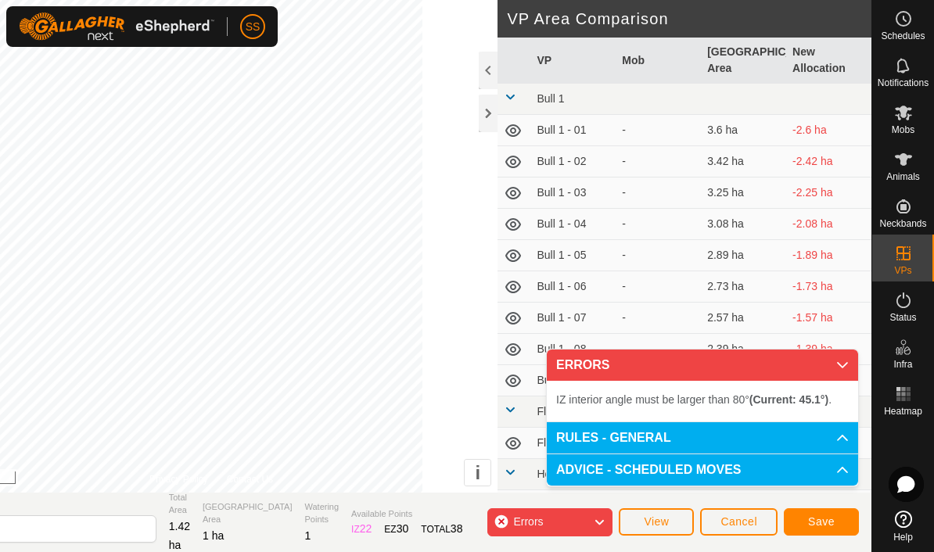
click at [740, 536] on button "Cancel" at bounding box center [738, 521] width 77 height 27
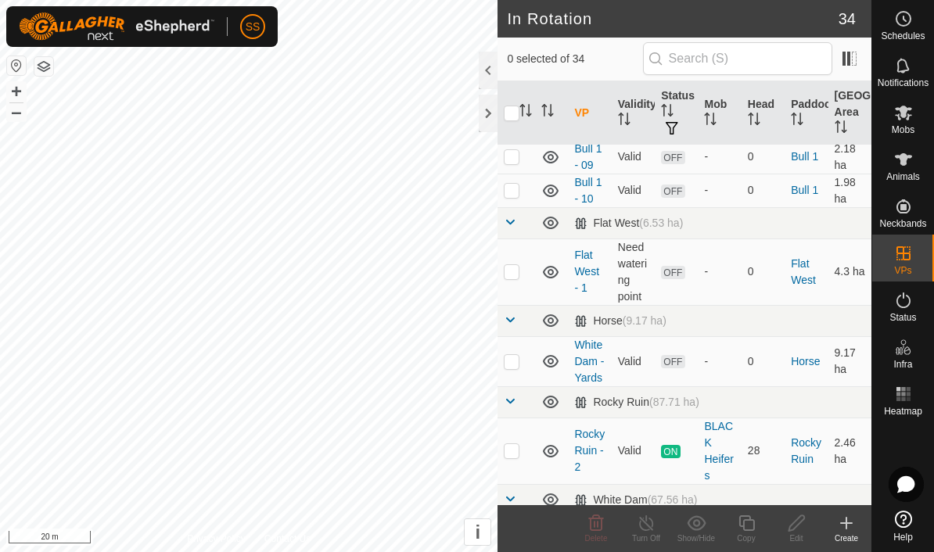
scroll to position [268, 0]
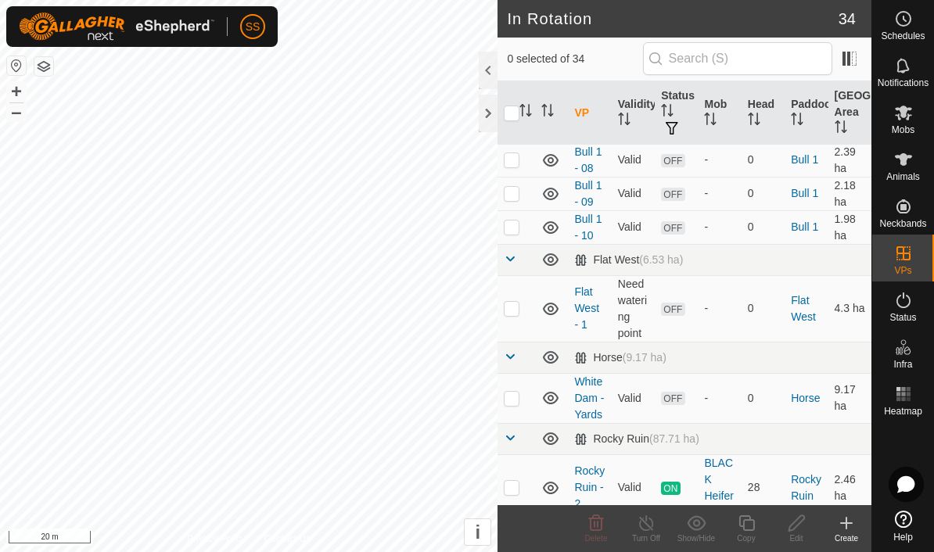
click at [508, 226] on p-checkbox at bounding box center [512, 227] width 16 height 13
checkbox input "true"
click at [796, 538] on div "Edit" at bounding box center [796, 539] width 50 height 12
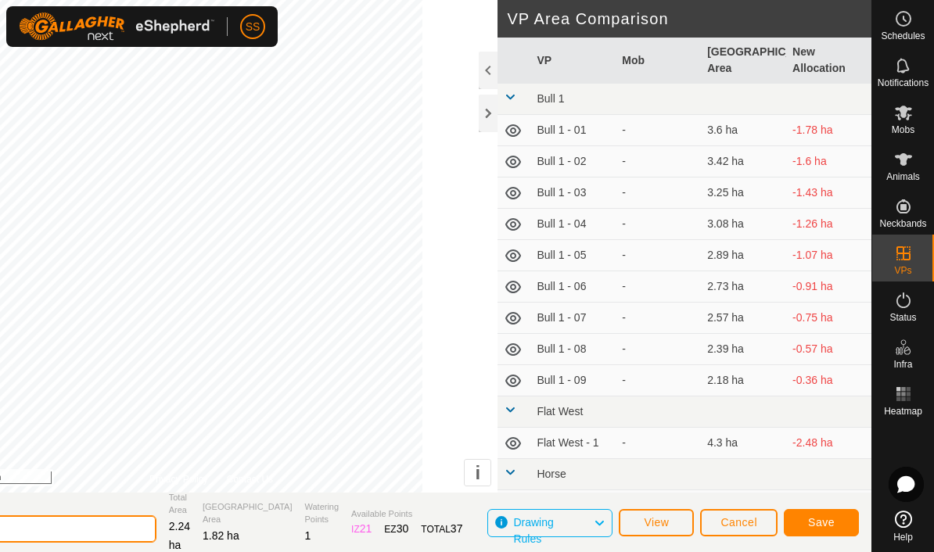
click at [120, 541] on input "Bull 1 - 10" at bounding box center [46, 528] width 219 height 27
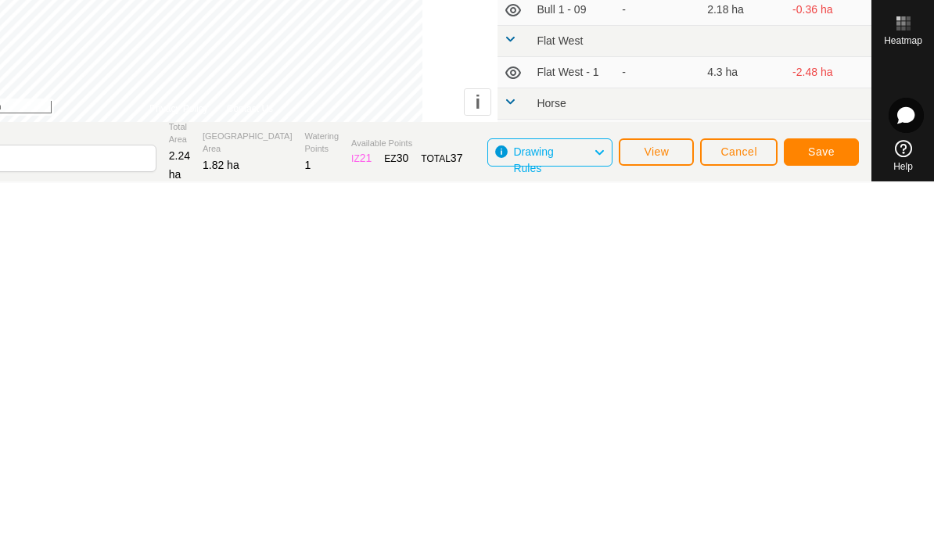
click at [742, 515] on span "Cancel" at bounding box center [738, 521] width 37 height 13
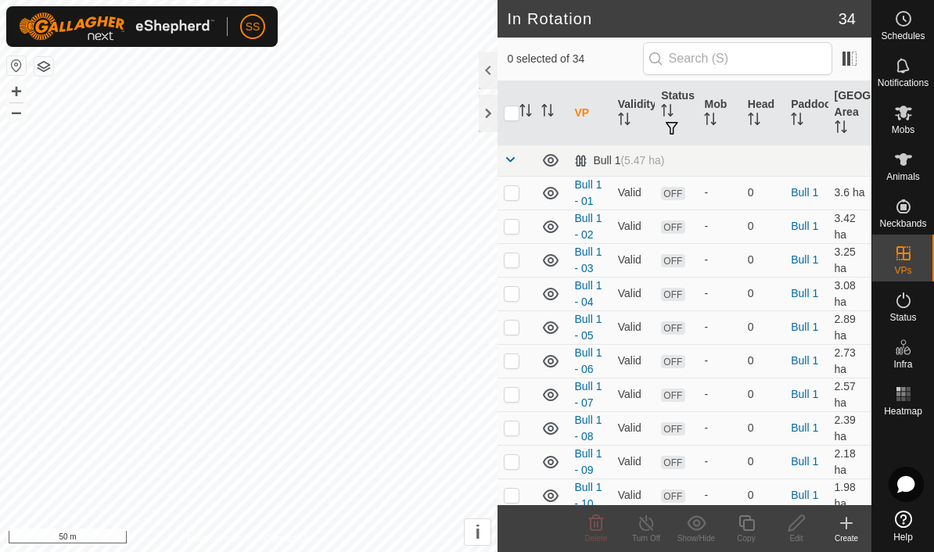
scroll to position [19, 0]
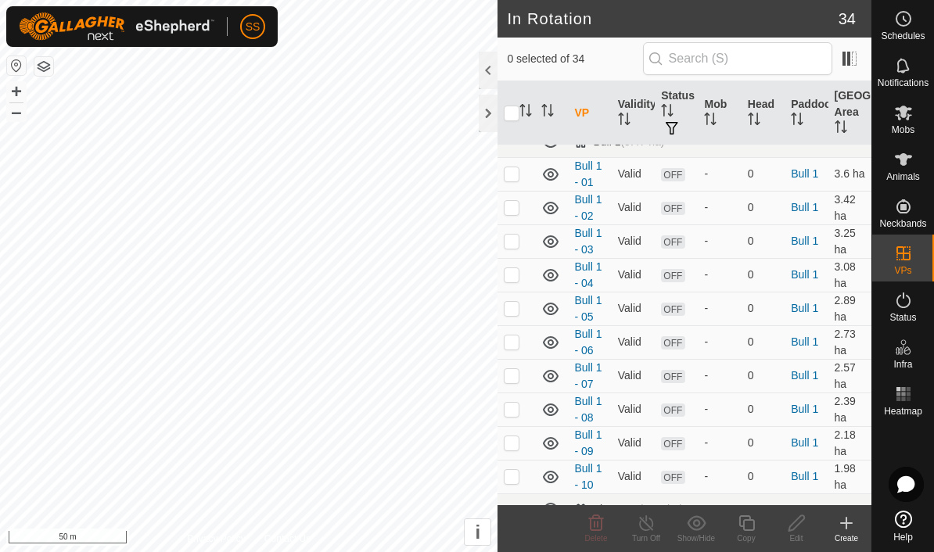
click at [508, 480] on p-checkbox at bounding box center [512, 476] width 16 height 13
checkbox input "true"
click at [749, 537] on div "Copy" at bounding box center [746, 539] width 50 height 12
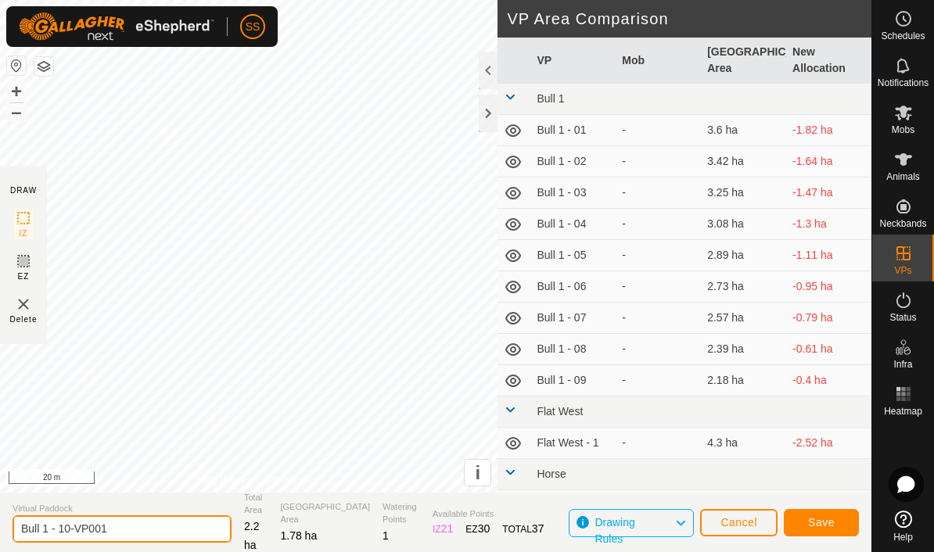
click at [134, 524] on input "Bull 1 - 10-VP001" at bounding box center [122, 528] width 219 height 27
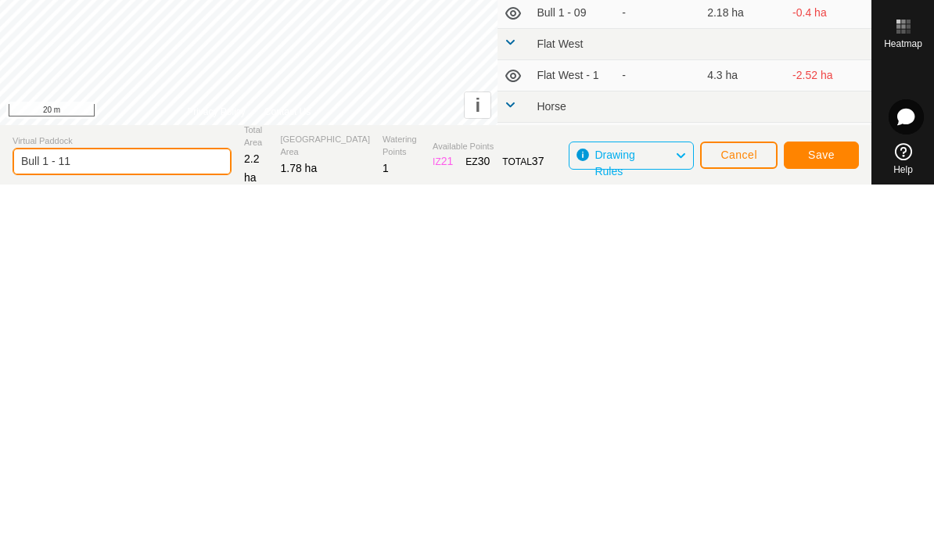
type input "Bull 1 - 11"
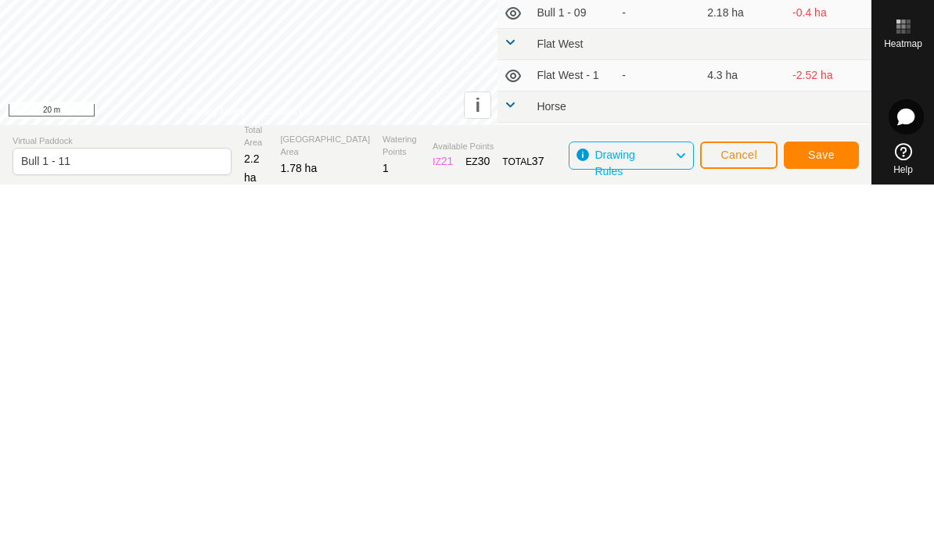
click at [835, 509] on button "Save" at bounding box center [821, 522] width 75 height 27
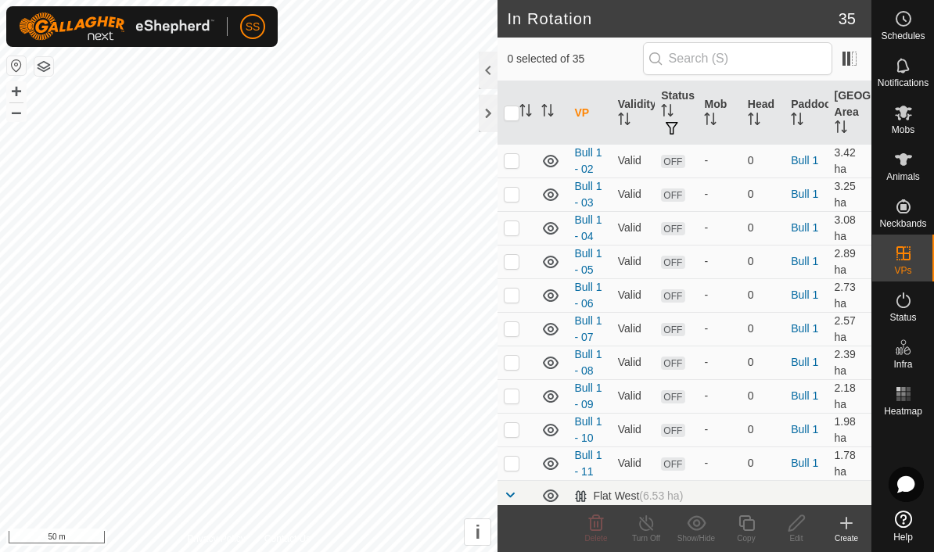
scroll to position [64, 0]
click at [518, 465] on p-checkbox at bounding box center [512, 464] width 16 height 13
checkbox input "true"
click at [749, 525] on icon at bounding box center [747, 523] width 20 height 19
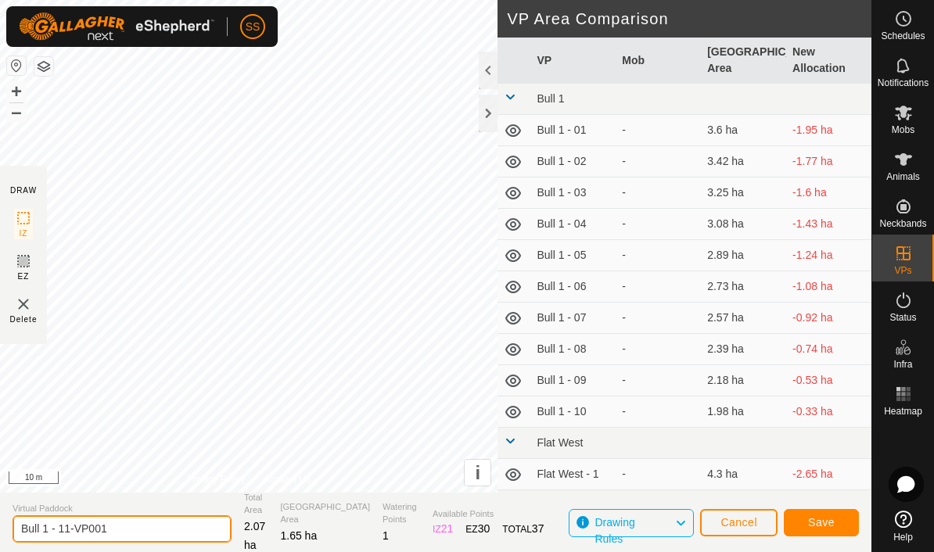
click at [140, 528] on input "Bull 1 - 11-VP001" at bounding box center [122, 528] width 219 height 27
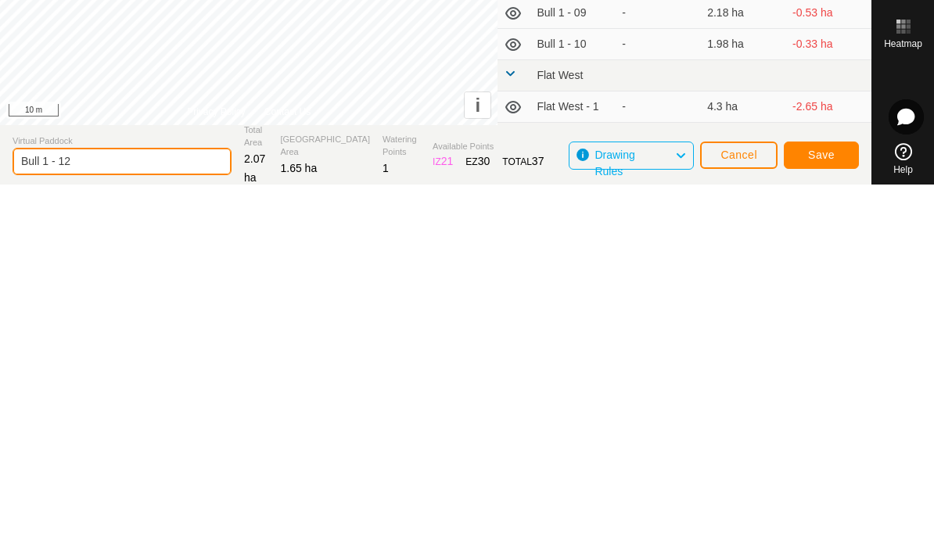
type input "Bull 1 - 12"
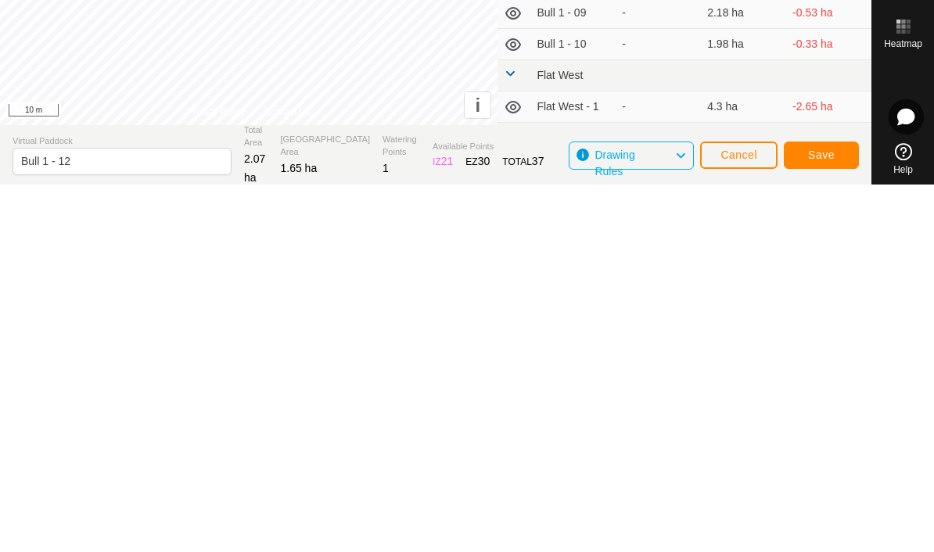
click at [836, 509] on button "Save" at bounding box center [821, 522] width 75 height 27
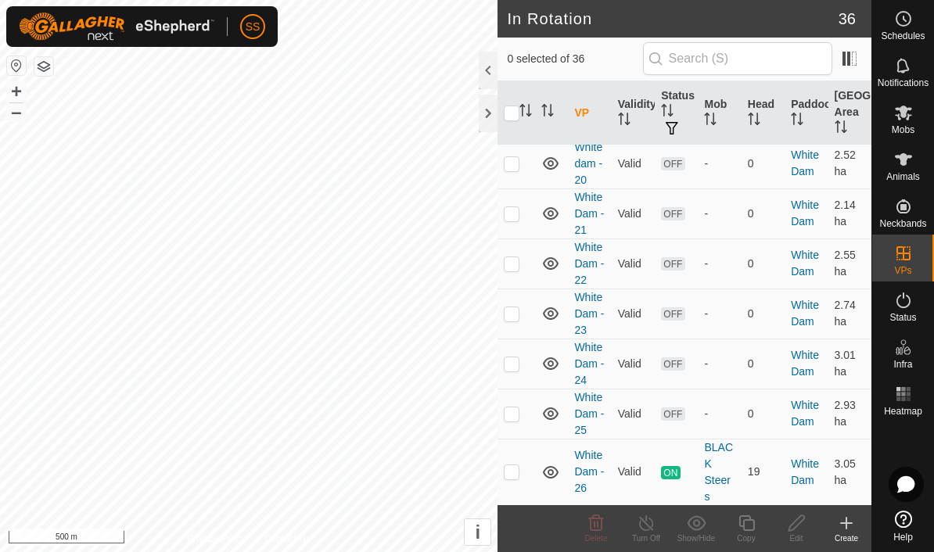
scroll to position [1467, 0]
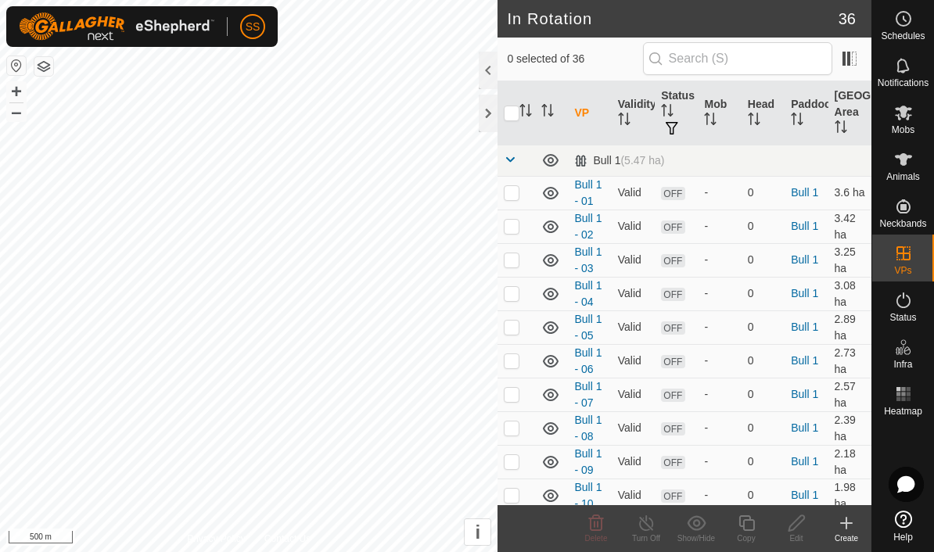
click at [907, 515] on icon at bounding box center [903, 519] width 17 height 17
